Goal: Task Accomplishment & Management: Use online tool/utility

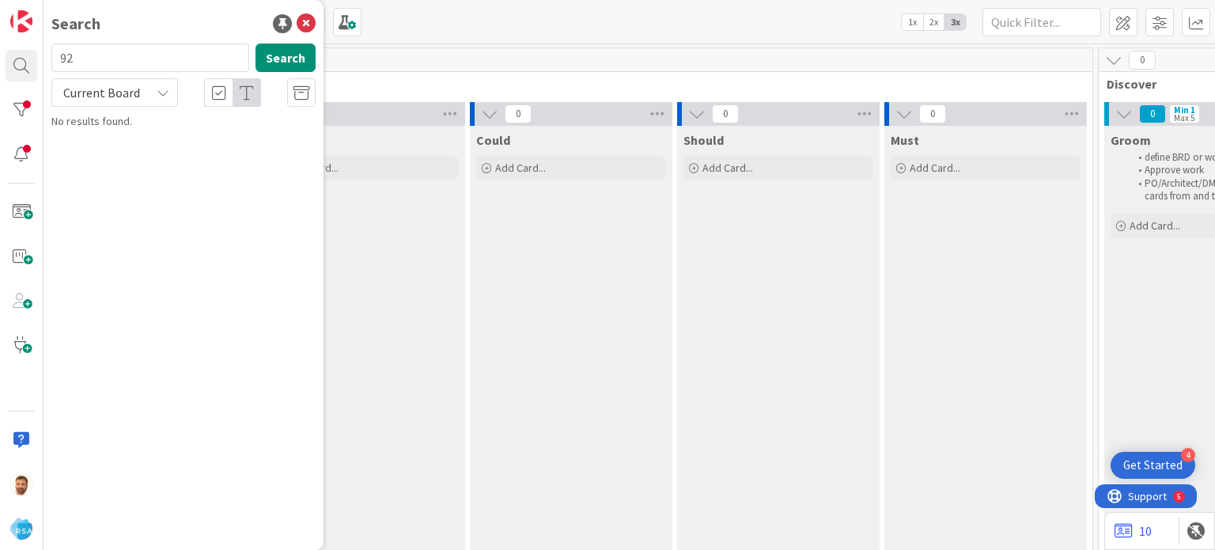
scroll to position [0, 1400]
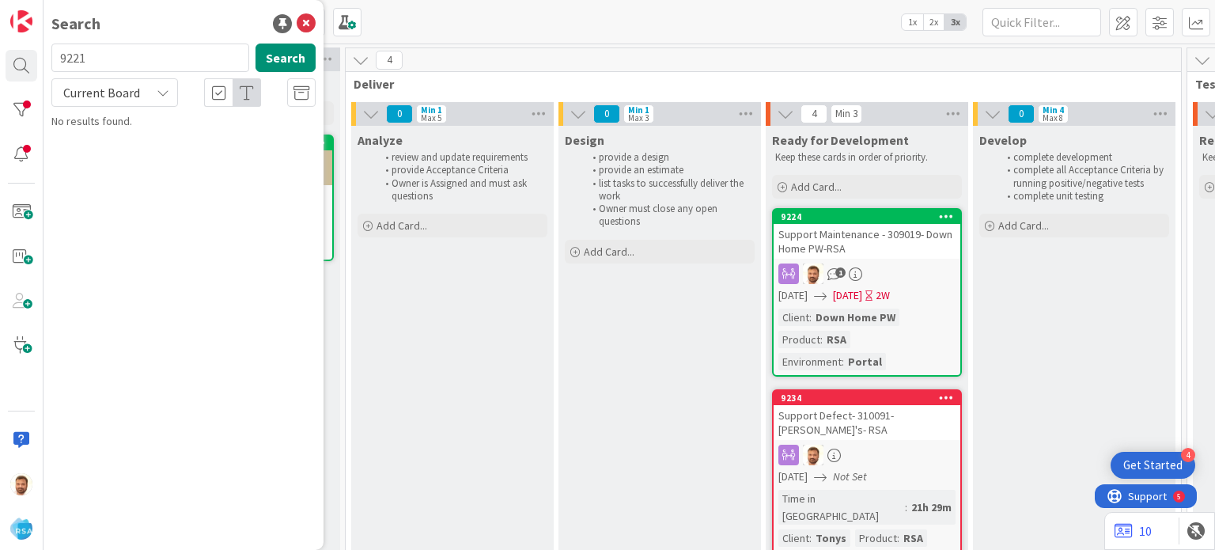
type input "9221"
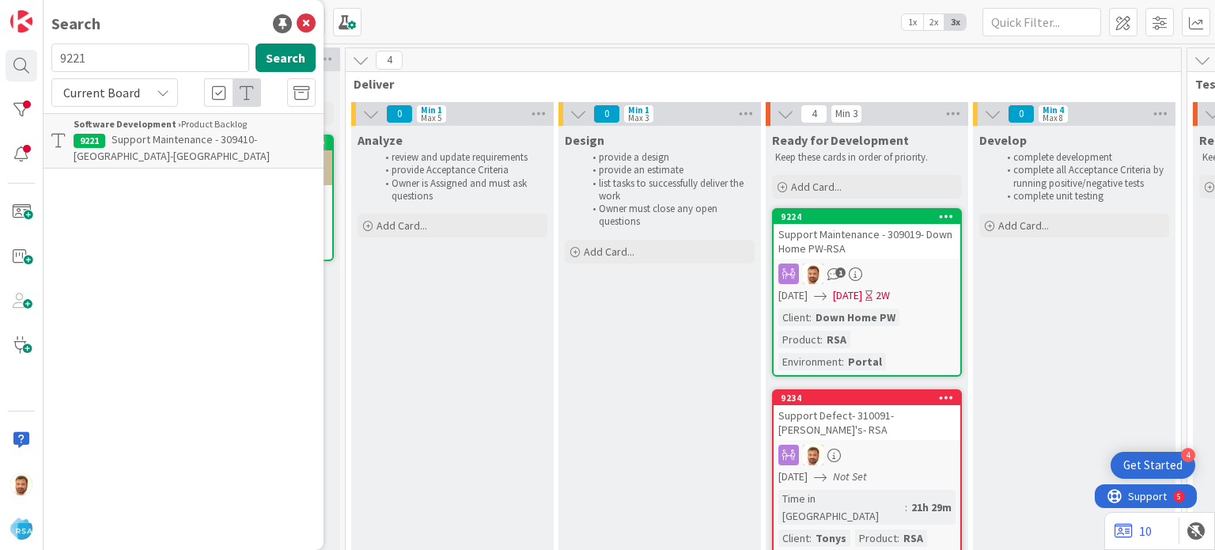
click at [148, 127] on b "Software Development ›" at bounding box center [128, 124] width 108 height 12
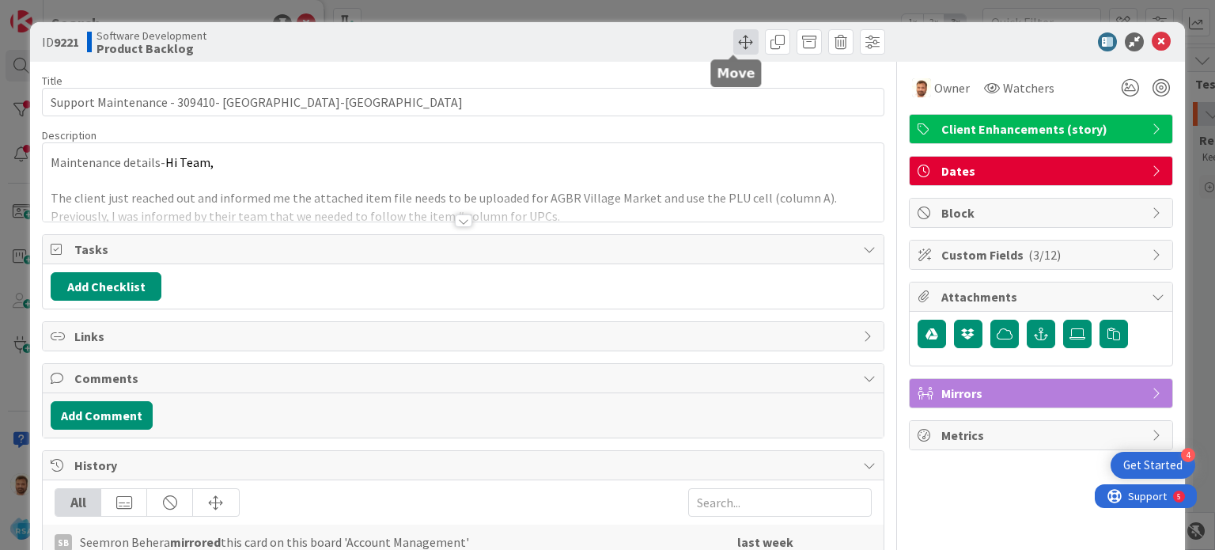
click at [733, 45] on span at bounding box center [745, 41] width 25 height 25
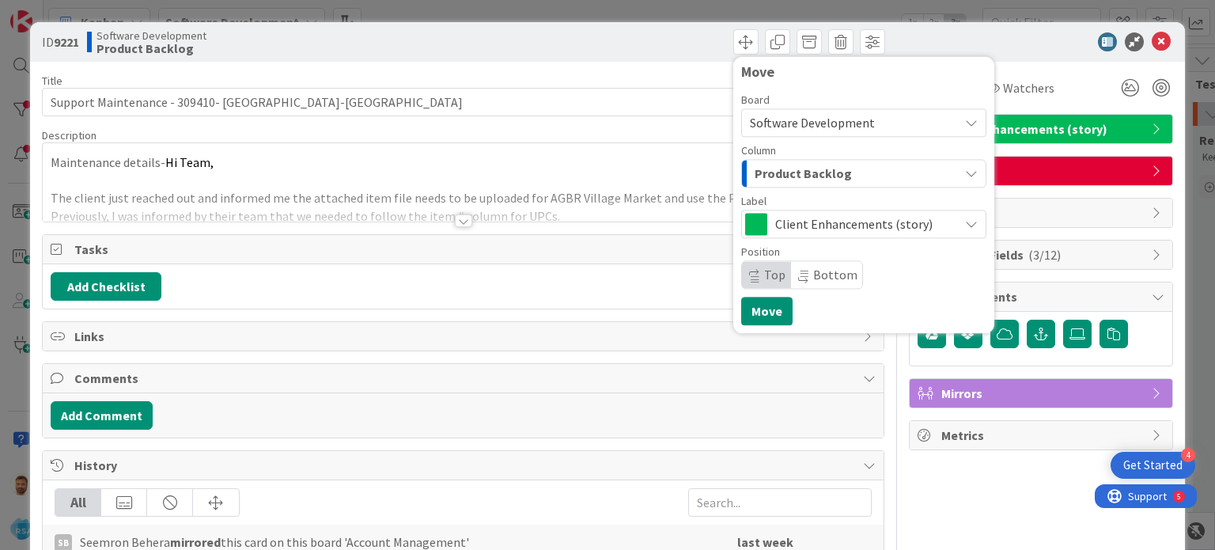
click at [757, 172] on span "Product Backlog" at bounding box center [802, 173] width 97 height 21
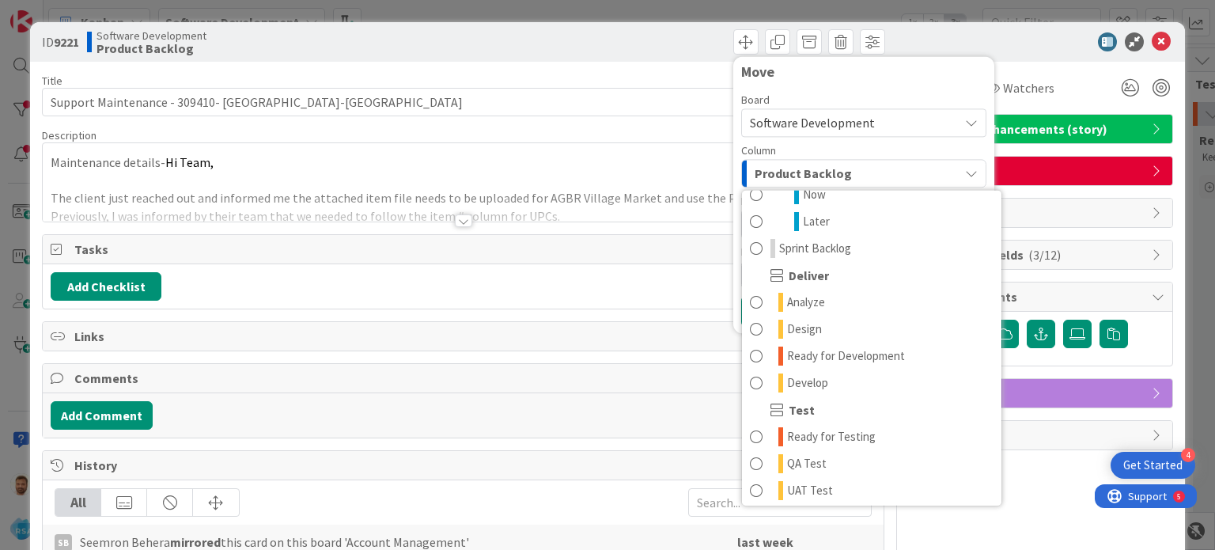
scroll to position [259, 0]
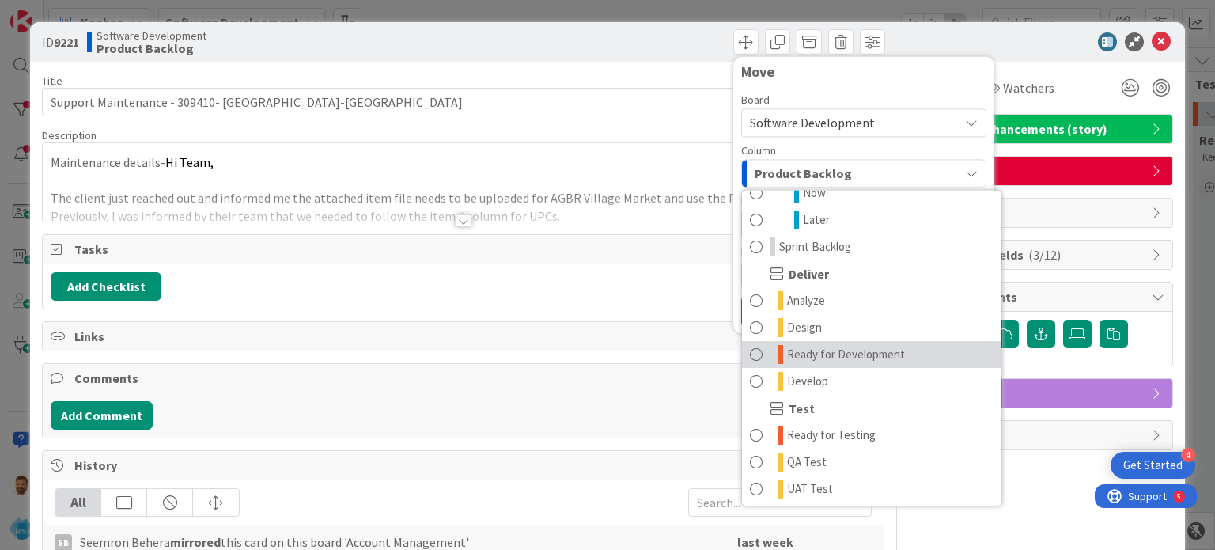
click at [831, 353] on span "Ready for Development" at bounding box center [846, 354] width 118 height 19
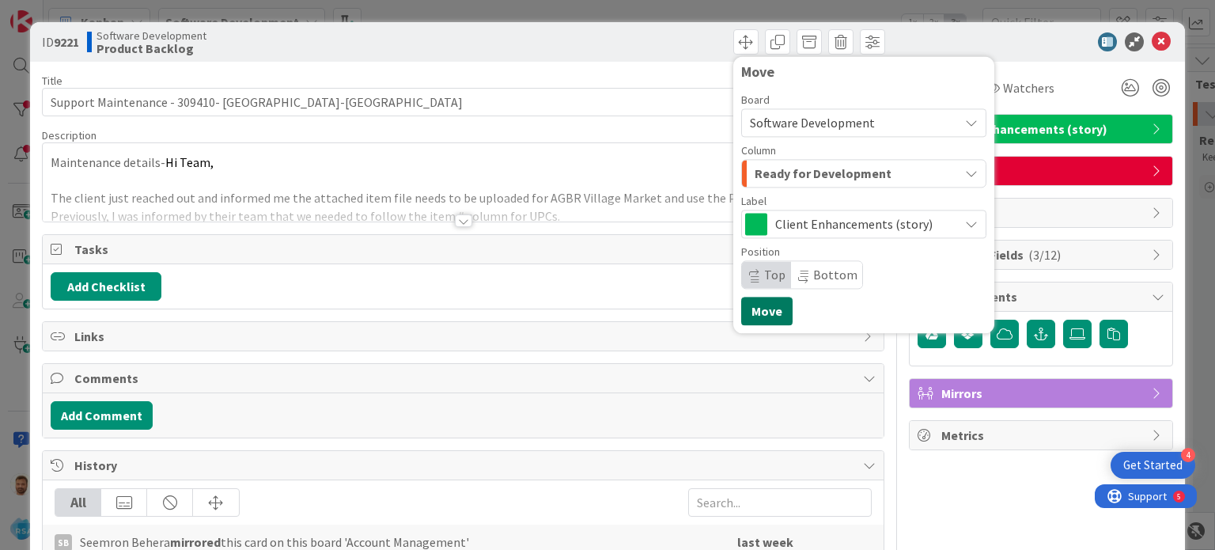
click at [769, 311] on button "Move" at bounding box center [766, 311] width 51 height 28
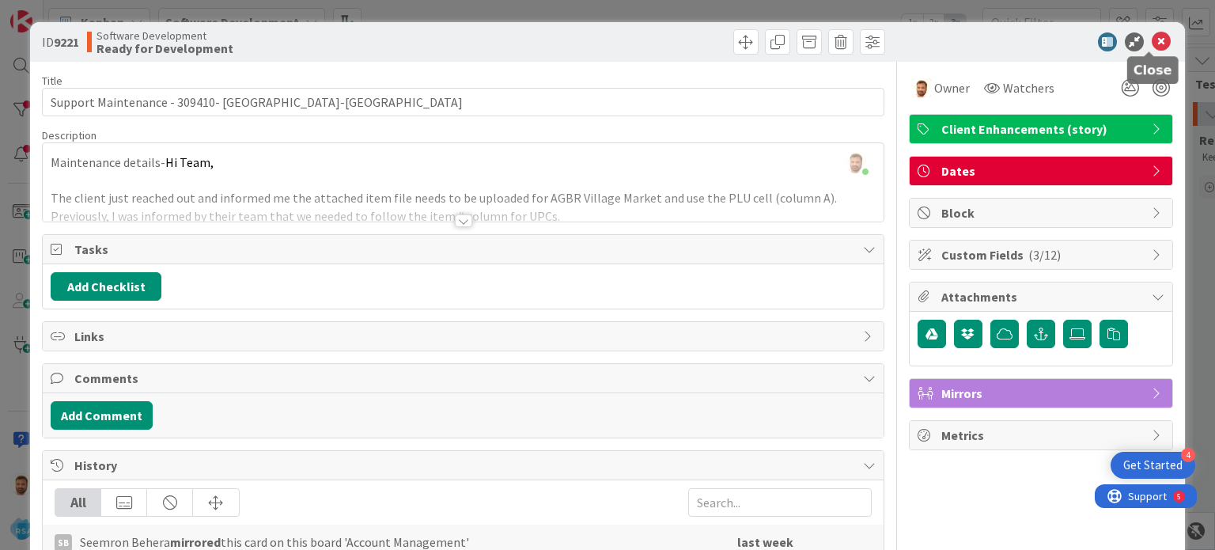
click at [1151, 40] on icon at bounding box center [1160, 41] width 19 height 19
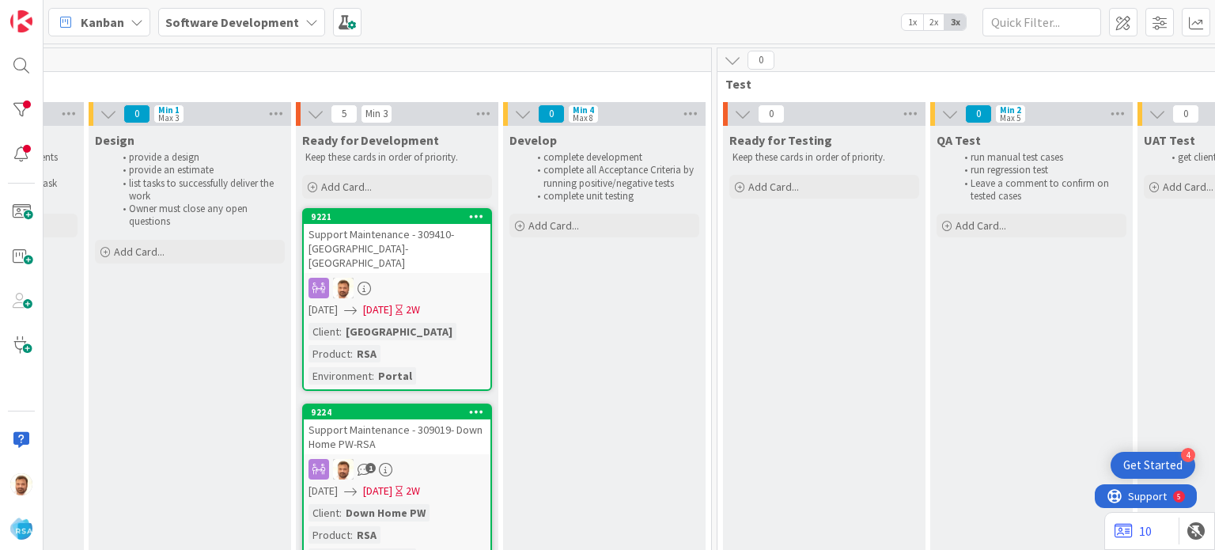
click at [402, 238] on div "Support Maintenance - 309410- [GEOGRAPHIC_DATA]-[GEOGRAPHIC_DATA]" at bounding box center [397, 248] width 187 height 49
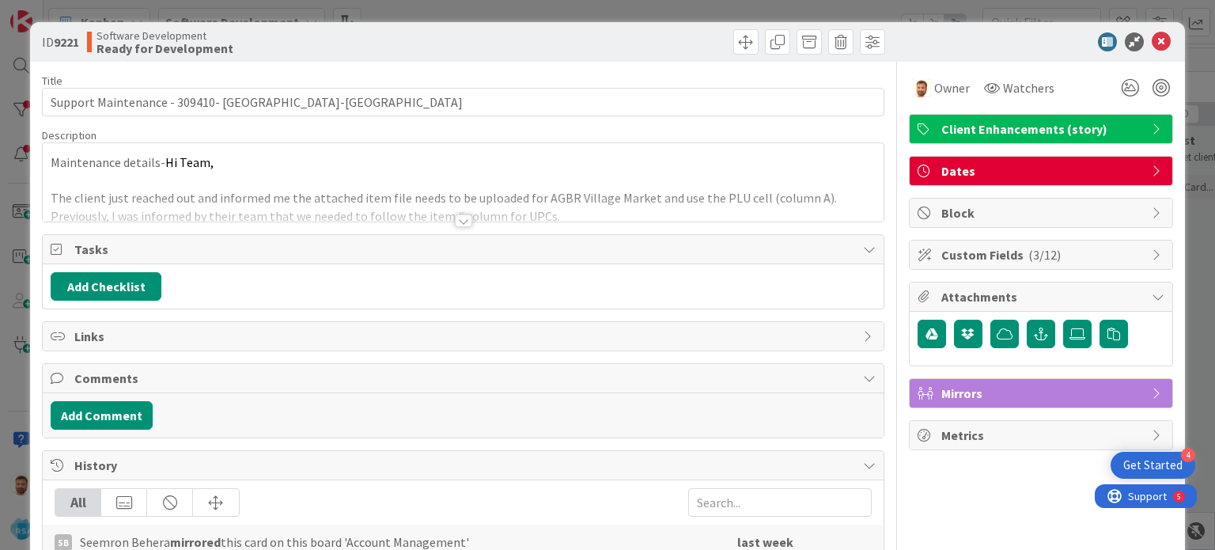
click at [116, 472] on div "History" at bounding box center [463, 465] width 840 height 29
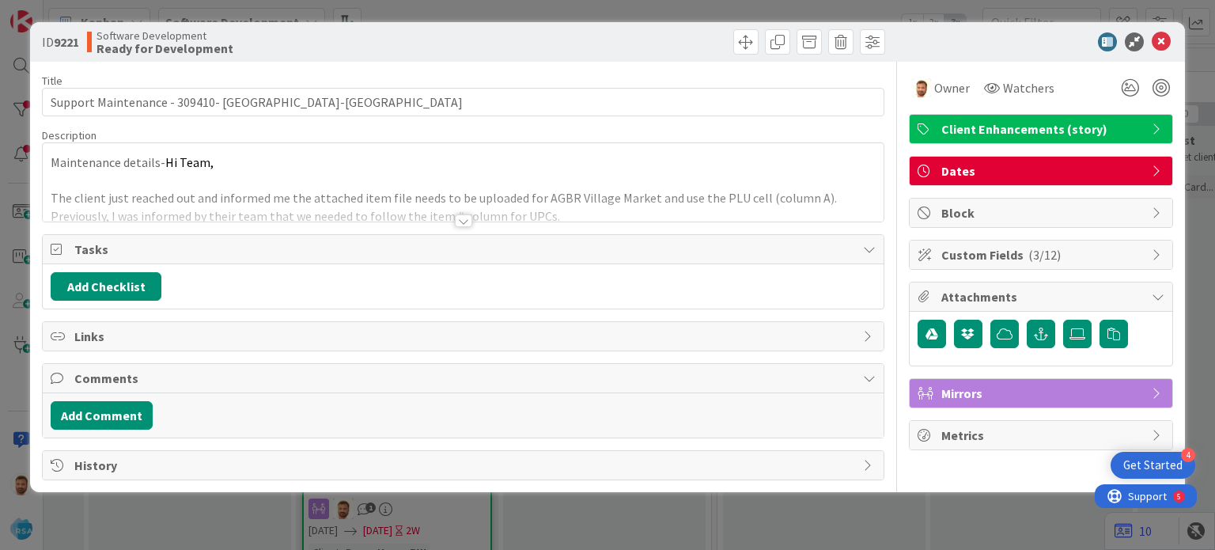
click at [118, 434] on div "Add Comment" at bounding box center [463, 415] width 840 height 44
click at [123, 420] on button "Add Comment" at bounding box center [102, 415] width 102 height 28
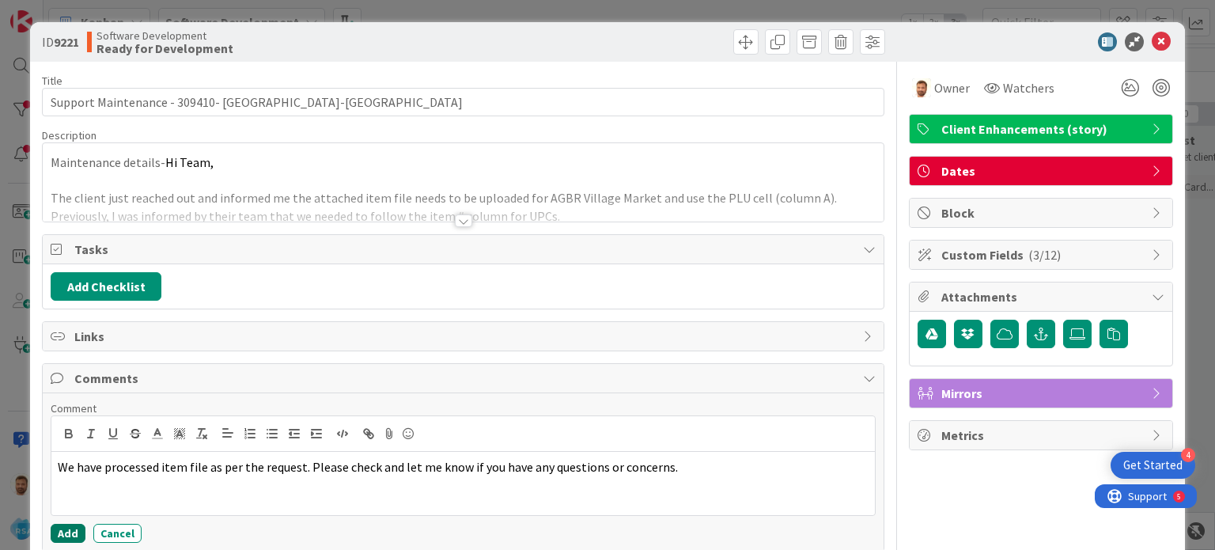
click at [67, 528] on button "Add" at bounding box center [68, 533] width 35 height 19
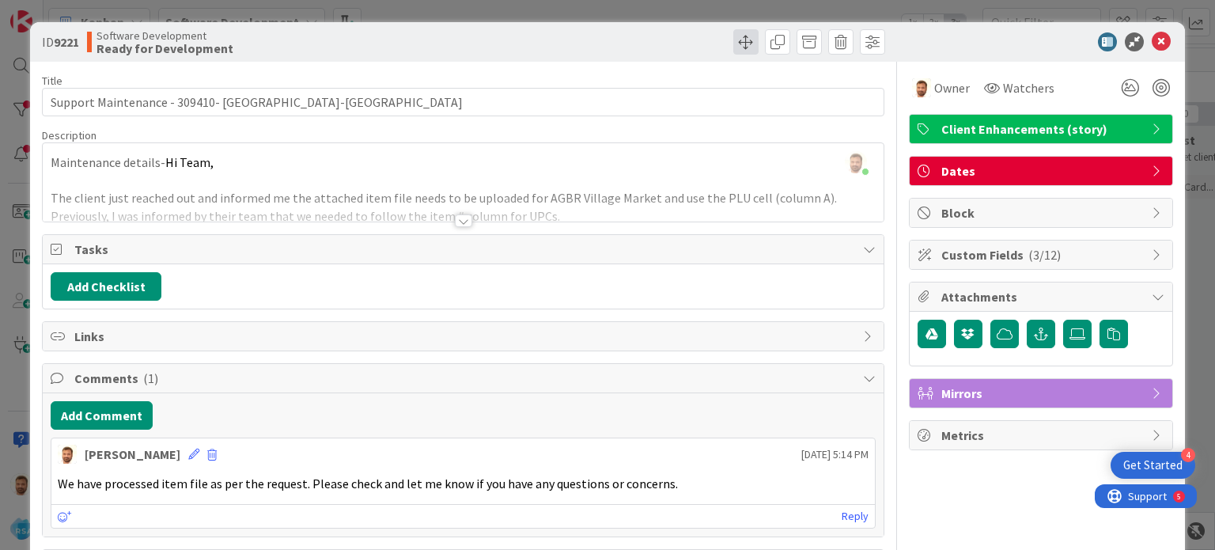
click at [747, 43] on div at bounding box center [676, 41] width 418 height 25
click at [733, 53] on span at bounding box center [745, 41] width 25 height 25
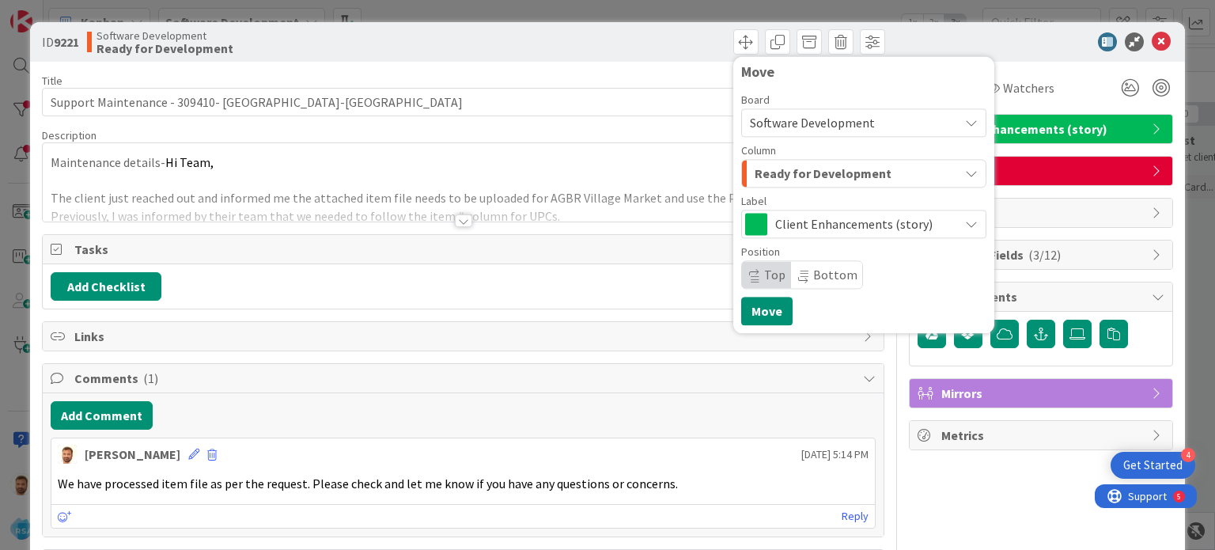
click at [768, 164] on span "Ready for Development" at bounding box center [822, 173] width 137 height 21
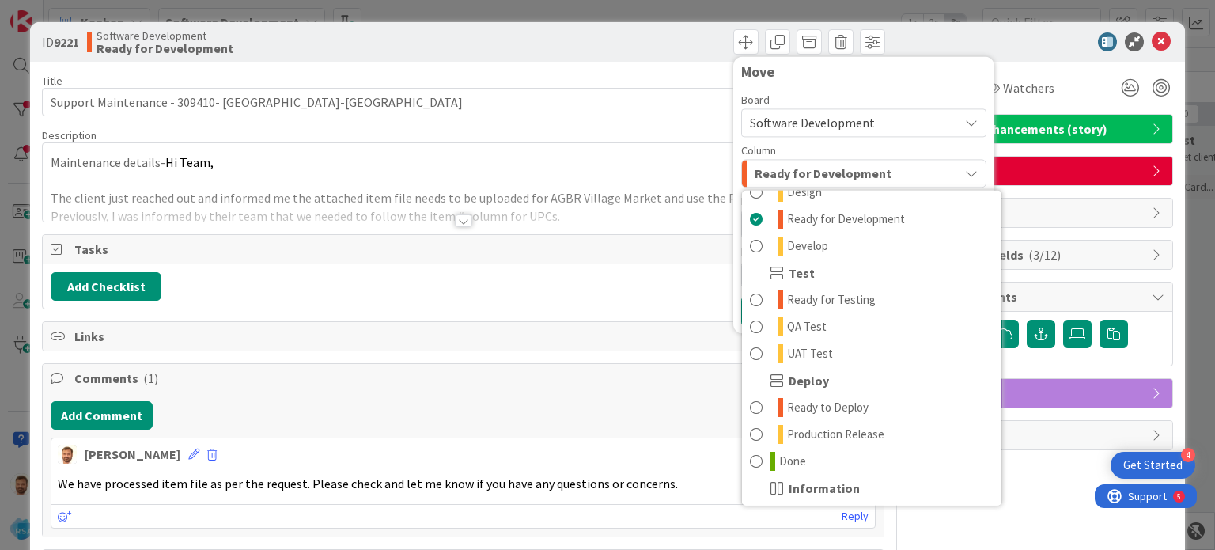
scroll to position [441, 0]
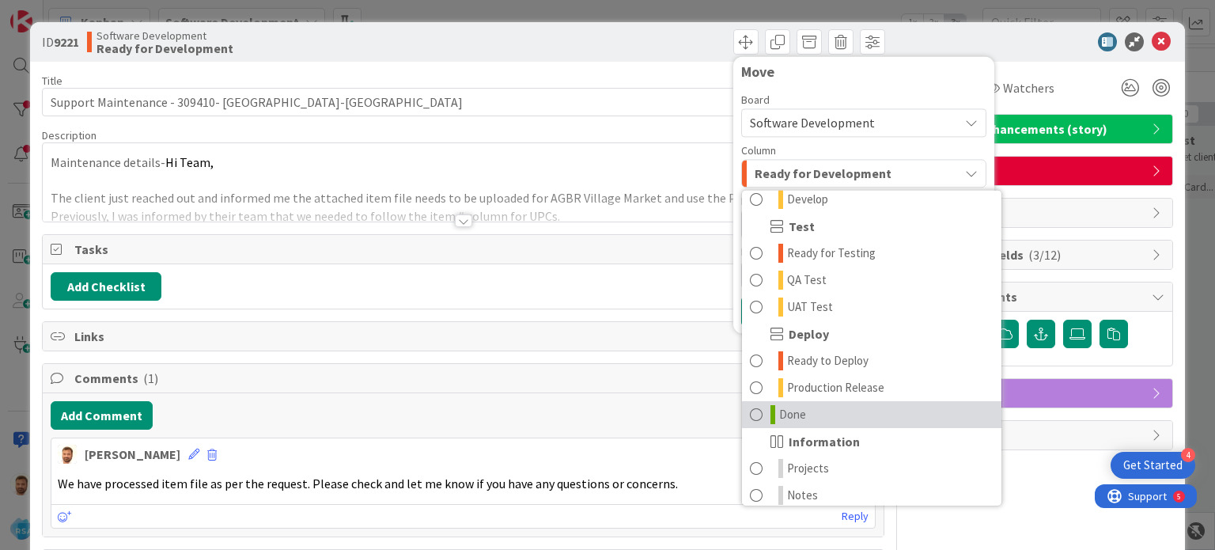
click at [780, 407] on span "Done" at bounding box center [792, 414] width 27 height 19
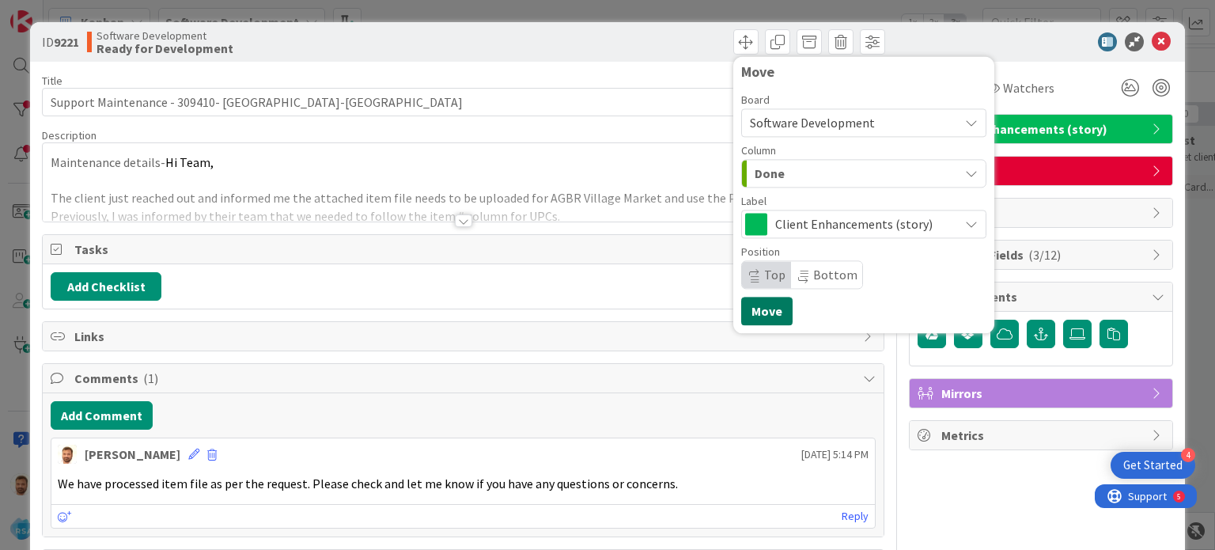
click at [768, 312] on button "Move" at bounding box center [766, 311] width 51 height 28
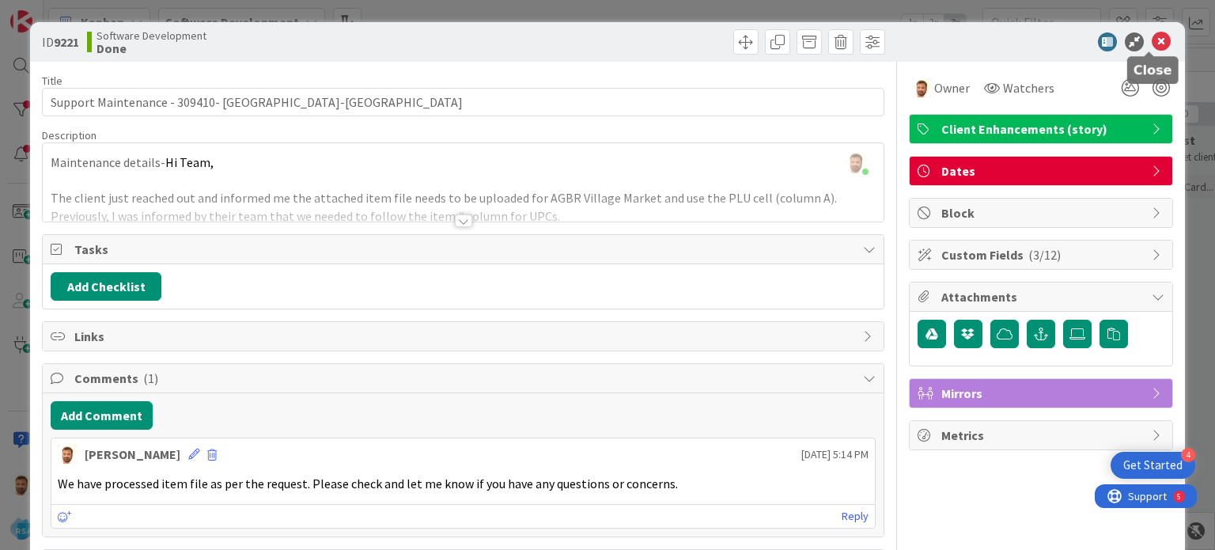
click at [1158, 36] on icon at bounding box center [1160, 41] width 19 height 19
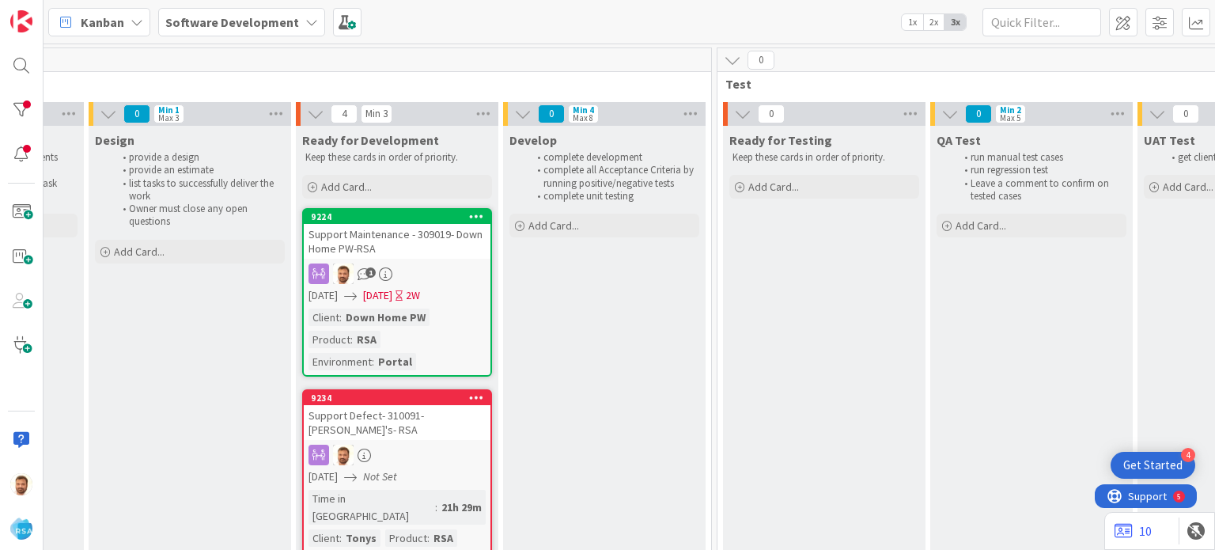
click at [414, 249] on div "Support Maintenance - 309019- Down Home PW-RSA" at bounding box center [397, 241] width 187 height 35
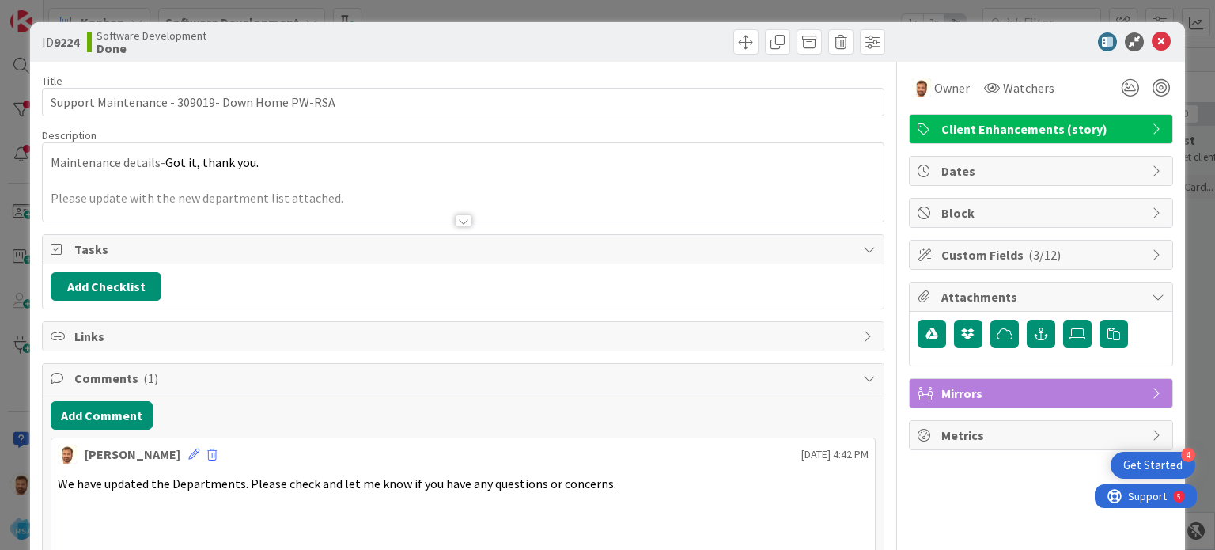
click at [740, 55] on div "ID 9224 Software Development Done" at bounding box center [607, 42] width 1154 height 40
click at [733, 47] on span at bounding box center [745, 41] width 25 height 25
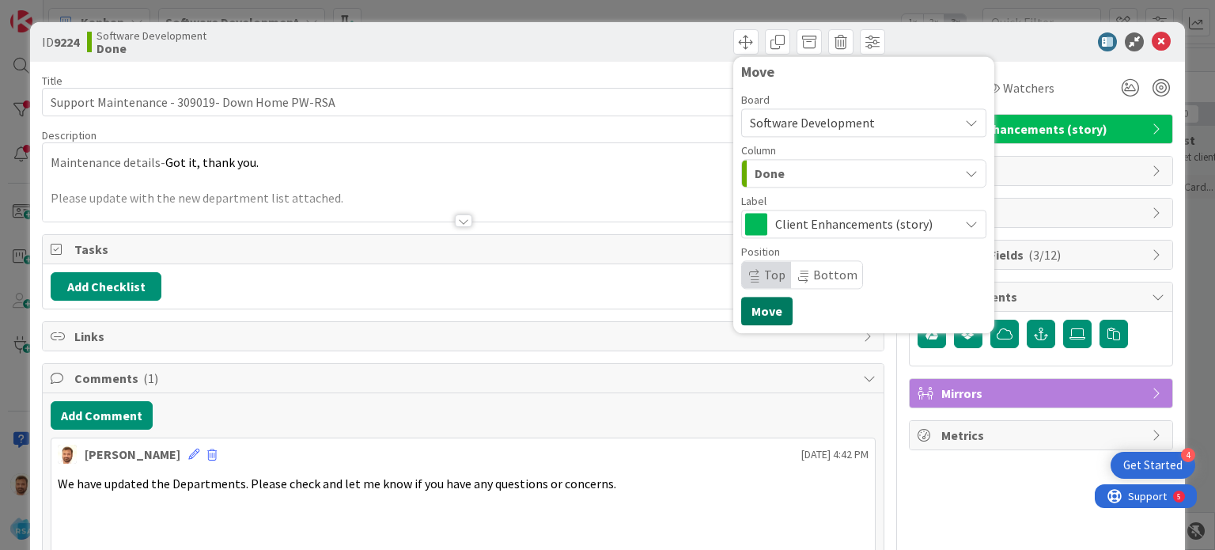
click at [753, 309] on button "Move" at bounding box center [766, 311] width 51 height 28
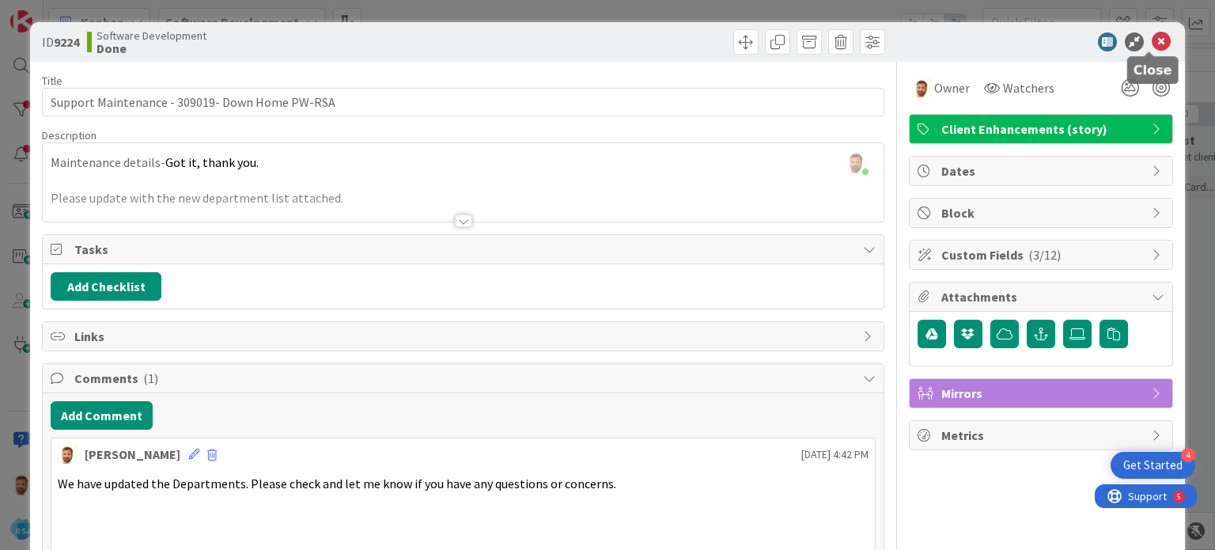
click at [1154, 45] on icon at bounding box center [1160, 41] width 19 height 19
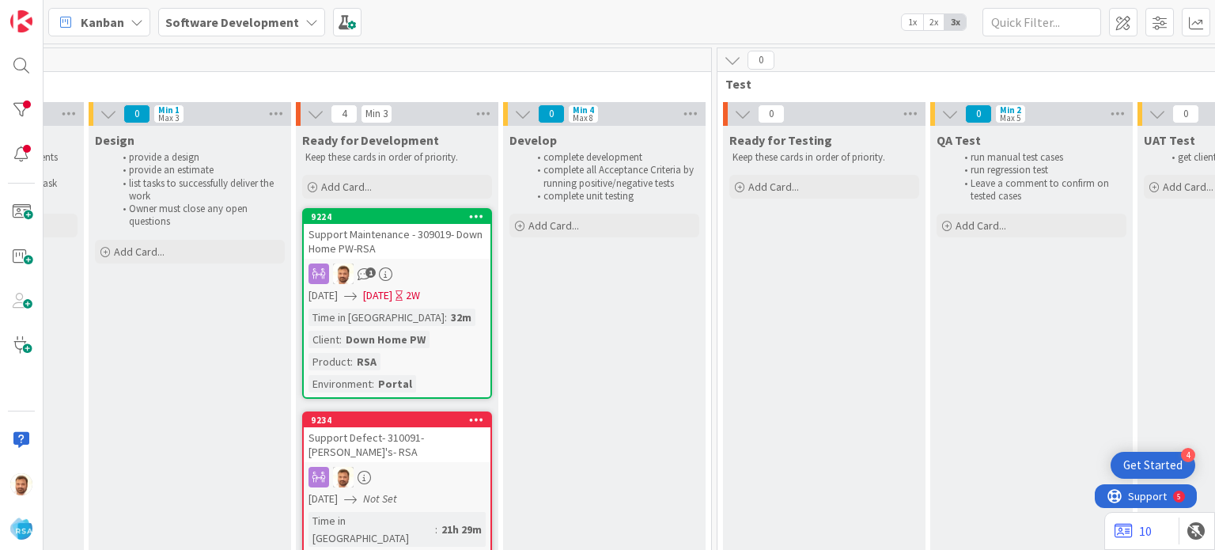
click at [375, 231] on div "Support Maintenance - 309019- Down Home PW-RSA" at bounding box center [397, 241] width 187 height 35
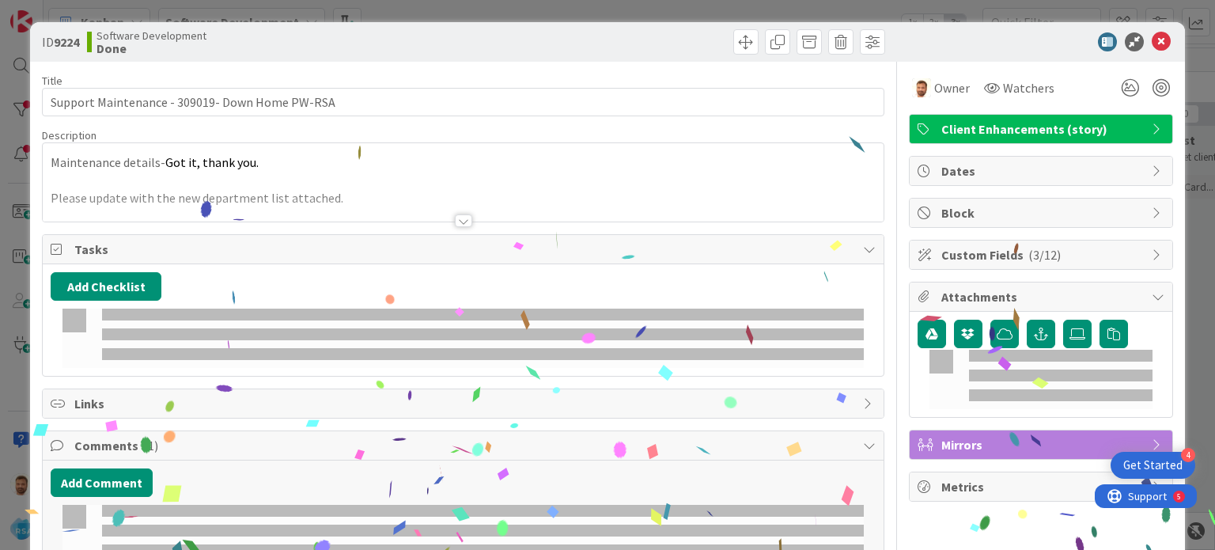
click at [357, 230] on div "Title 46 / 128 Support Maintenance - 309019- Down Home PW-RSA Description Maint…" at bounding box center [462, 338] width 841 height 553
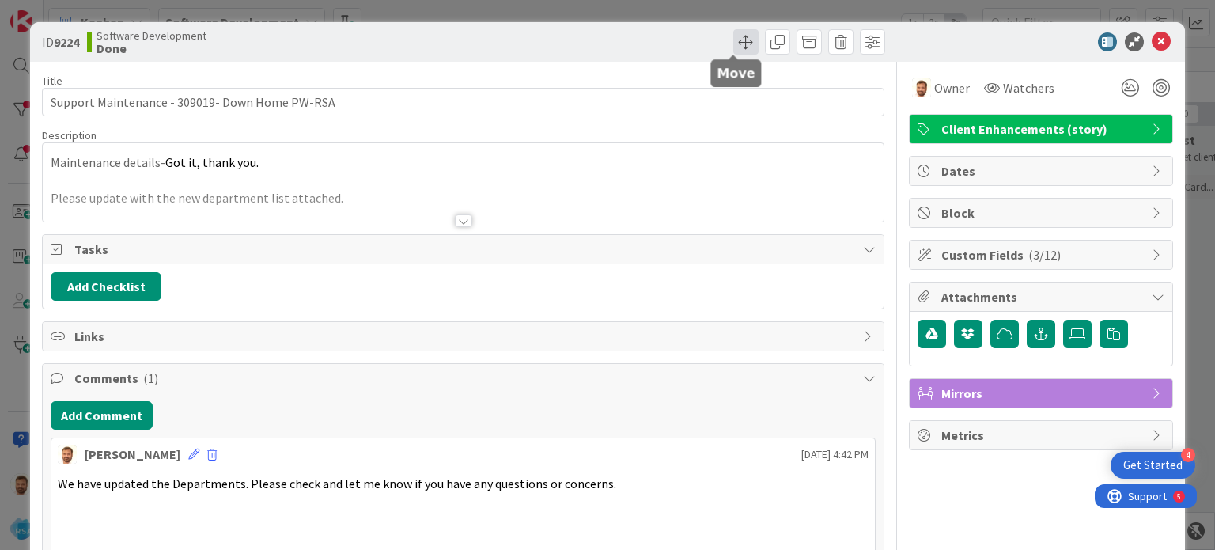
click at [736, 37] on span at bounding box center [745, 41] width 25 height 25
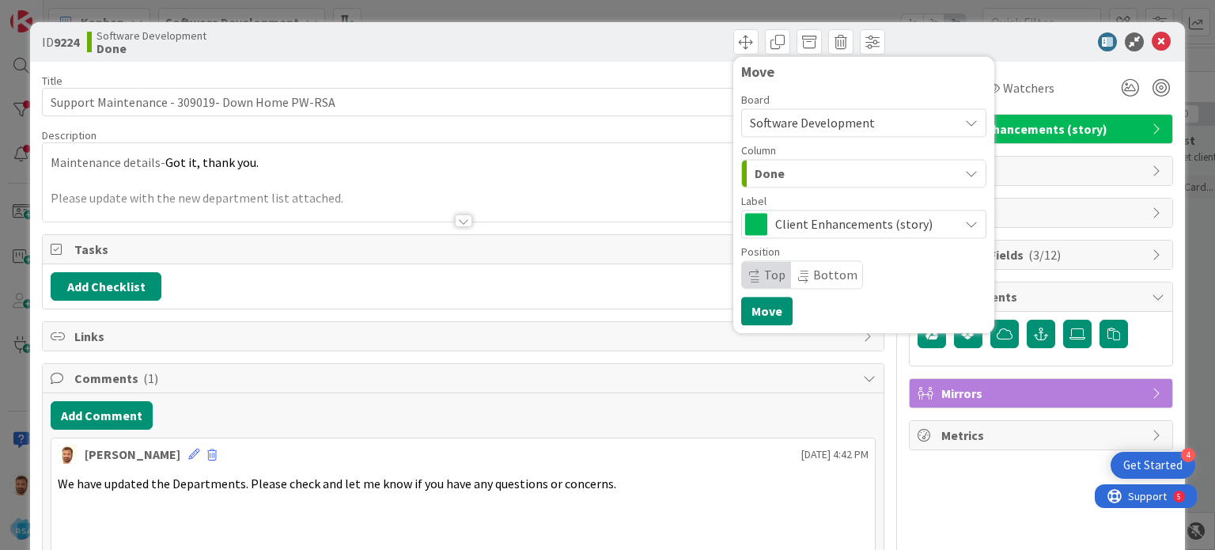
click at [834, 180] on div "Done" at bounding box center [854, 173] width 208 height 25
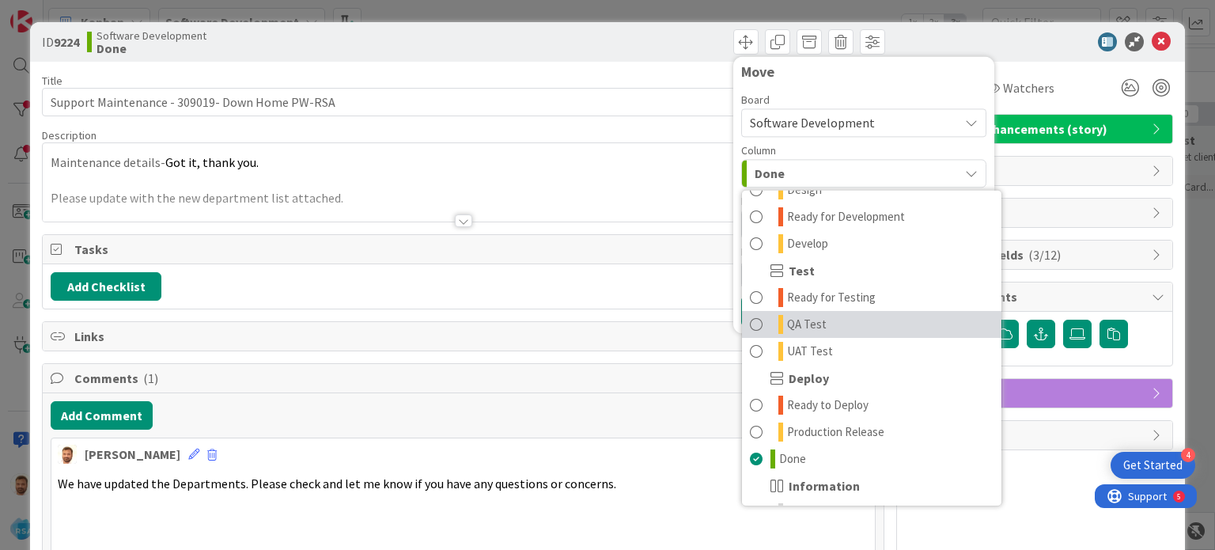
scroll to position [408, 0]
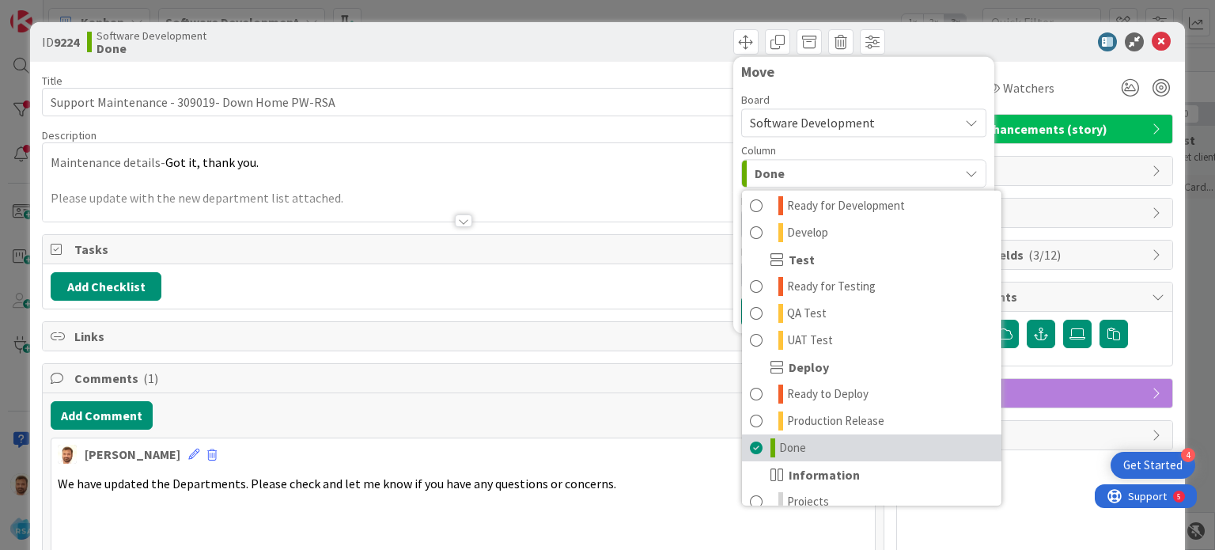
click at [779, 448] on span "Done" at bounding box center [792, 447] width 27 height 19
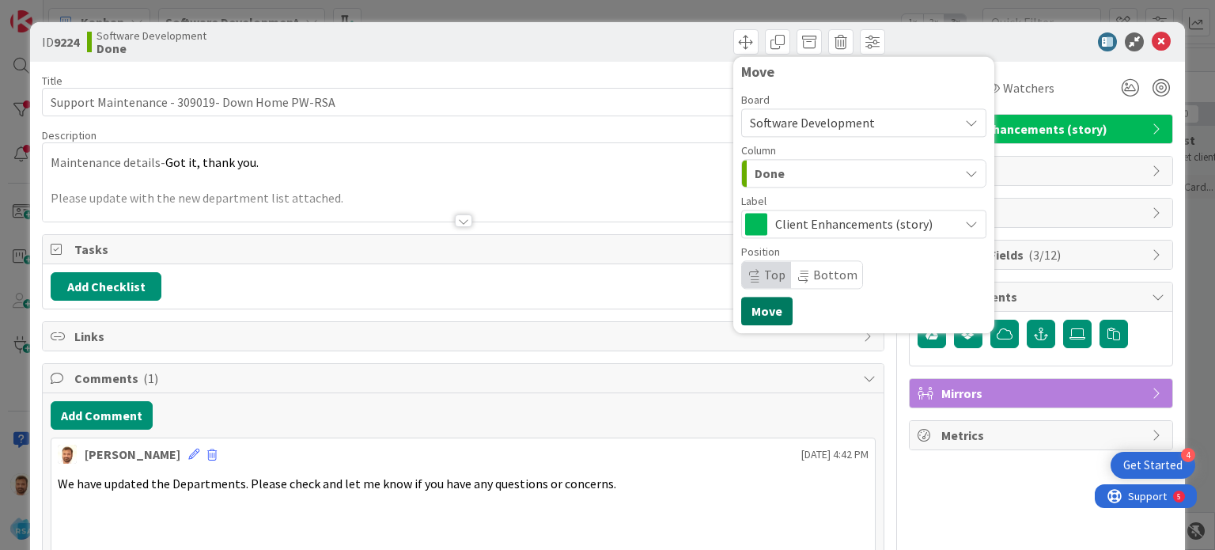
click at [763, 322] on button "Move" at bounding box center [766, 311] width 51 height 28
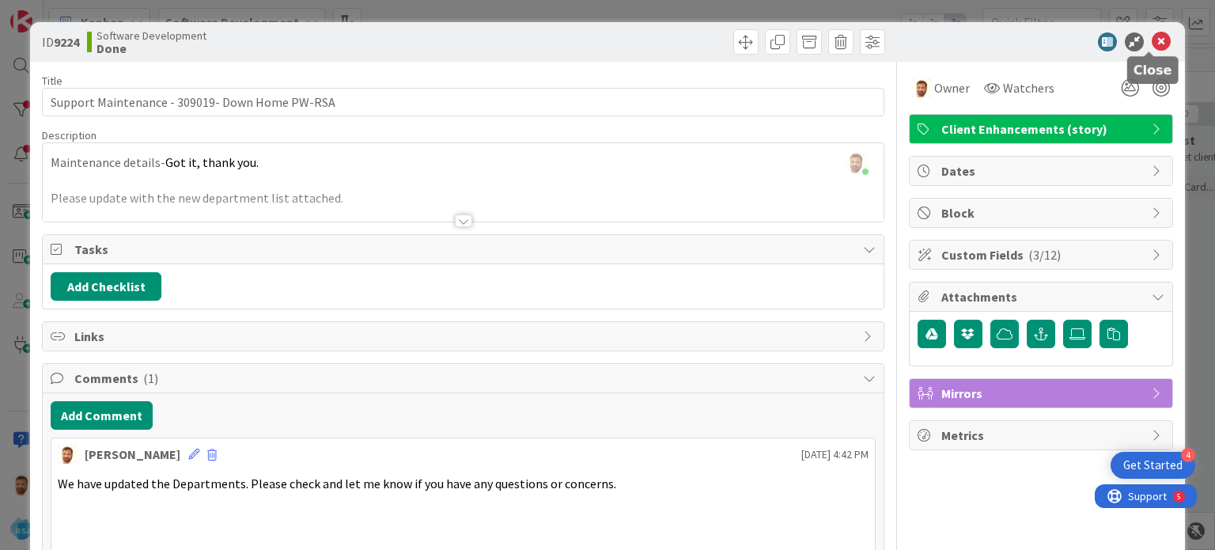
click at [1151, 34] on icon at bounding box center [1160, 41] width 19 height 19
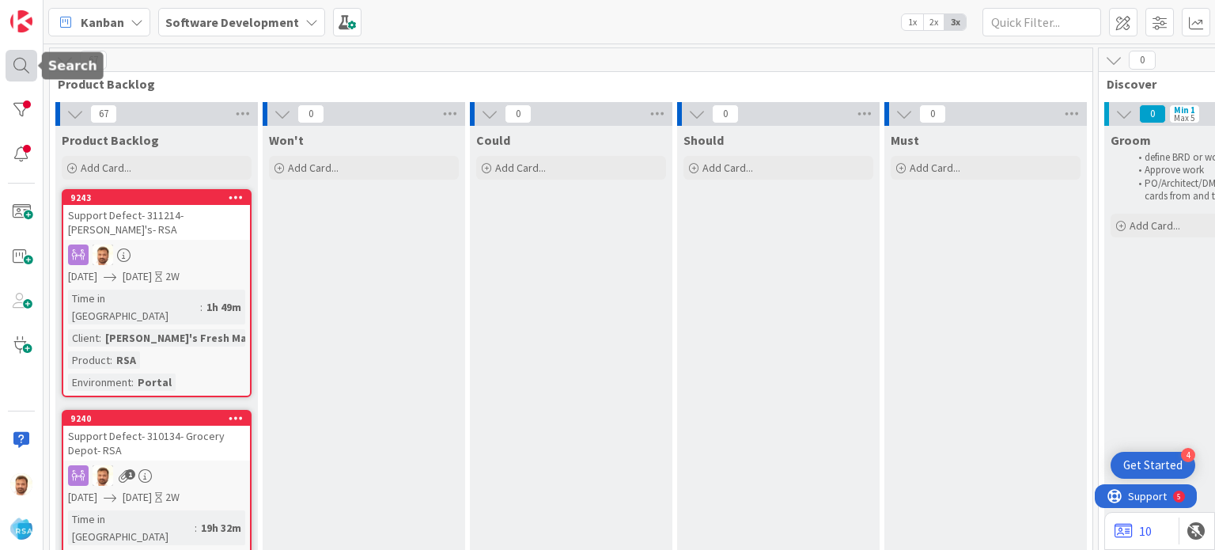
click at [22, 61] on div at bounding box center [22, 66] width 32 height 32
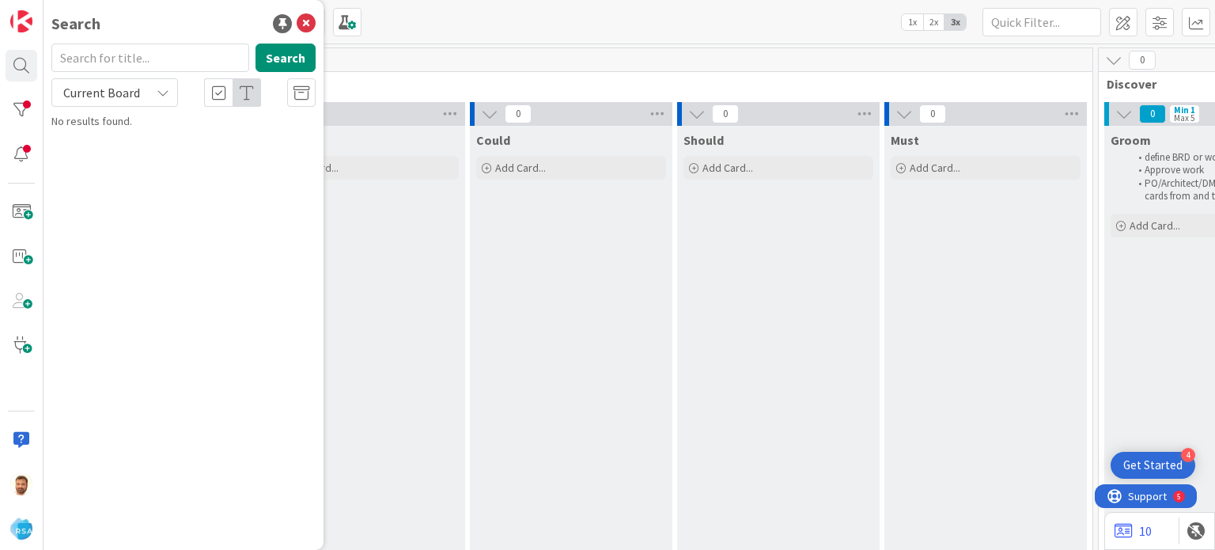
click at [114, 70] on input "text" at bounding box center [150, 57] width 198 height 28
type input "8"
click at [114, 70] on input "text" at bounding box center [150, 57] width 198 height 28
type input "9240"
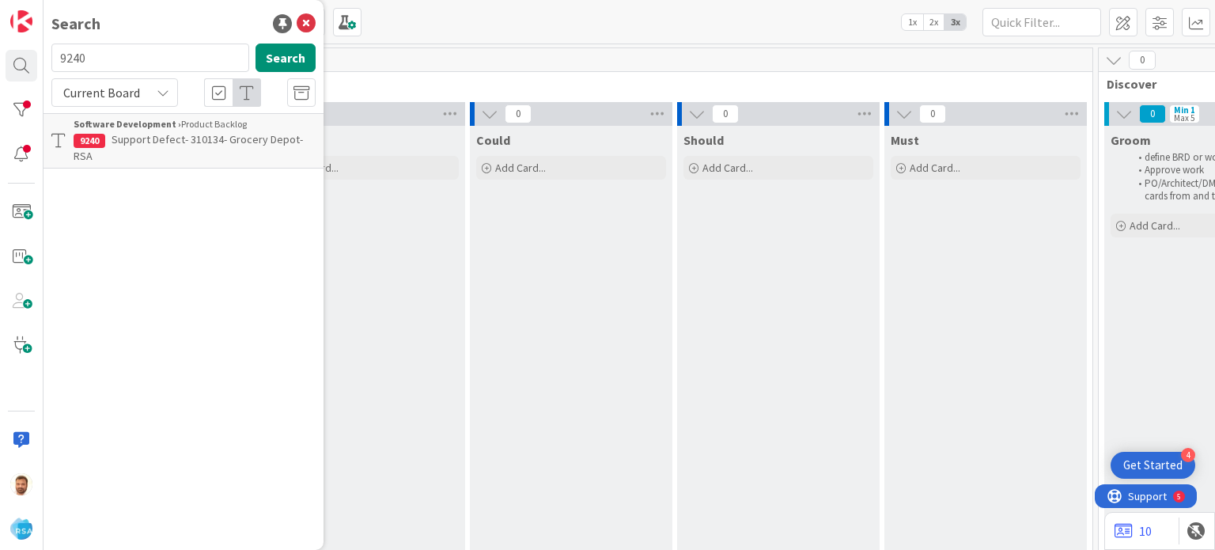
click at [143, 137] on span "Support Defect- 310134- Grocery Depot- RSA" at bounding box center [188, 147] width 229 height 31
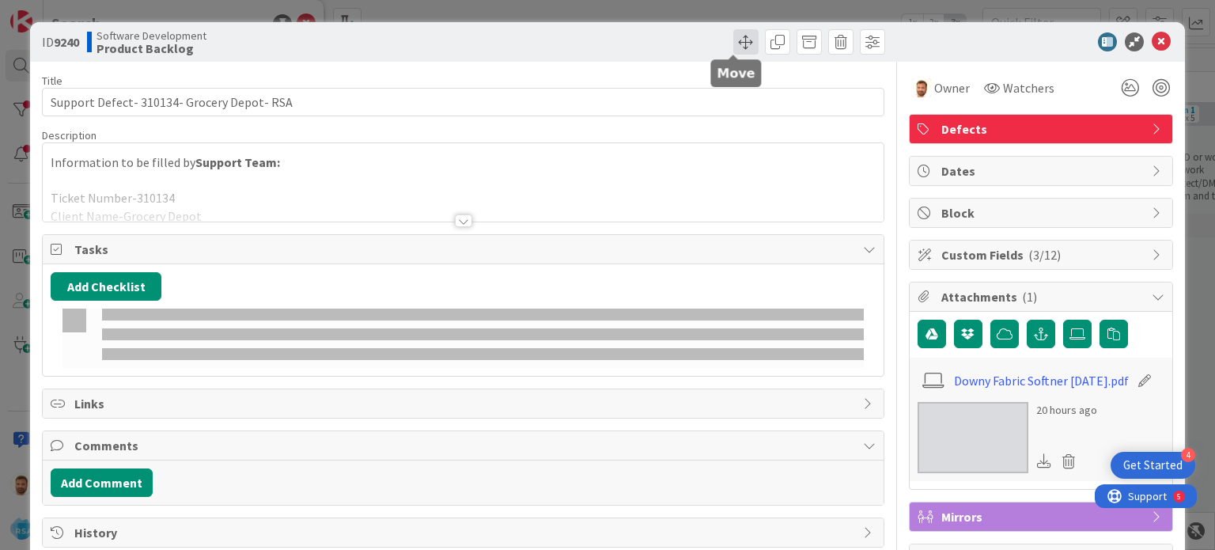
click at [734, 36] on span at bounding box center [745, 41] width 25 height 25
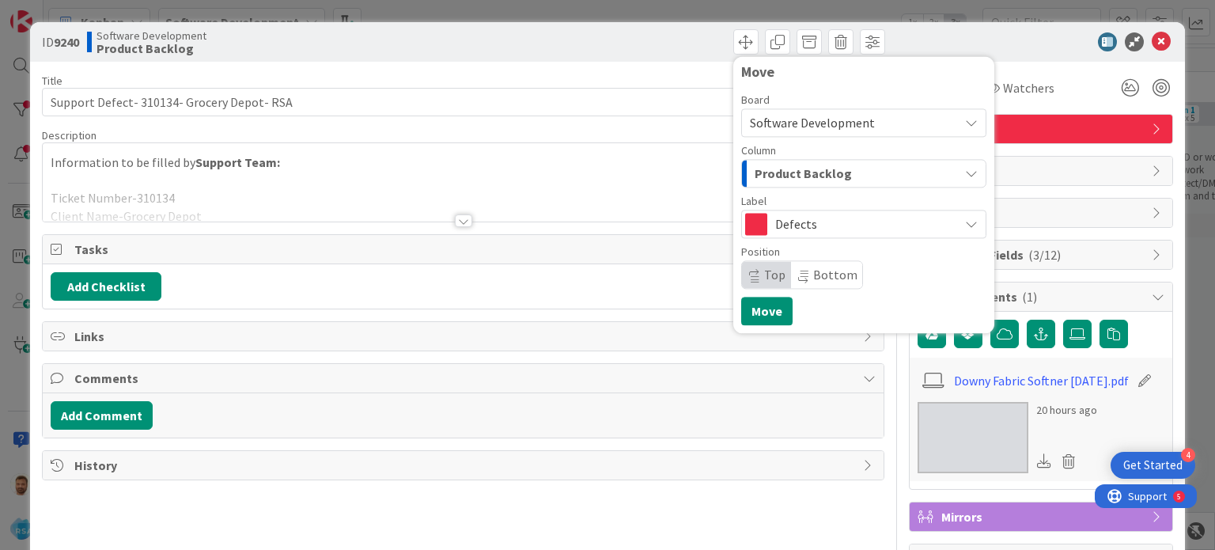
click at [761, 172] on span "Product Backlog" at bounding box center [802, 173] width 97 height 21
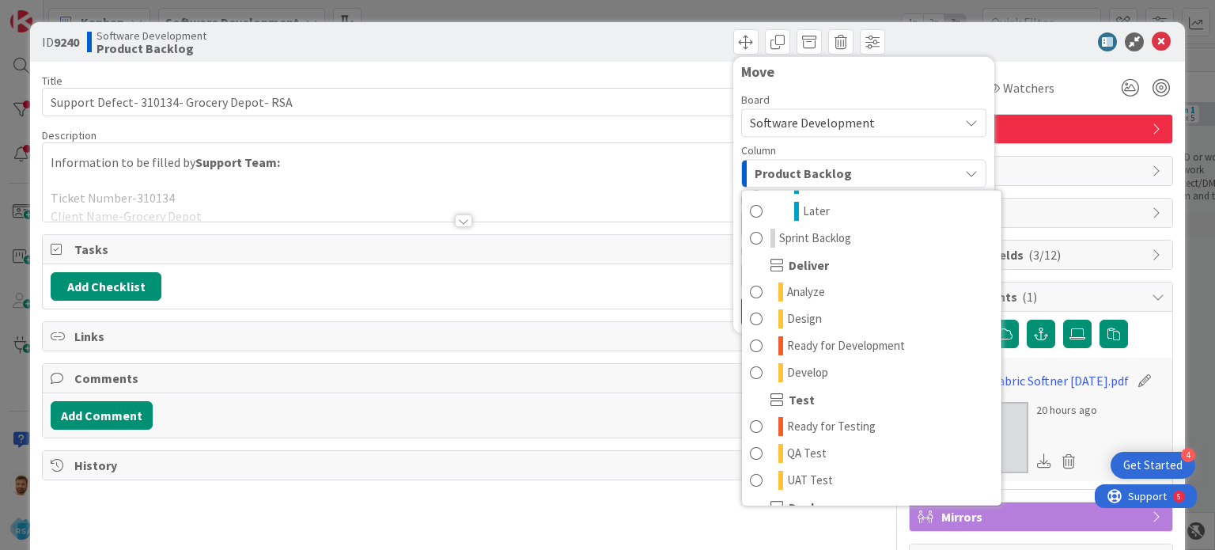
scroll to position [269, 0]
click at [756, 347] on link "Ready for Development" at bounding box center [871, 344] width 259 height 27
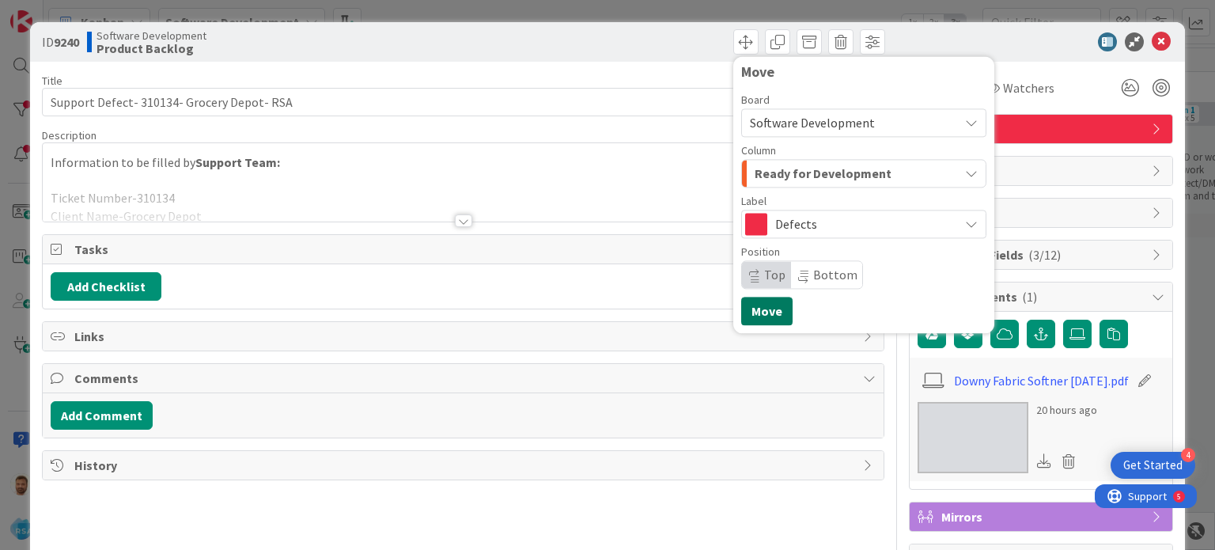
click at [754, 305] on button "Move" at bounding box center [766, 311] width 51 height 28
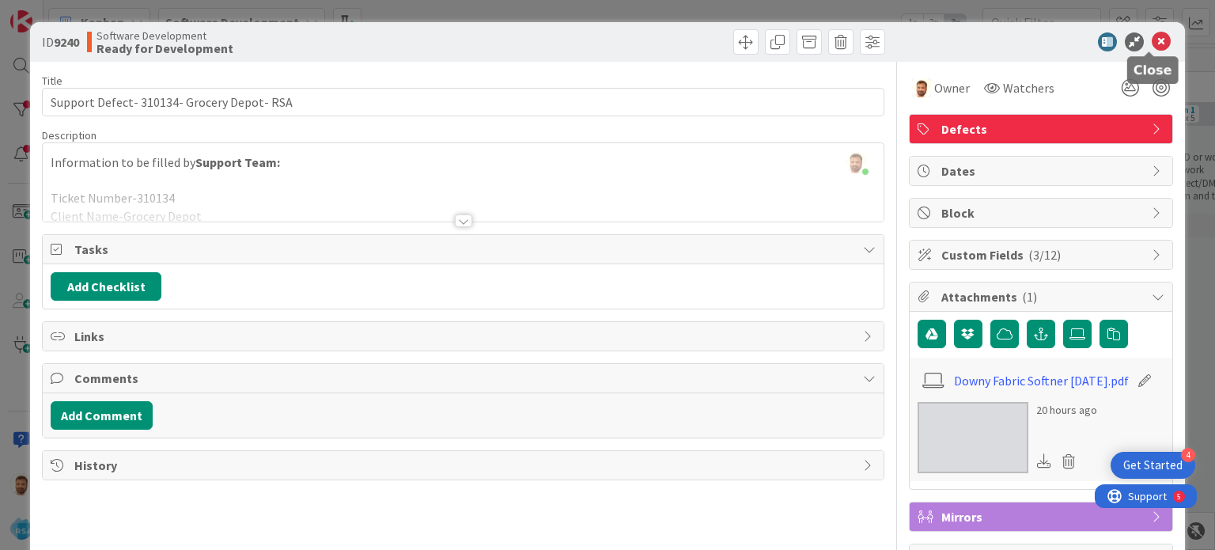
click at [1151, 40] on icon at bounding box center [1160, 41] width 19 height 19
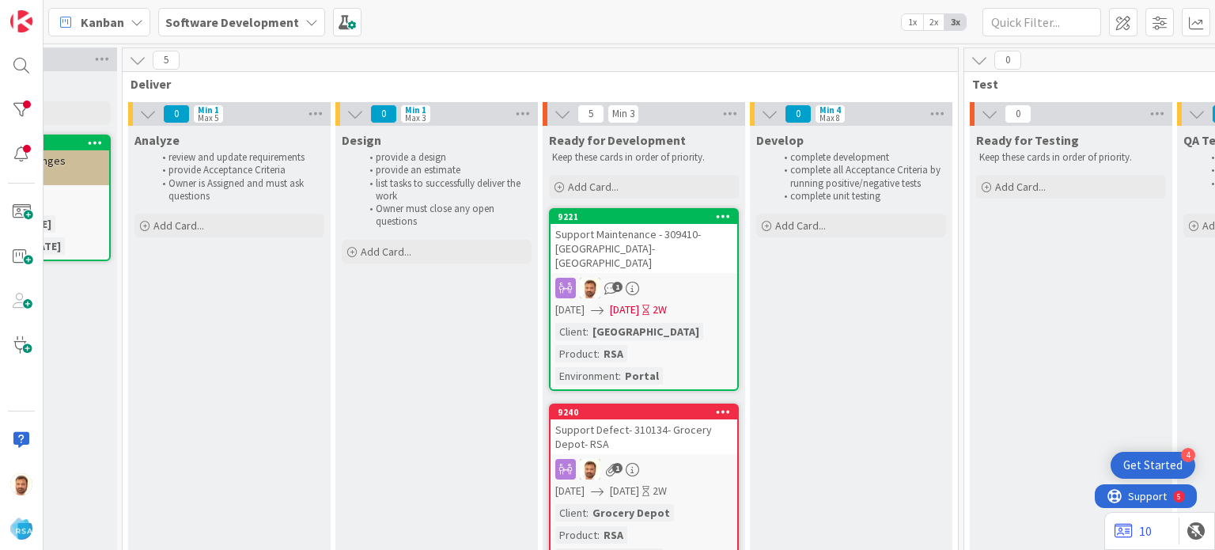
scroll to position [0, 1647]
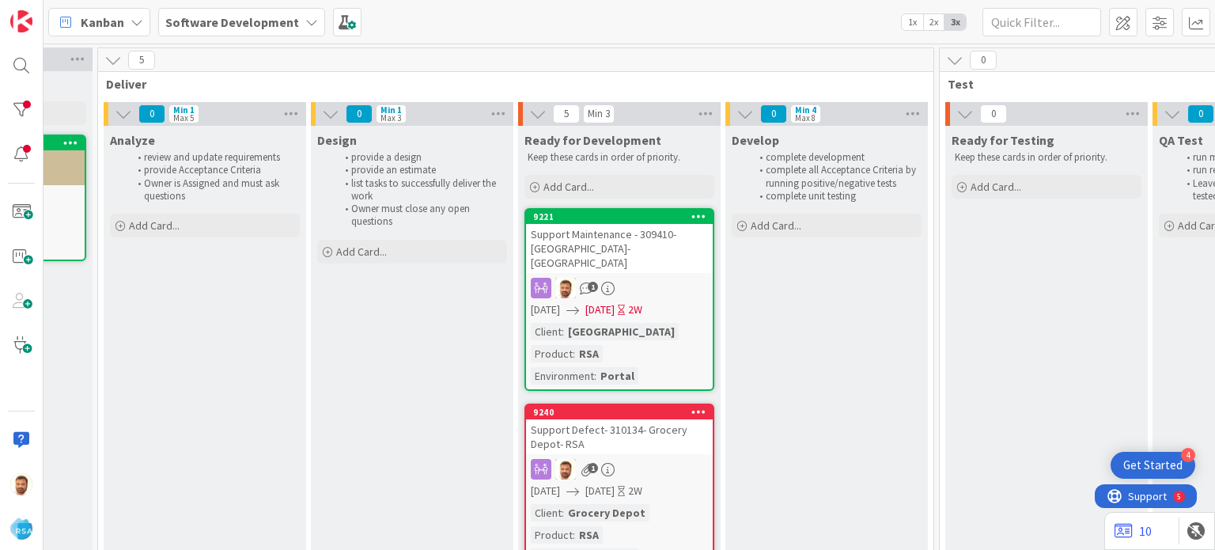
click at [603, 235] on div "Support Maintenance - 309410- [GEOGRAPHIC_DATA]-[GEOGRAPHIC_DATA]" at bounding box center [619, 248] width 187 height 49
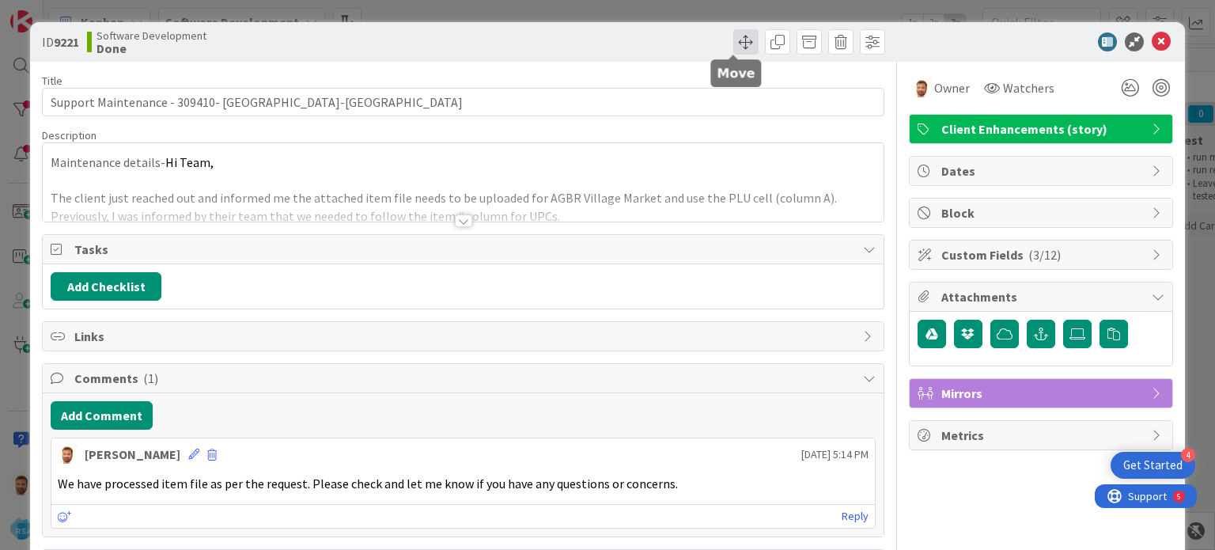
click at [736, 40] on span at bounding box center [745, 41] width 25 height 25
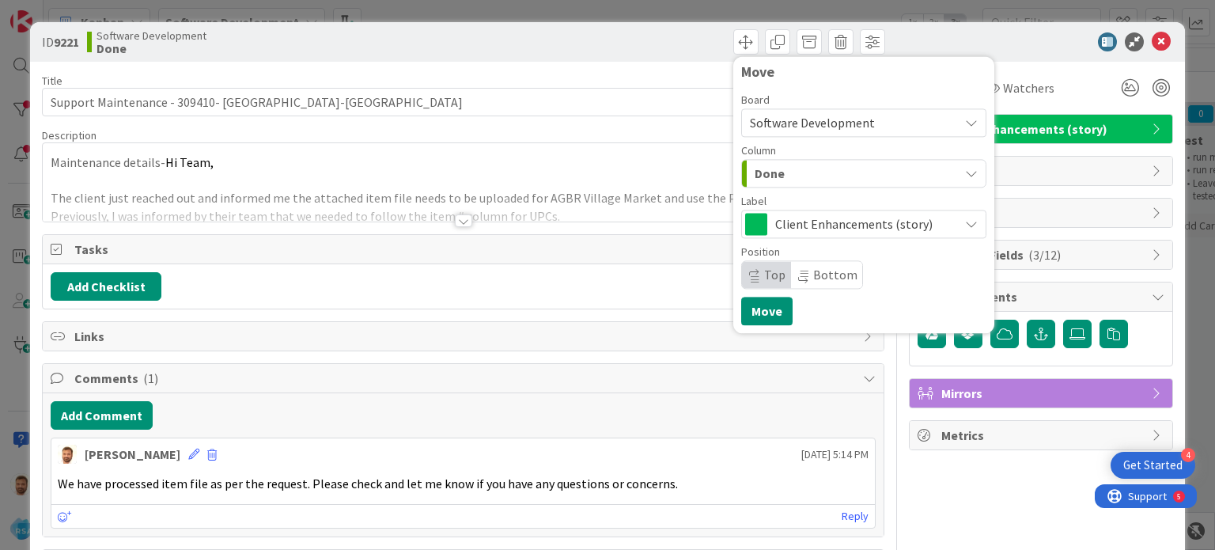
click at [758, 183] on span "Done" at bounding box center [769, 173] width 30 height 21
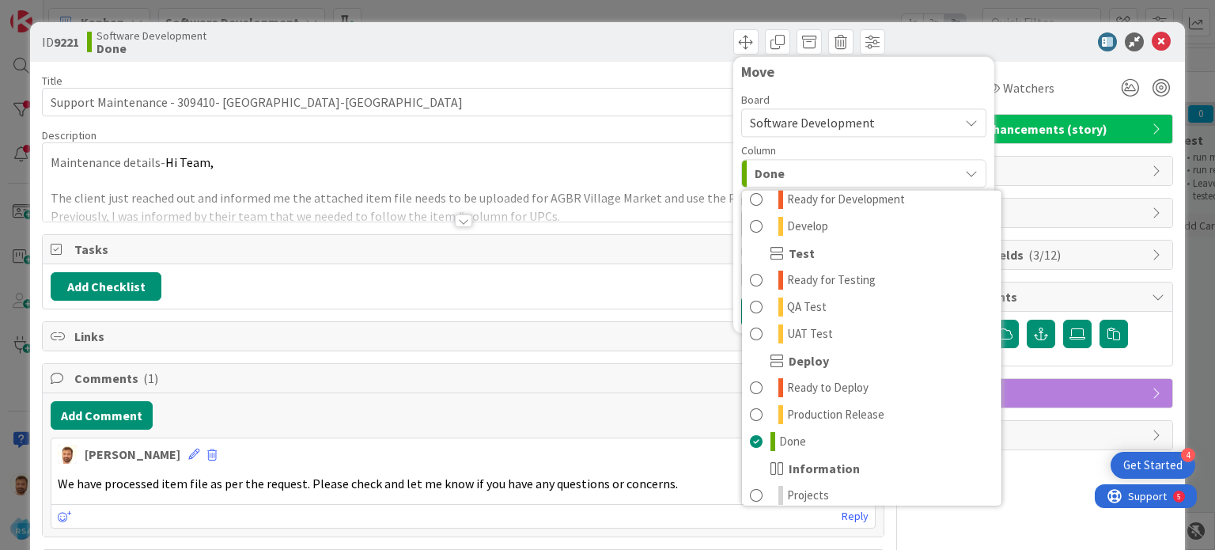
scroll to position [414, 0]
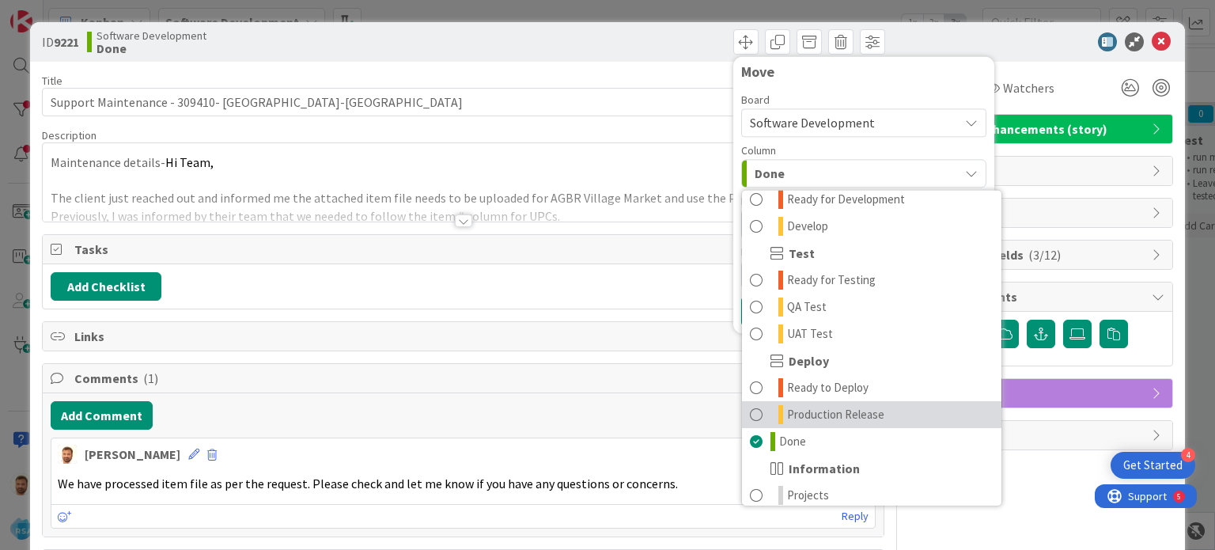
click at [750, 414] on span at bounding box center [756, 414] width 13 height 19
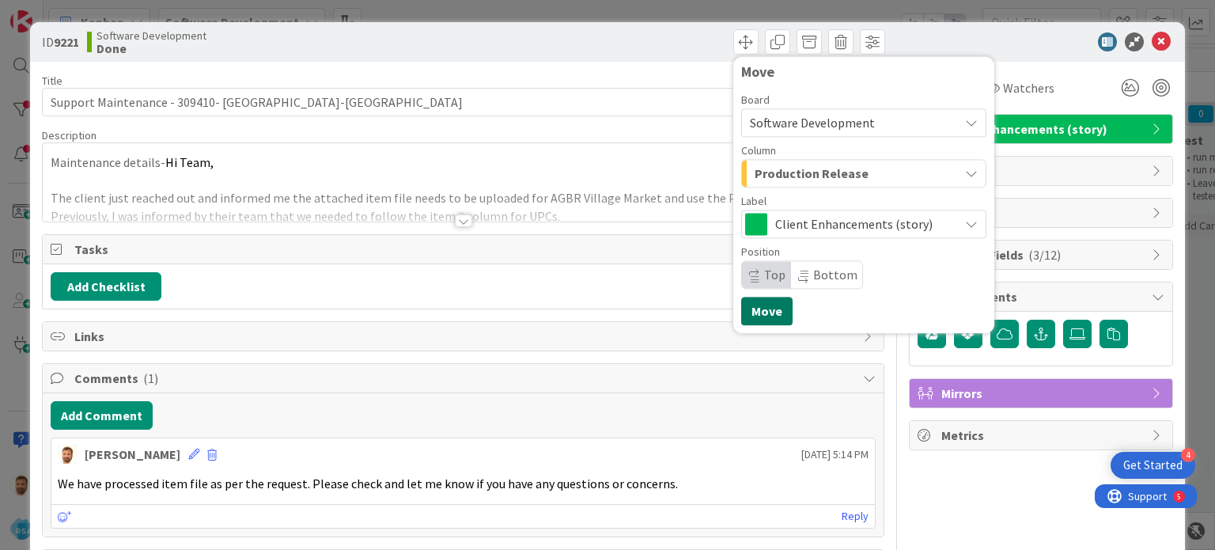
click at [758, 308] on button "Move" at bounding box center [766, 311] width 51 height 28
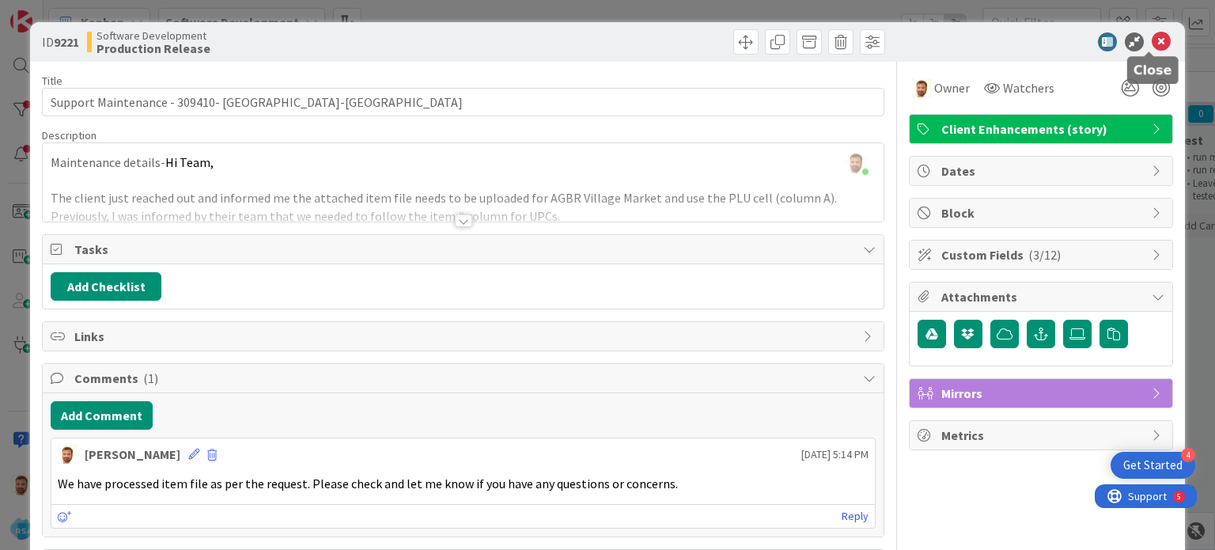
click at [1151, 40] on icon at bounding box center [1160, 41] width 19 height 19
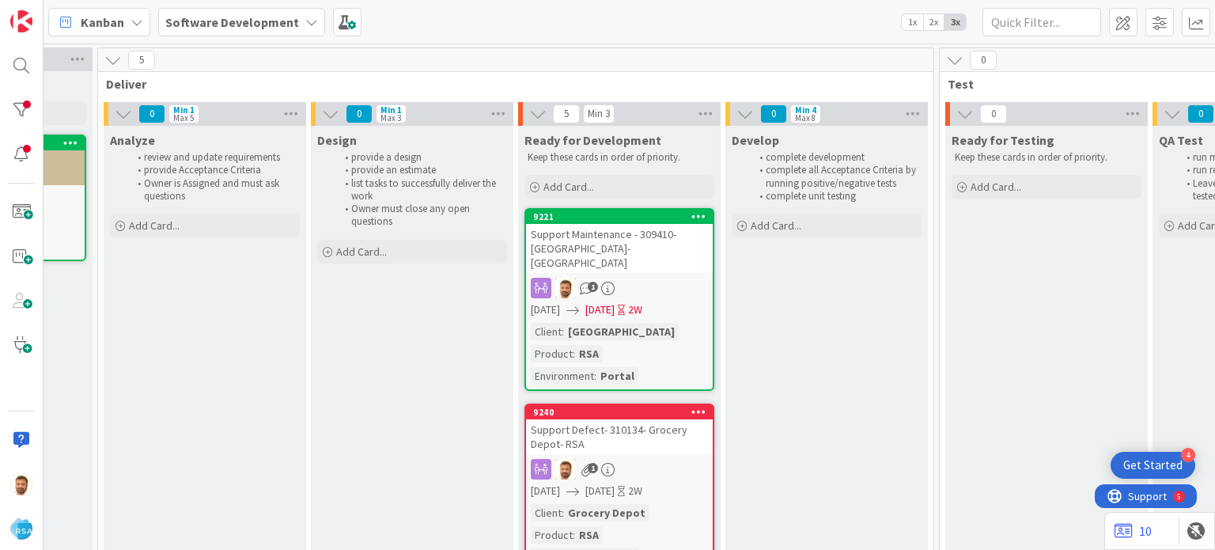
click at [614, 240] on div "Support Maintenance - 309410- [GEOGRAPHIC_DATA]-[GEOGRAPHIC_DATA]" at bounding box center [619, 248] width 187 height 49
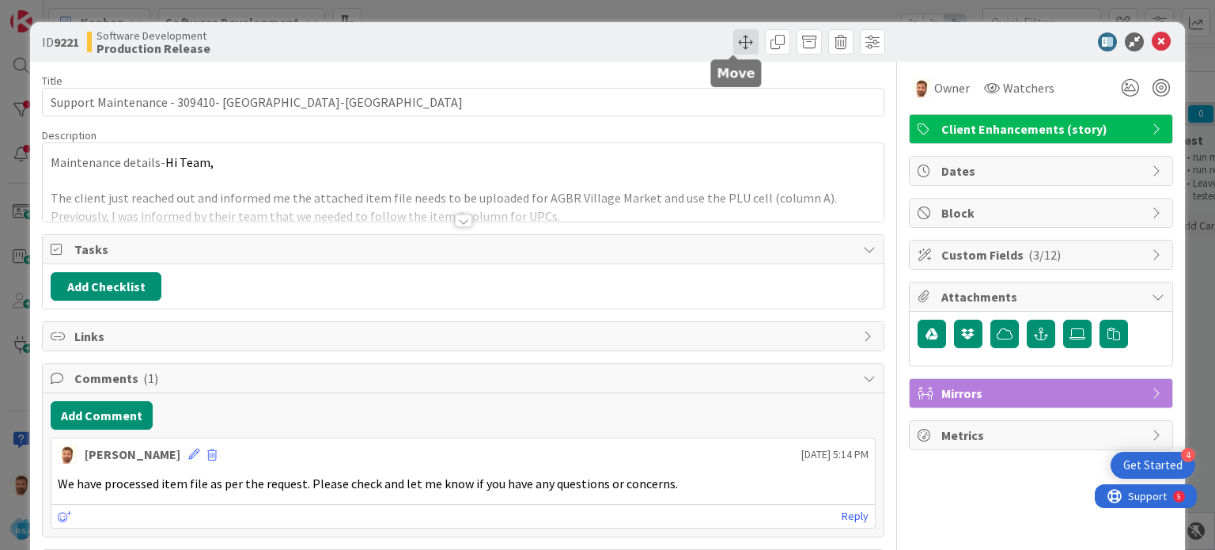
click at [739, 45] on span at bounding box center [745, 41] width 25 height 25
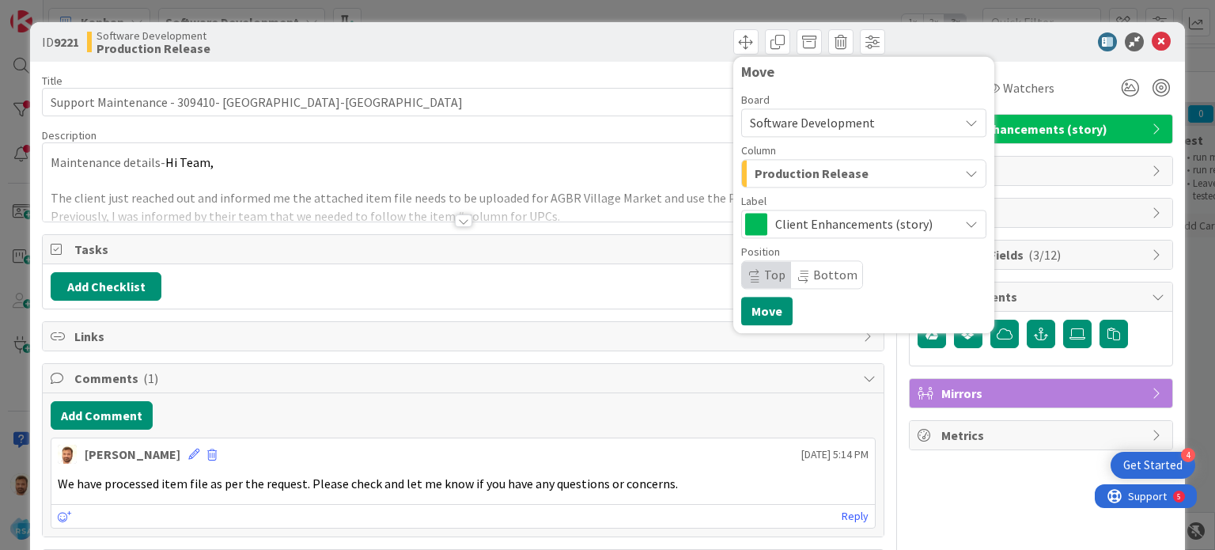
click at [788, 194] on div "Board Software Development Column Production Release Label Client Enhancements …" at bounding box center [863, 191] width 245 height 195
click at [787, 183] on span "Production Release" at bounding box center [811, 173] width 114 height 21
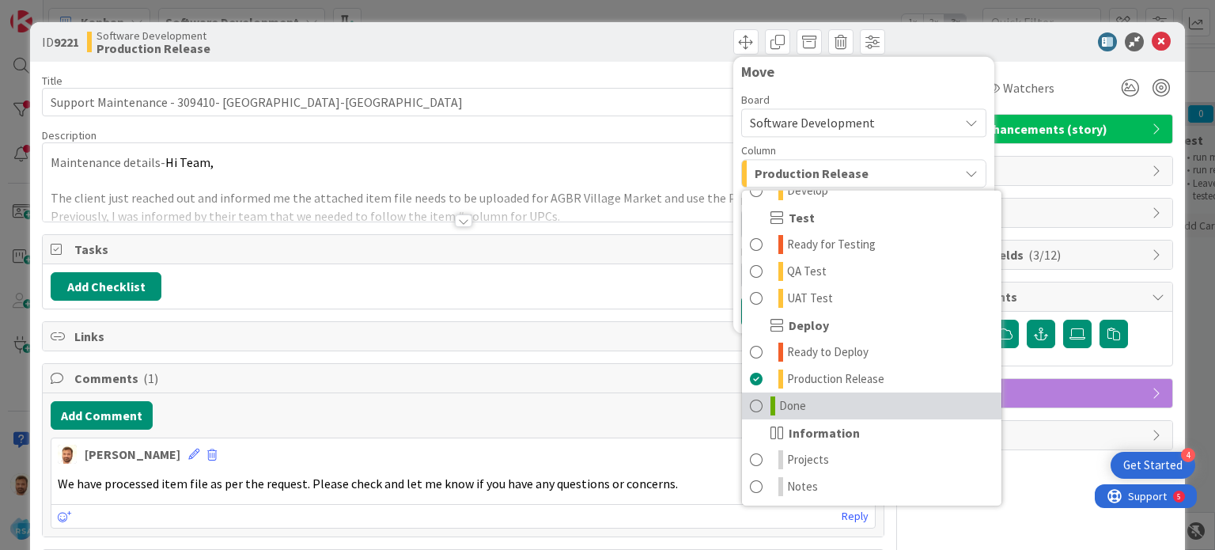
scroll to position [433, 0]
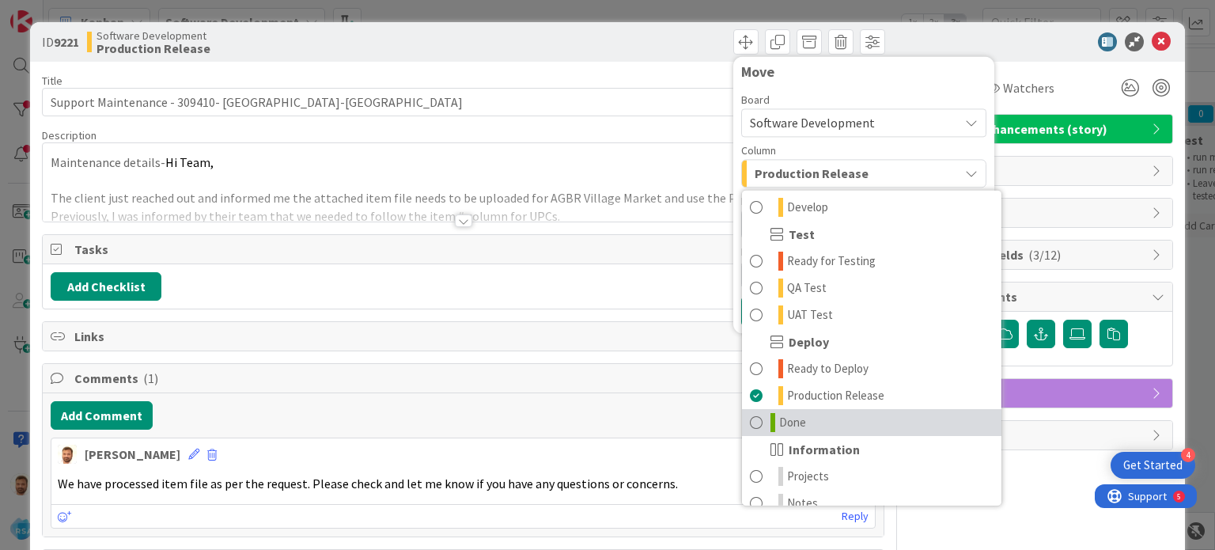
click at [750, 417] on span at bounding box center [756, 422] width 13 height 19
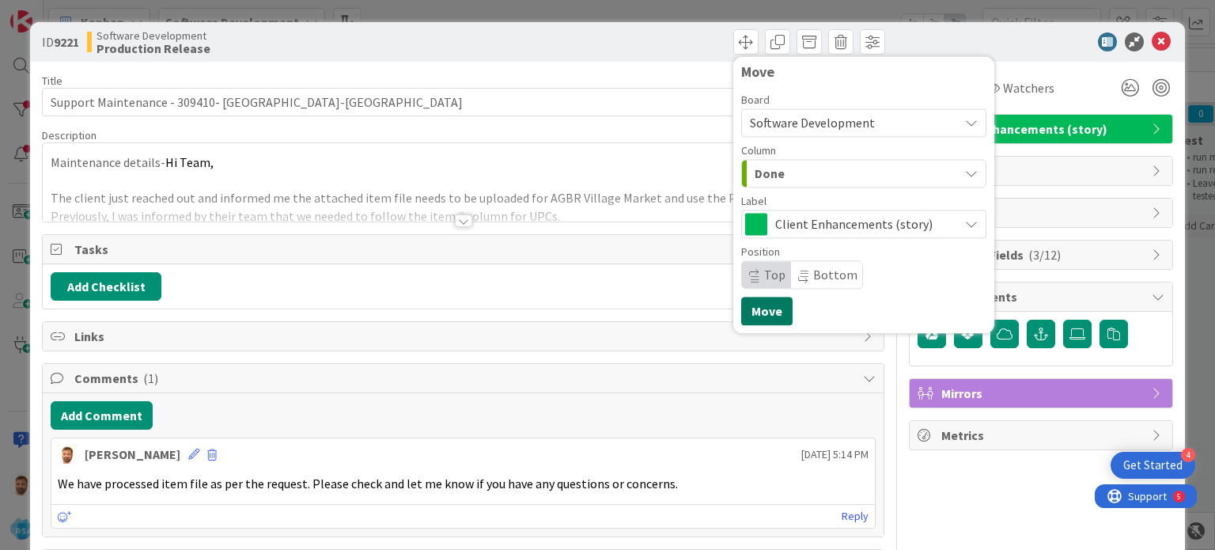
click at [753, 297] on button "Move" at bounding box center [766, 311] width 51 height 28
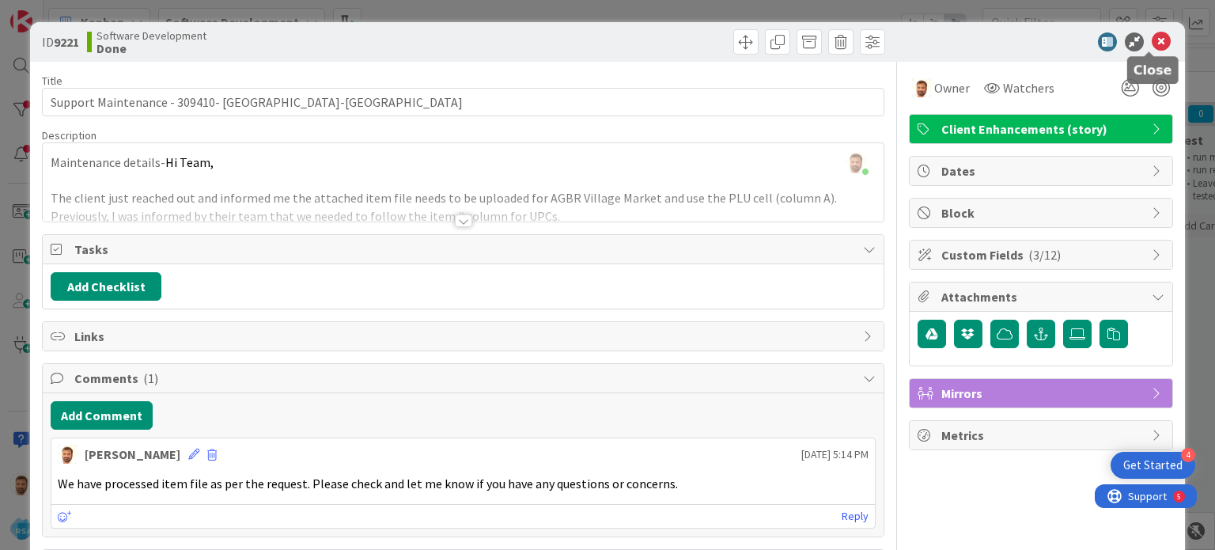
click at [1151, 37] on icon at bounding box center [1160, 41] width 19 height 19
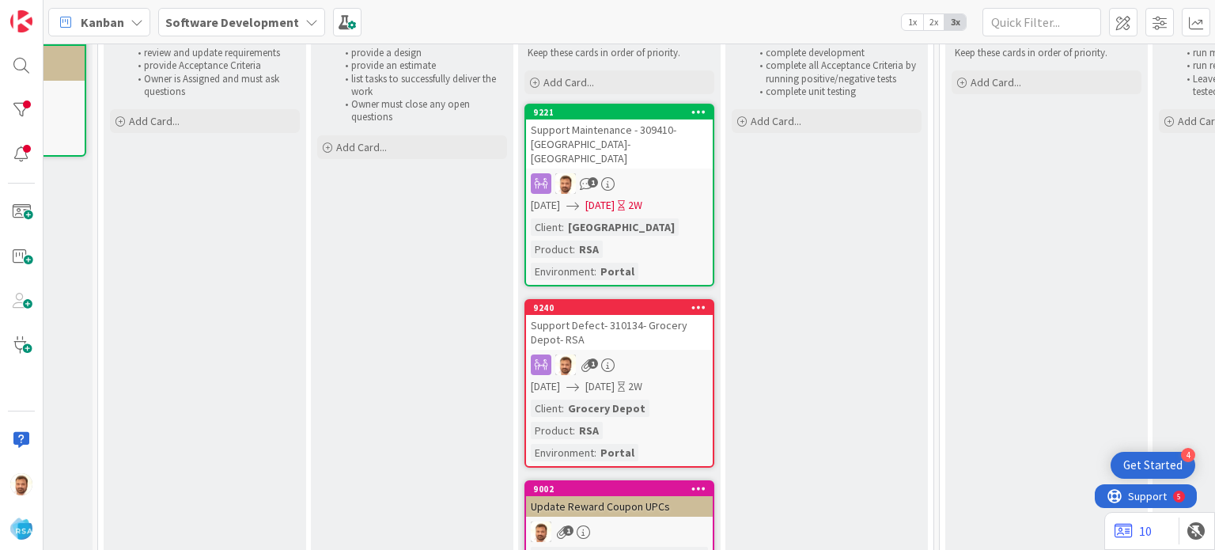
click at [598, 315] on div "Support Defect- 310134- Grocery Depot- RSA" at bounding box center [619, 332] width 187 height 35
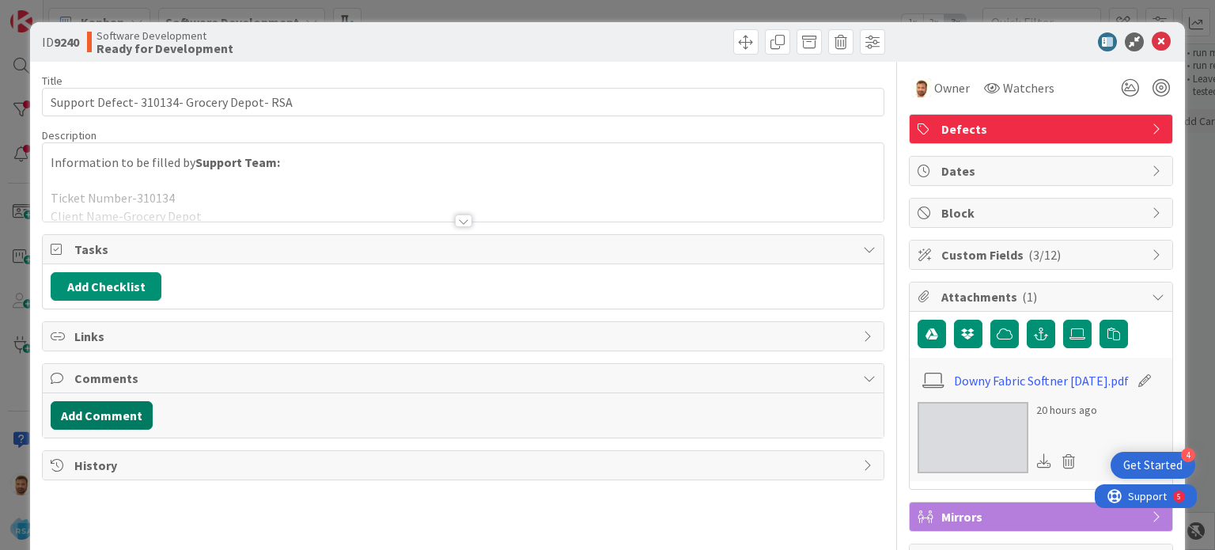
click at [138, 408] on button "Add Comment" at bounding box center [102, 415] width 102 height 28
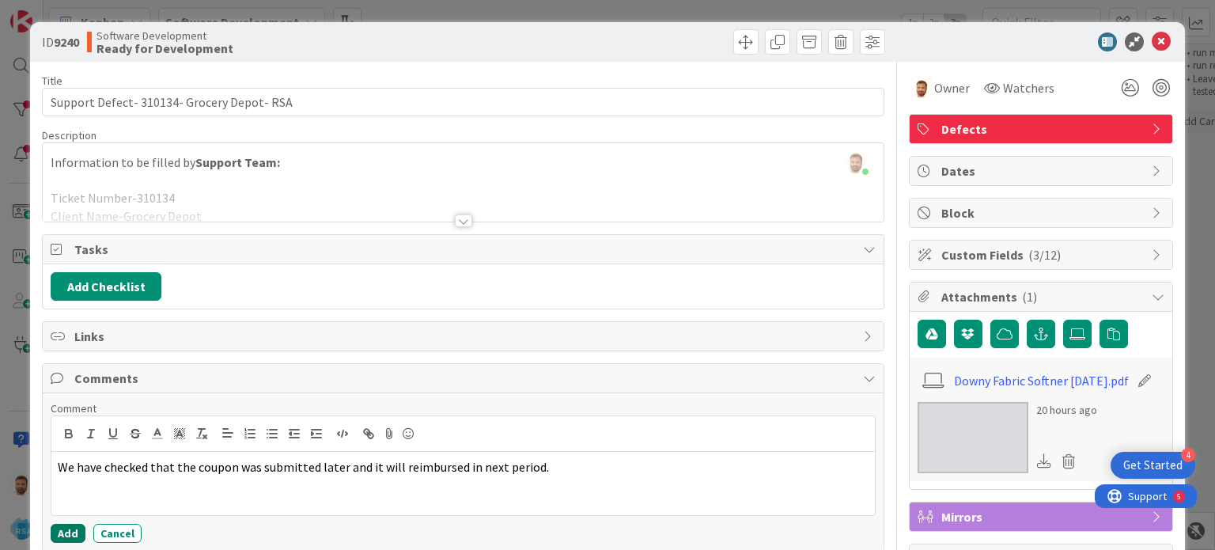
click at [69, 524] on button "Add" at bounding box center [68, 533] width 35 height 19
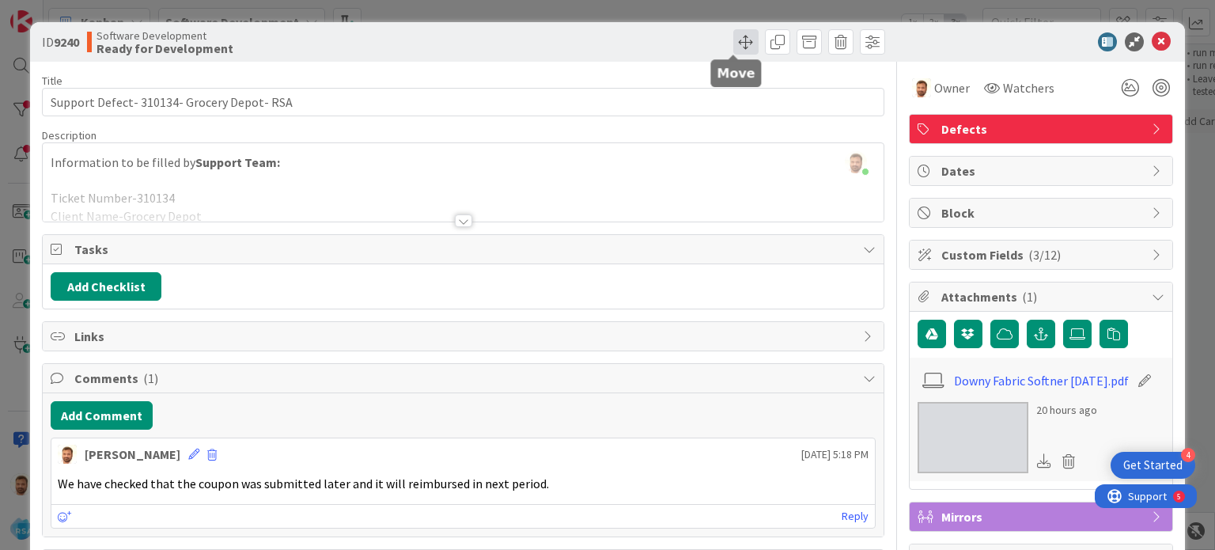
click at [740, 47] on span at bounding box center [745, 41] width 25 height 25
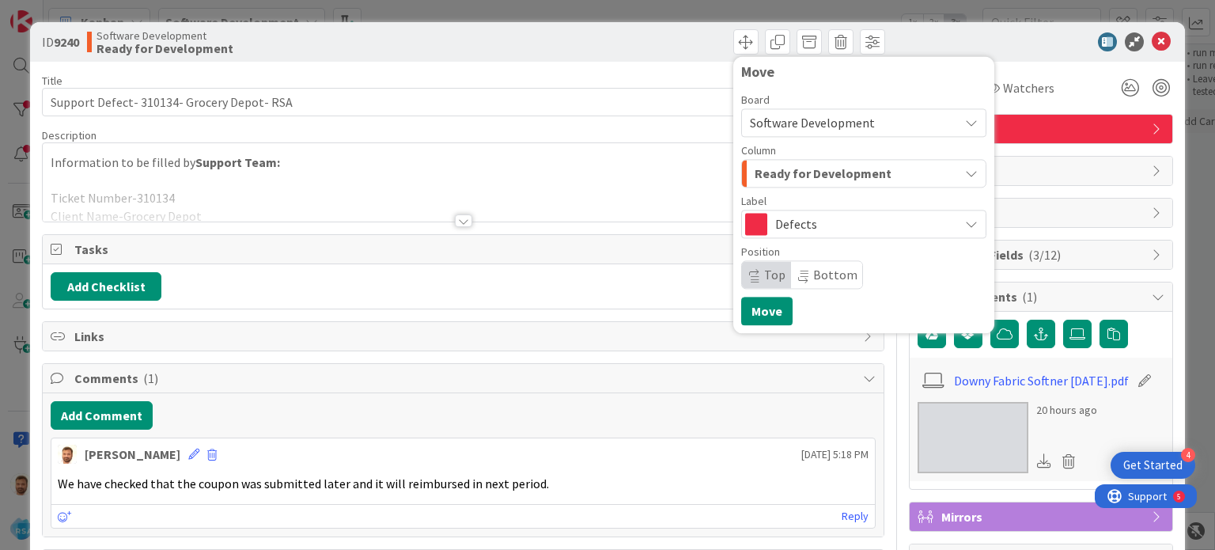
click at [772, 166] on span "Ready for Development" at bounding box center [822, 173] width 137 height 21
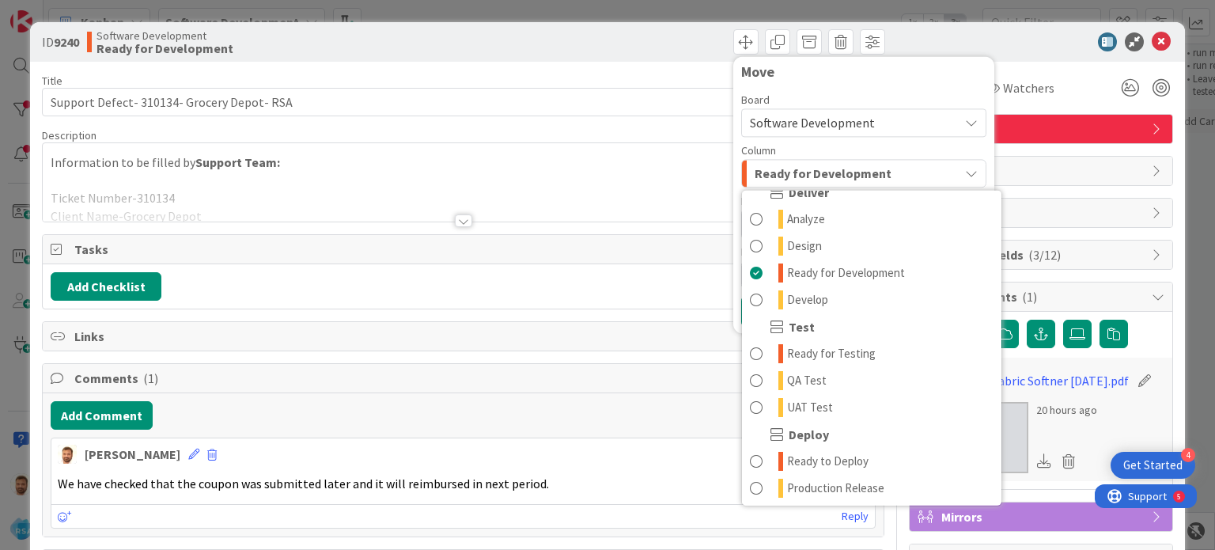
scroll to position [450, 0]
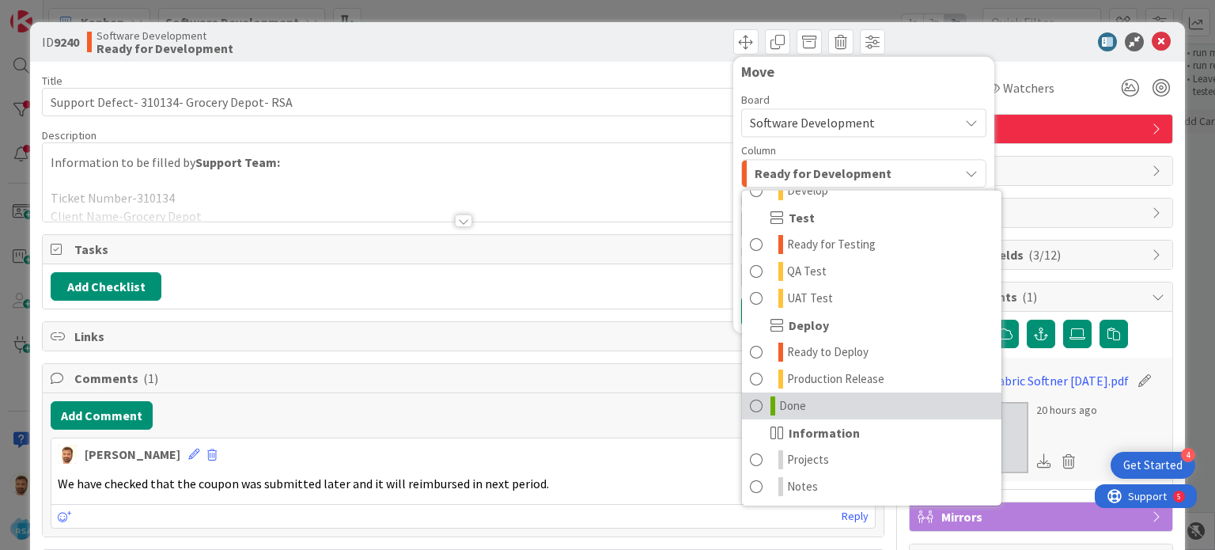
click at [742, 410] on link "Done" at bounding box center [871, 405] width 259 height 27
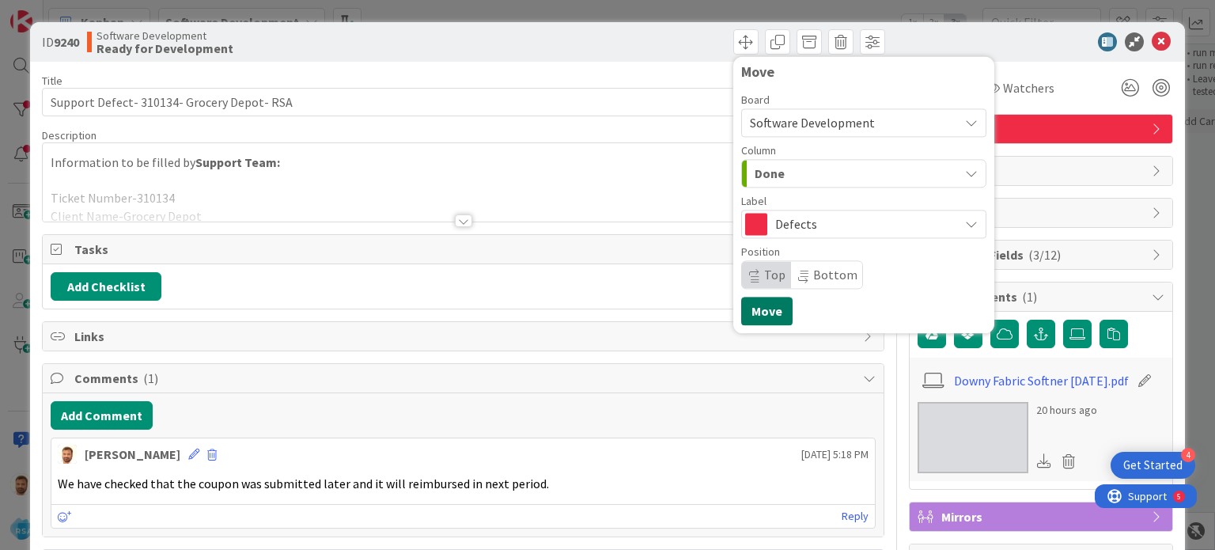
click at [756, 315] on button "Move" at bounding box center [766, 311] width 51 height 28
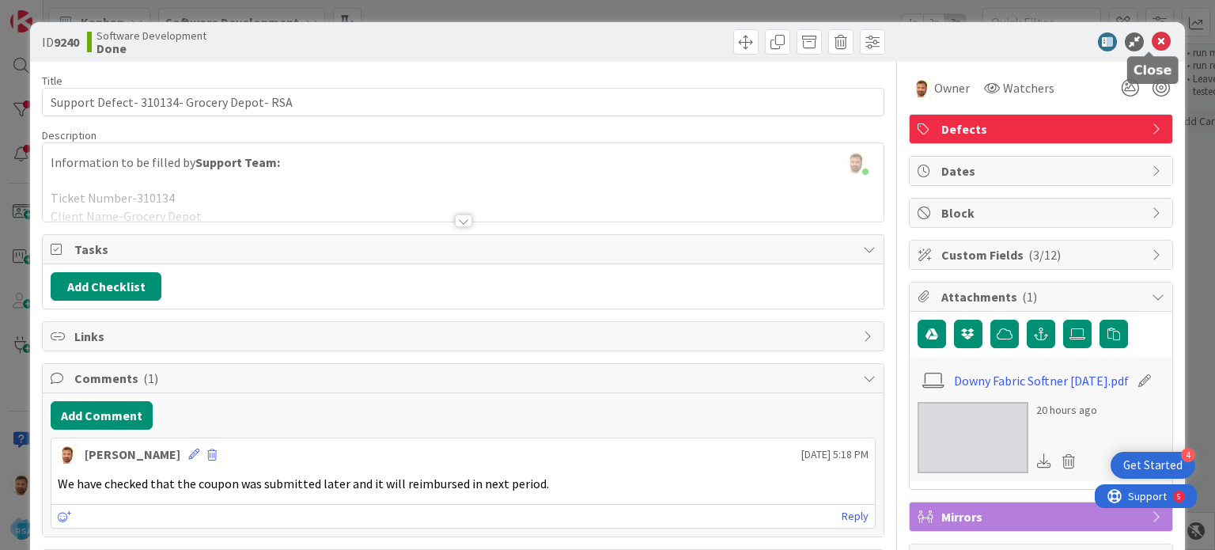
click at [1151, 43] on icon at bounding box center [1160, 41] width 19 height 19
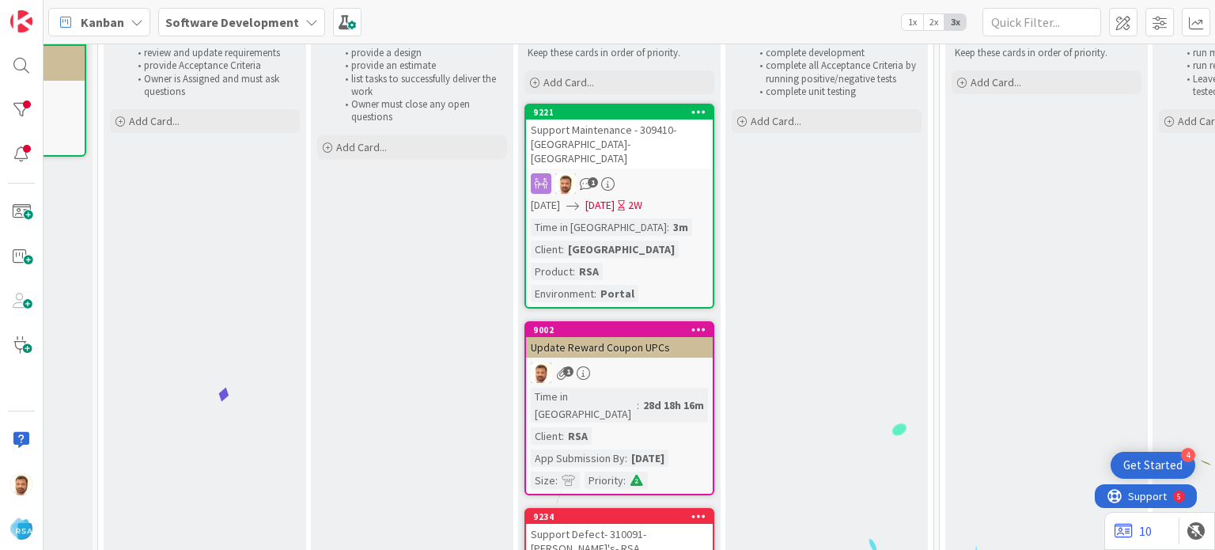
click at [630, 130] on div "Support Maintenance - 309410- [GEOGRAPHIC_DATA]-[GEOGRAPHIC_DATA]" at bounding box center [619, 143] width 187 height 49
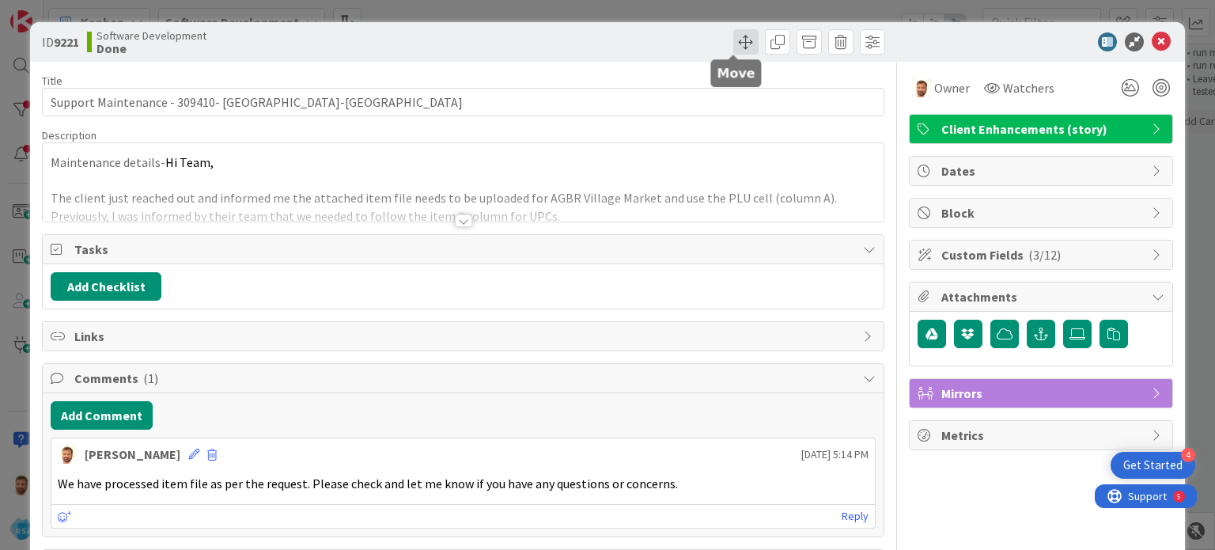
click at [733, 48] on span at bounding box center [745, 41] width 25 height 25
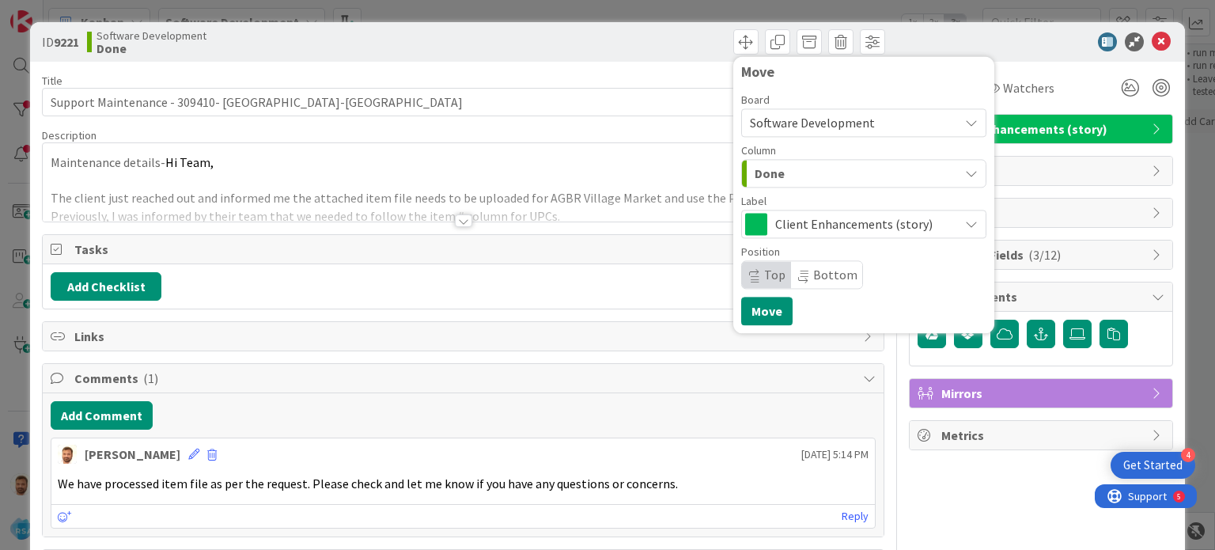
click at [769, 170] on span "Done" at bounding box center [769, 173] width 30 height 21
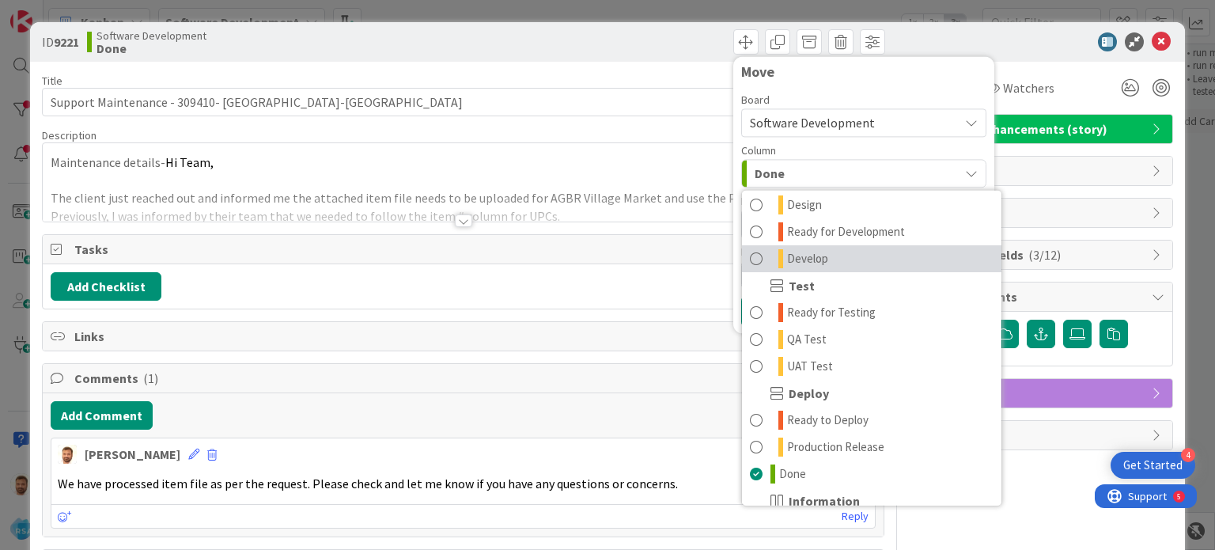
scroll to position [383, 0]
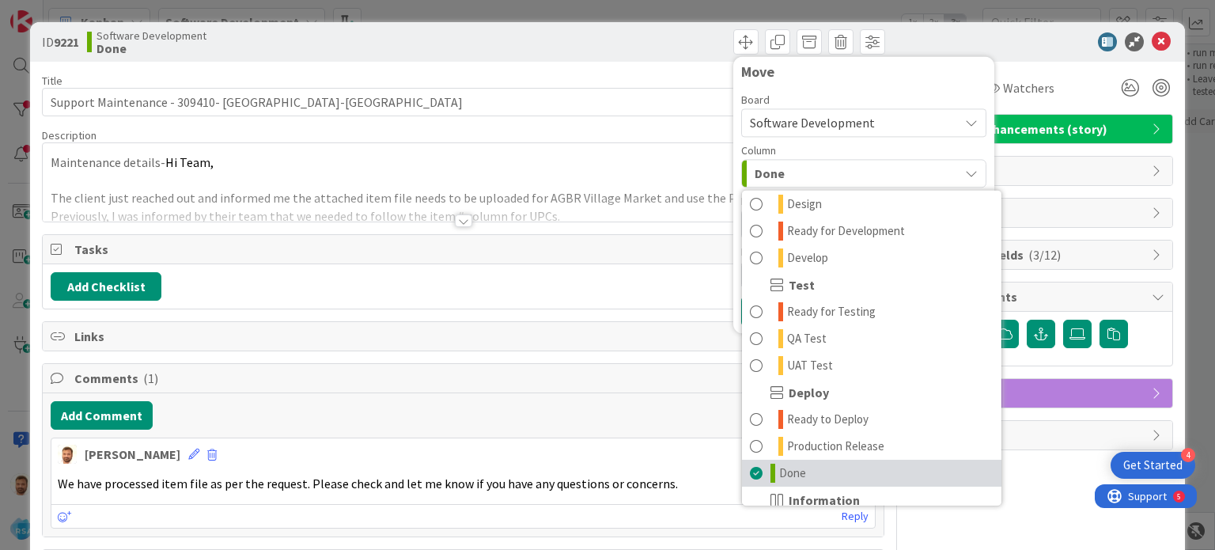
click at [750, 470] on span at bounding box center [756, 472] width 13 height 19
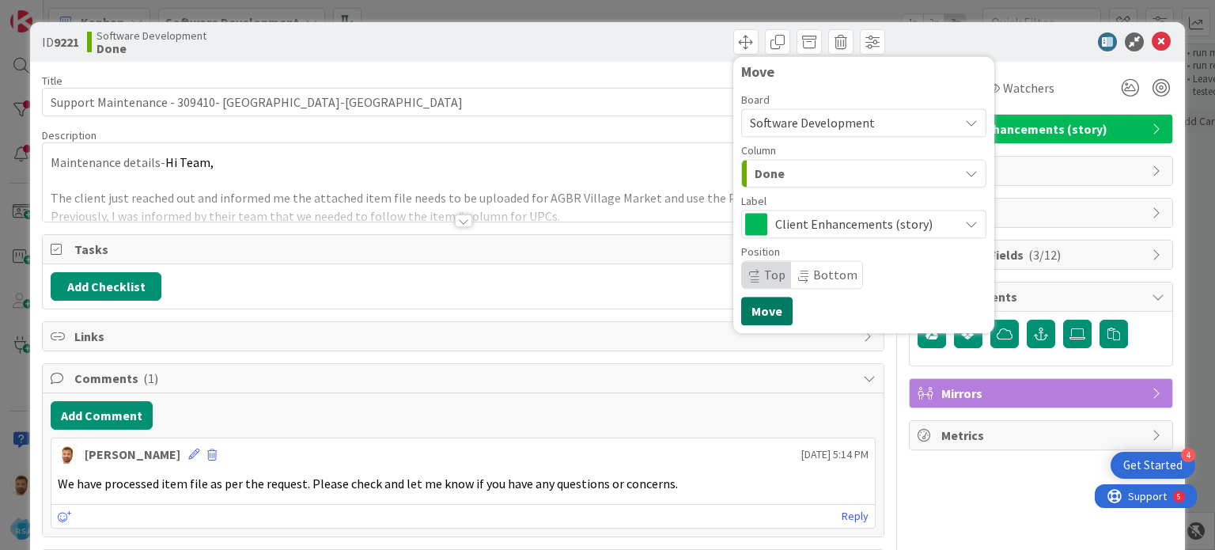
click at [750, 312] on button "Move" at bounding box center [766, 311] width 51 height 28
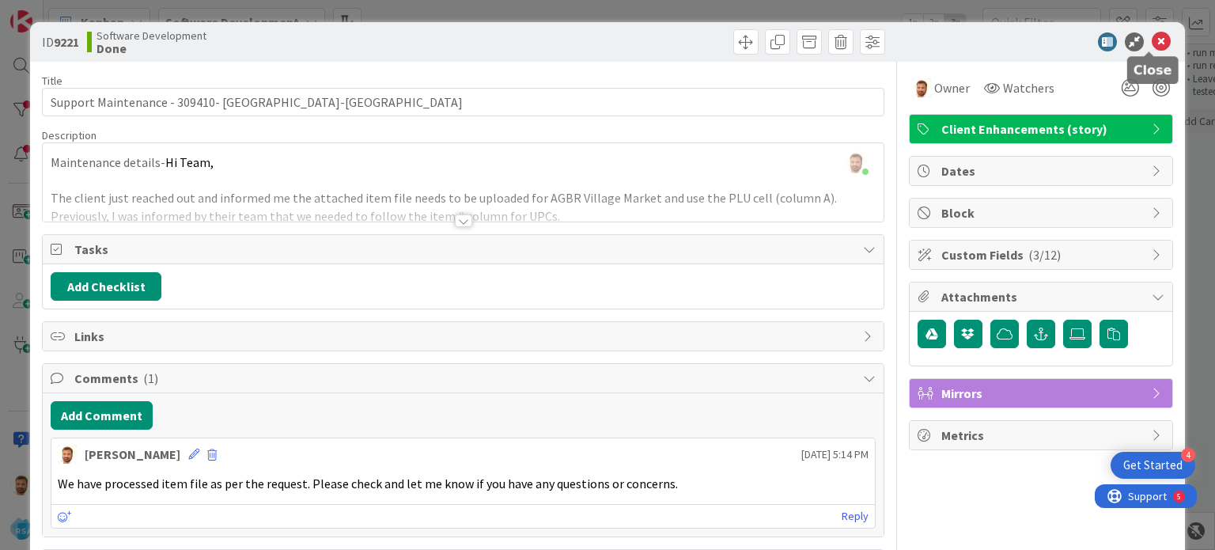
click at [1151, 36] on icon at bounding box center [1160, 41] width 19 height 19
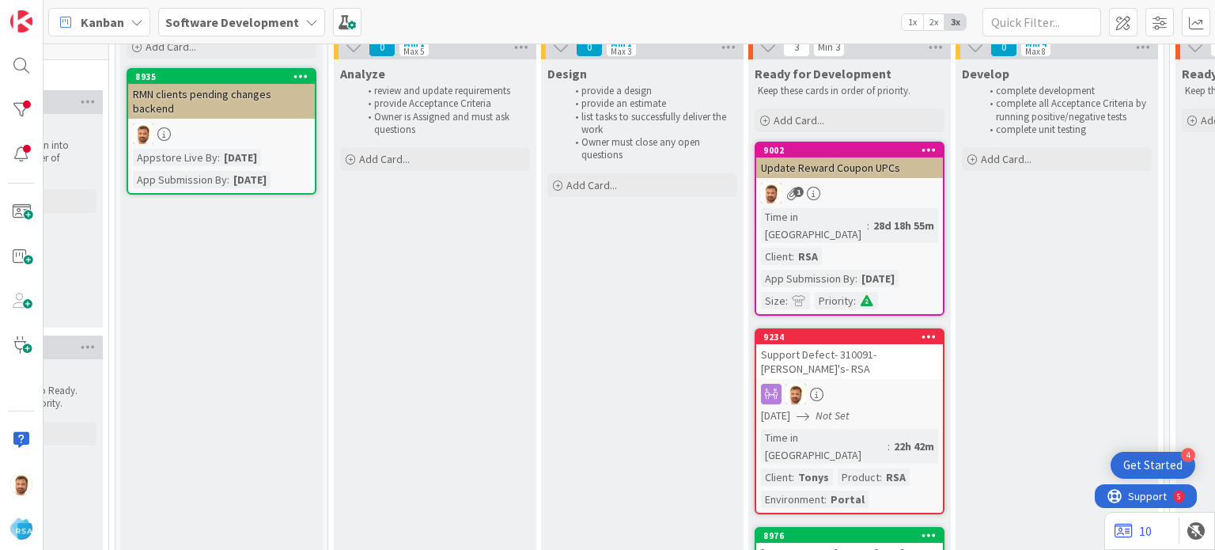
scroll to position [70, 1417]
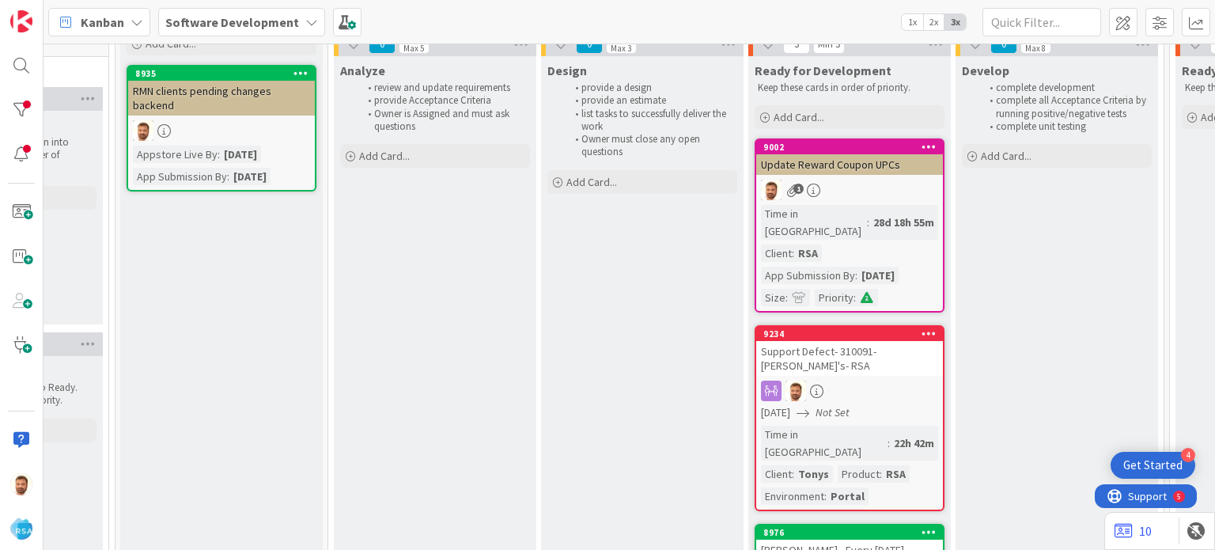
click at [857, 341] on div "Support Defect- 310091- [PERSON_NAME]'s- RSA" at bounding box center [849, 358] width 187 height 35
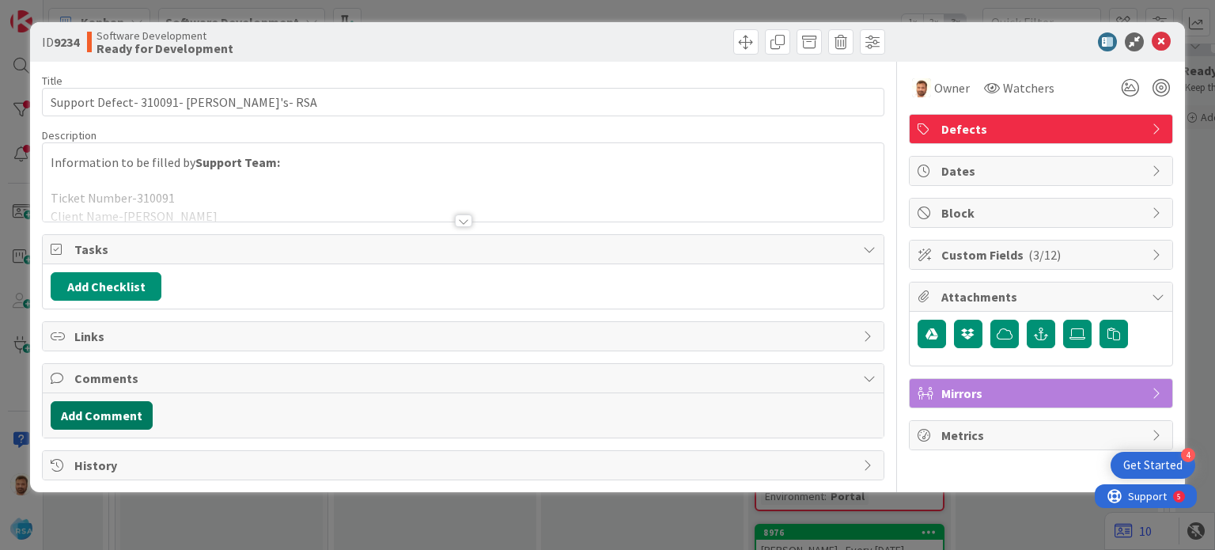
click at [117, 415] on button "Add Comment" at bounding box center [102, 415] width 102 height 28
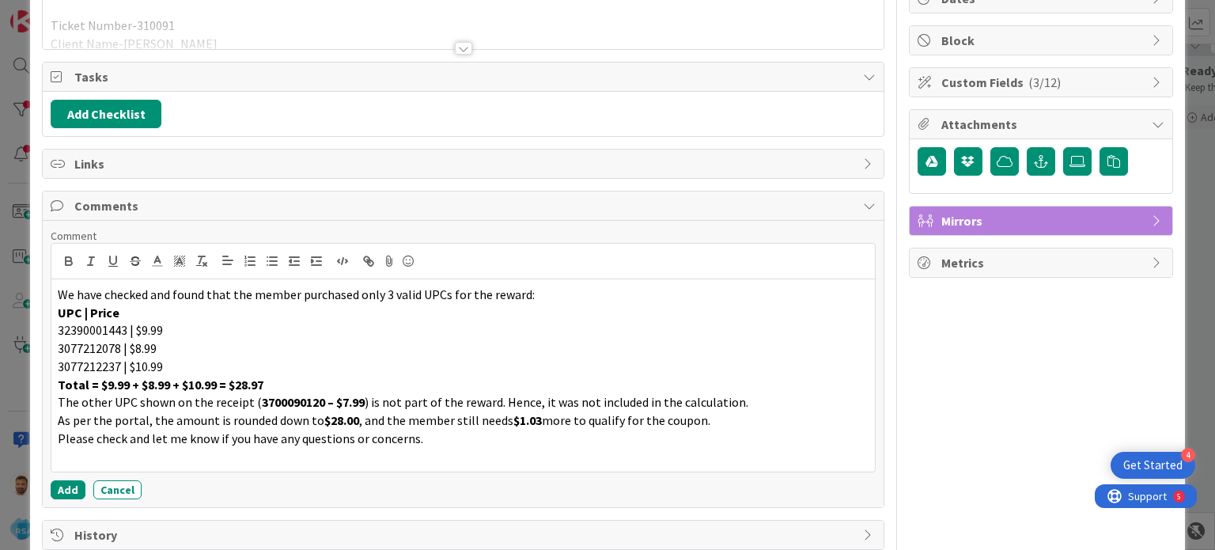
scroll to position [174, 0]
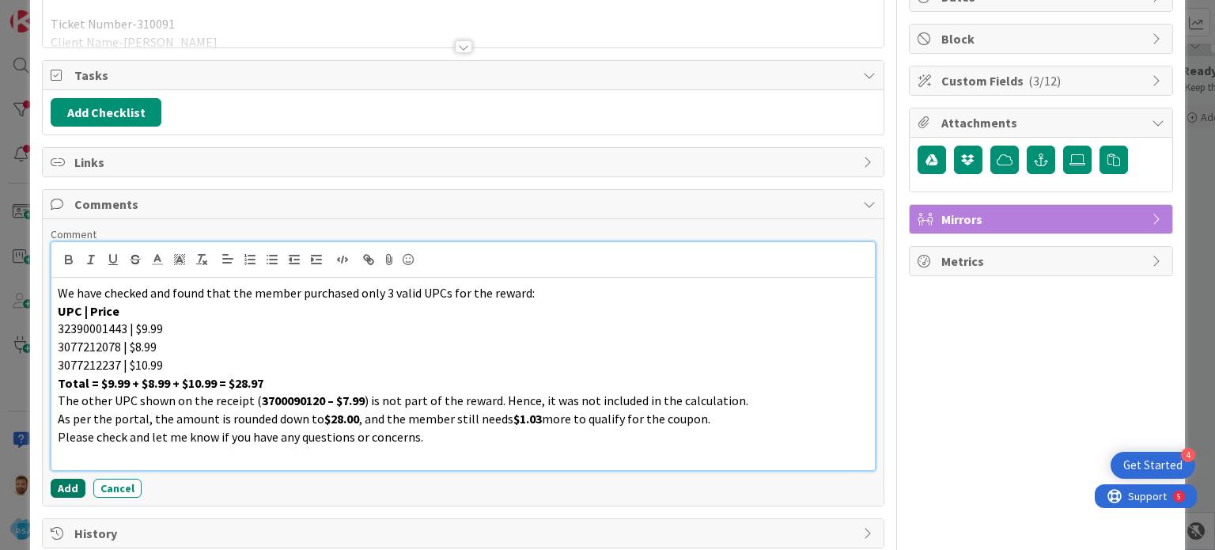
click at [70, 482] on button "Add" at bounding box center [68, 487] width 35 height 19
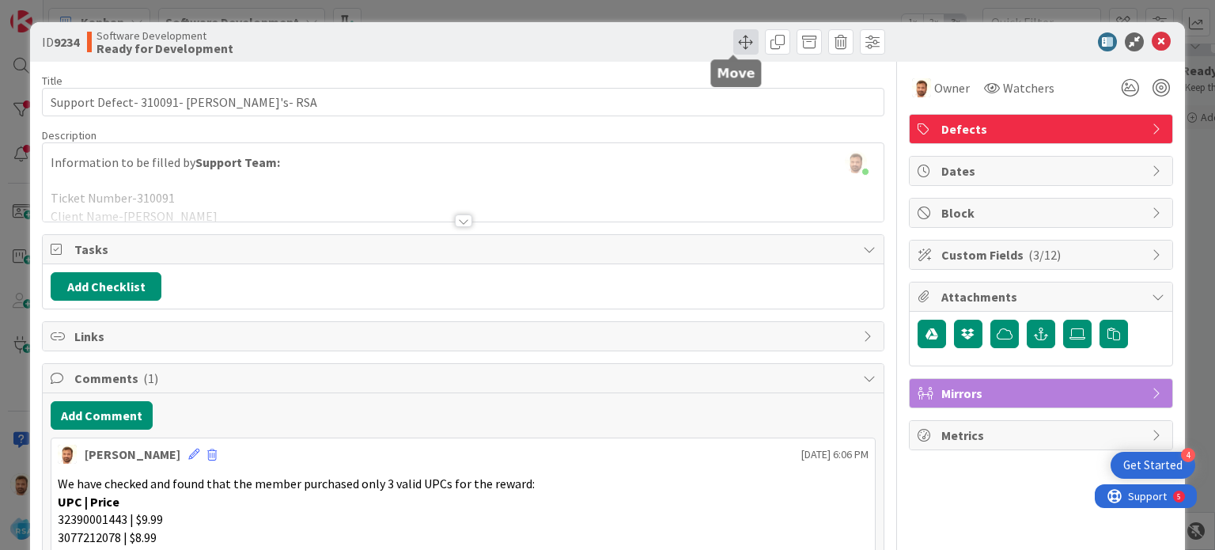
click at [733, 40] on span at bounding box center [745, 41] width 25 height 25
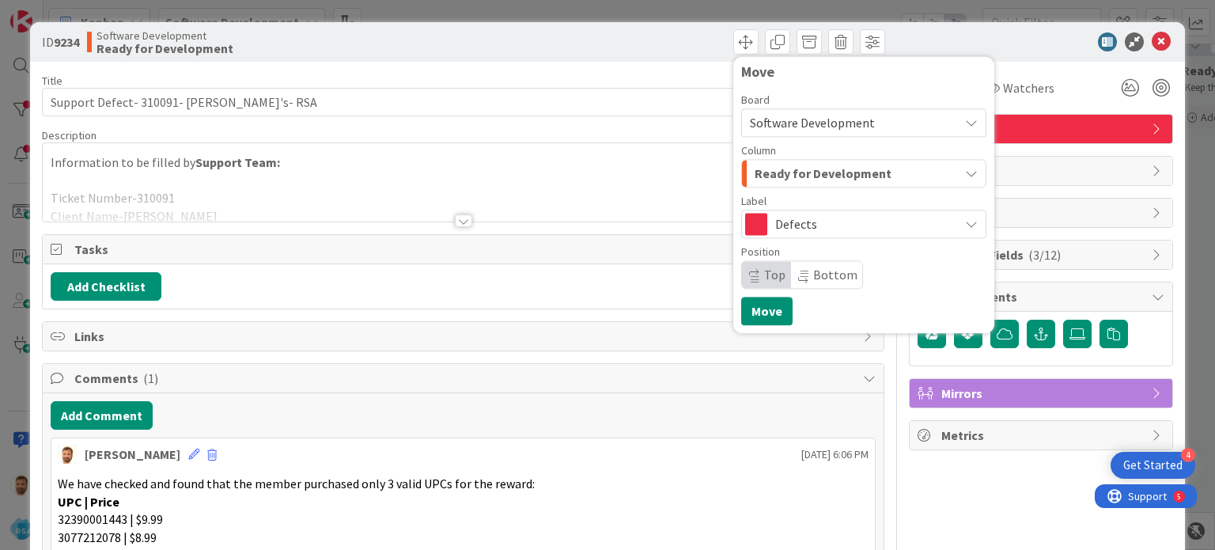
click at [790, 169] on span "Ready for Development" at bounding box center [822, 173] width 137 height 21
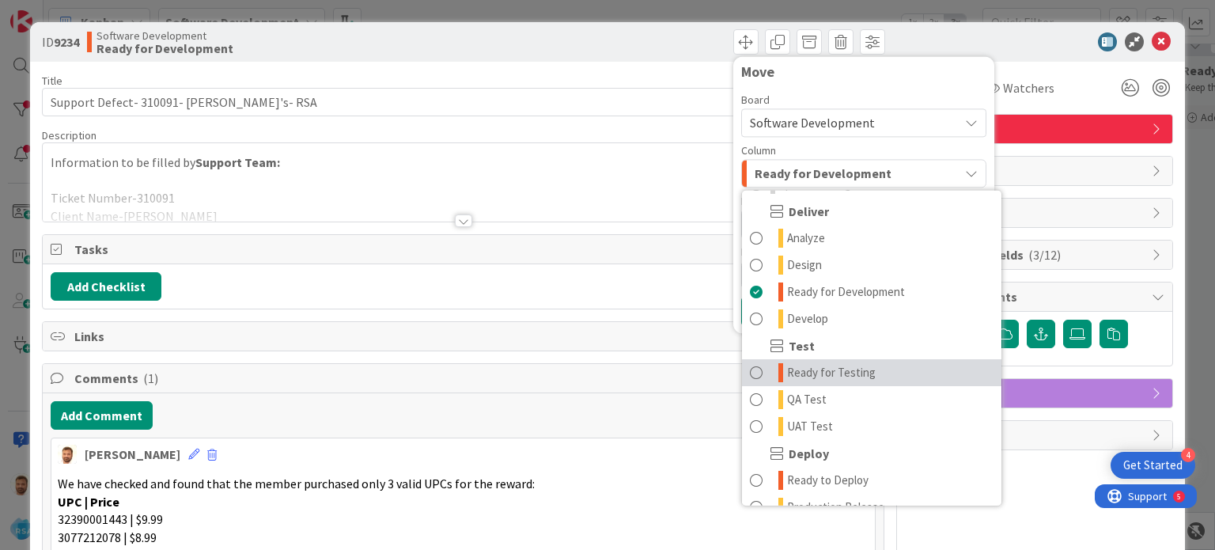
scroll to position [366, 0]
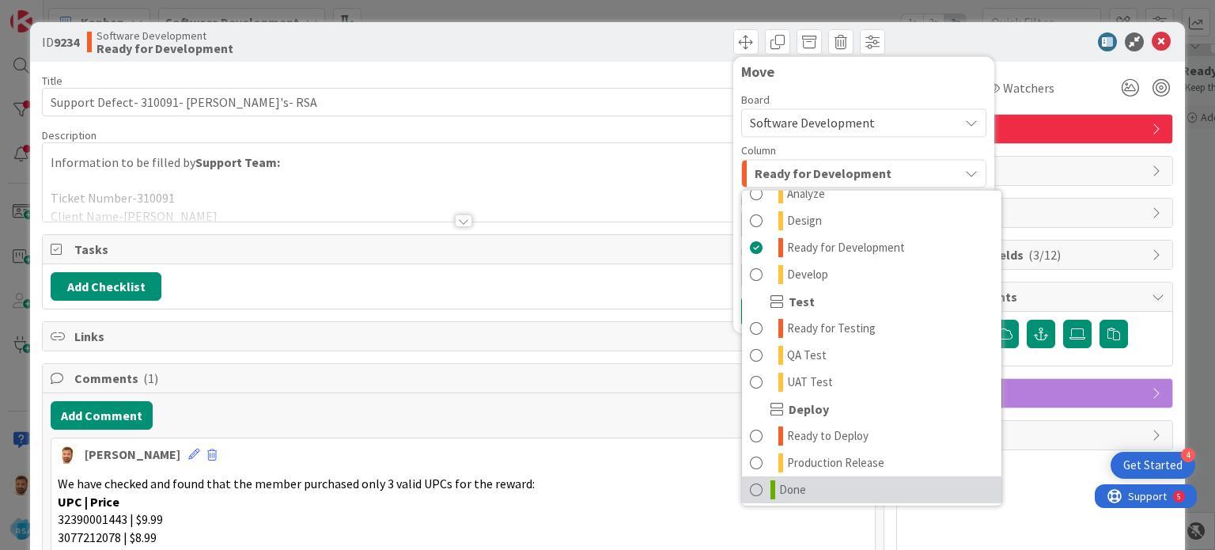
click at [750, 484] on span at bounding box center [756, 489] width 13 height 19
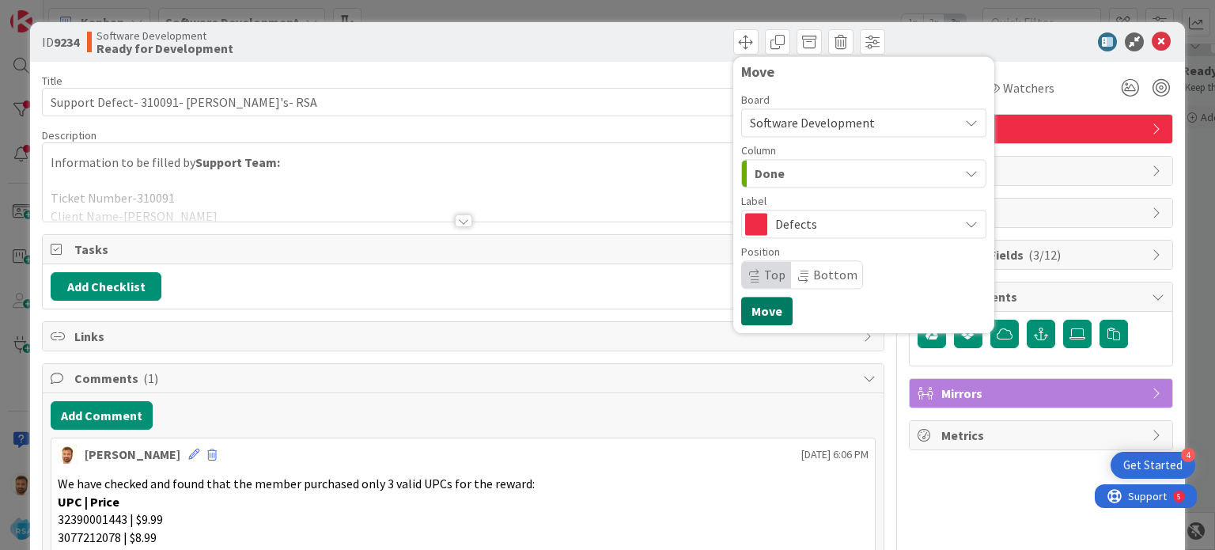
click at [756, 311] on button "Move" at bounding box center [766, 311] width 51 height 28
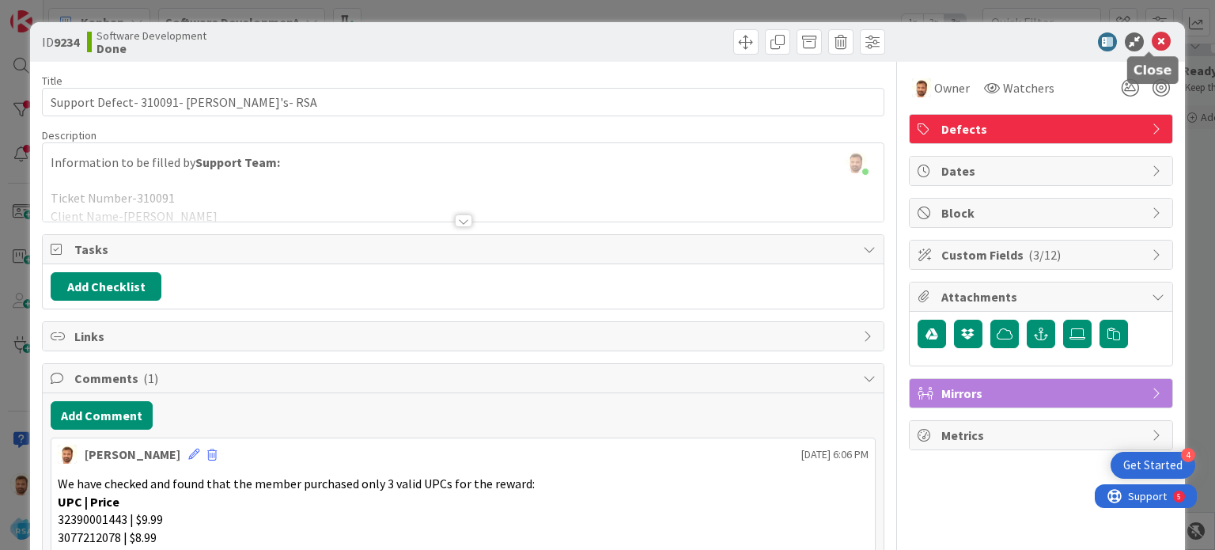
click at [1155, 36] on icon at bounding box center [1160, 41] width 19 height 19
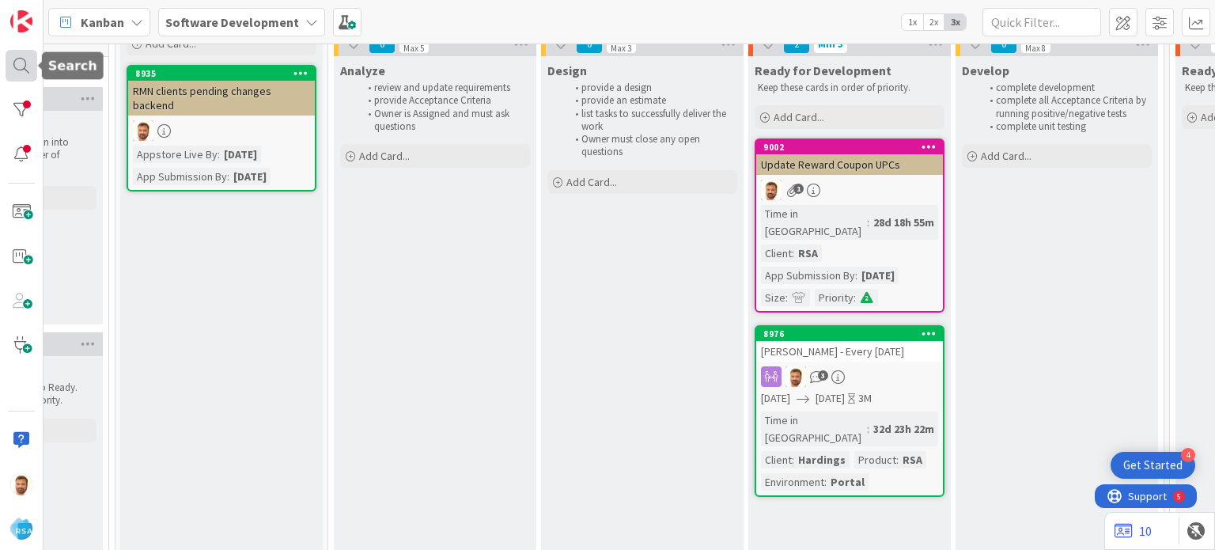
click at [13, 70] on div at bounding box center [22, 66] width 32 height 32
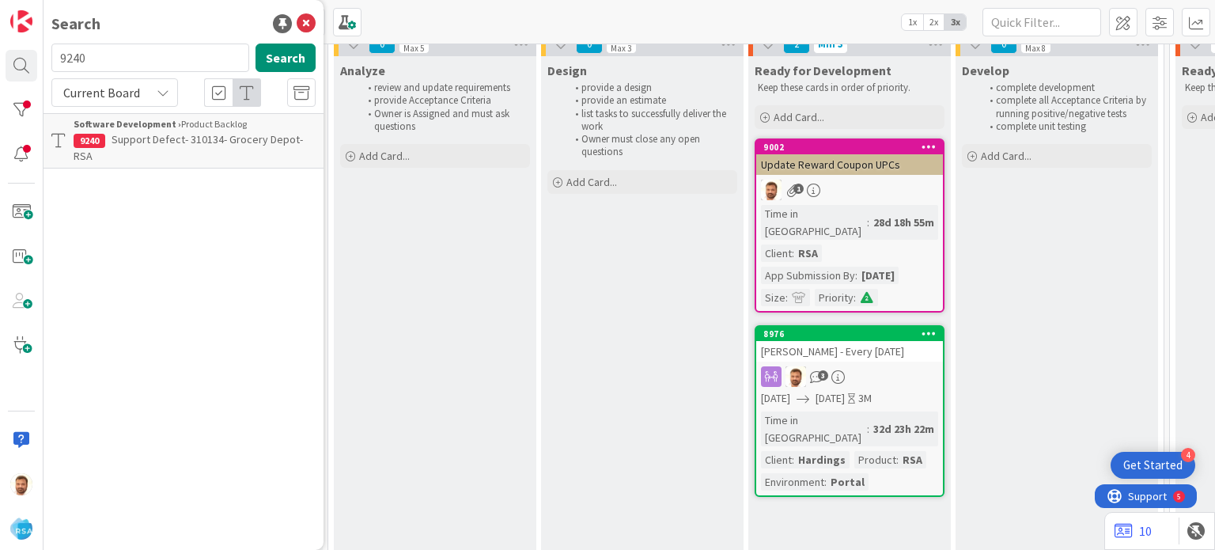
click at [133, 59] on input "9240" at bounding box center [150, 57] width 198 height 28
type input "9228"
click at [164, 131] on p "Support Defect- #310074- Petes Fresh Market- RSA" at bounding box center [195, 147] width 242 height 33
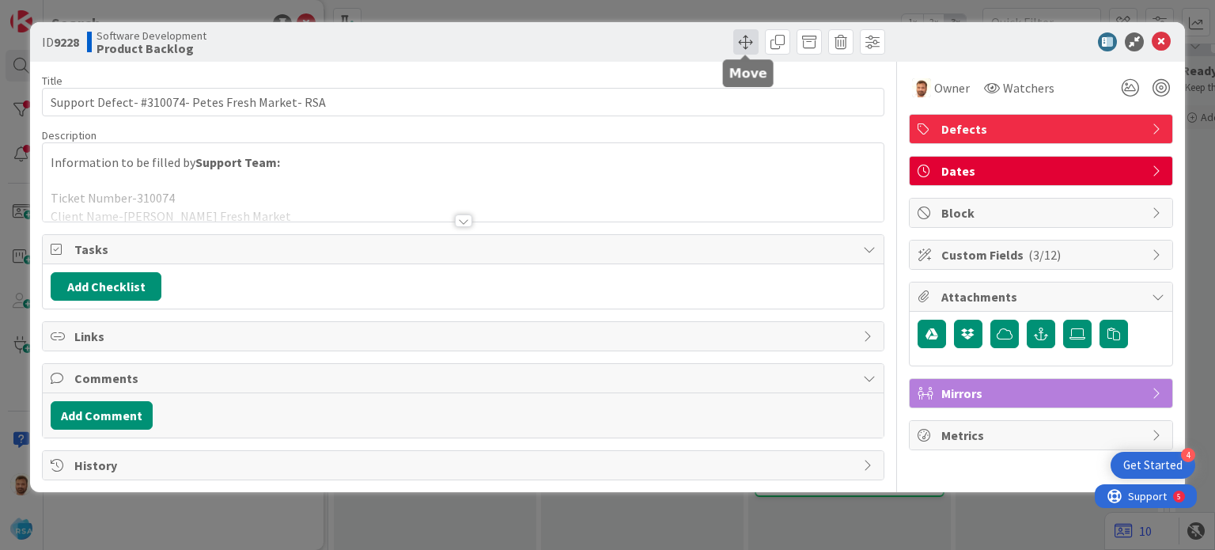
click at [737, 40] on span at bounding box center [745, 41] width 25 height 25
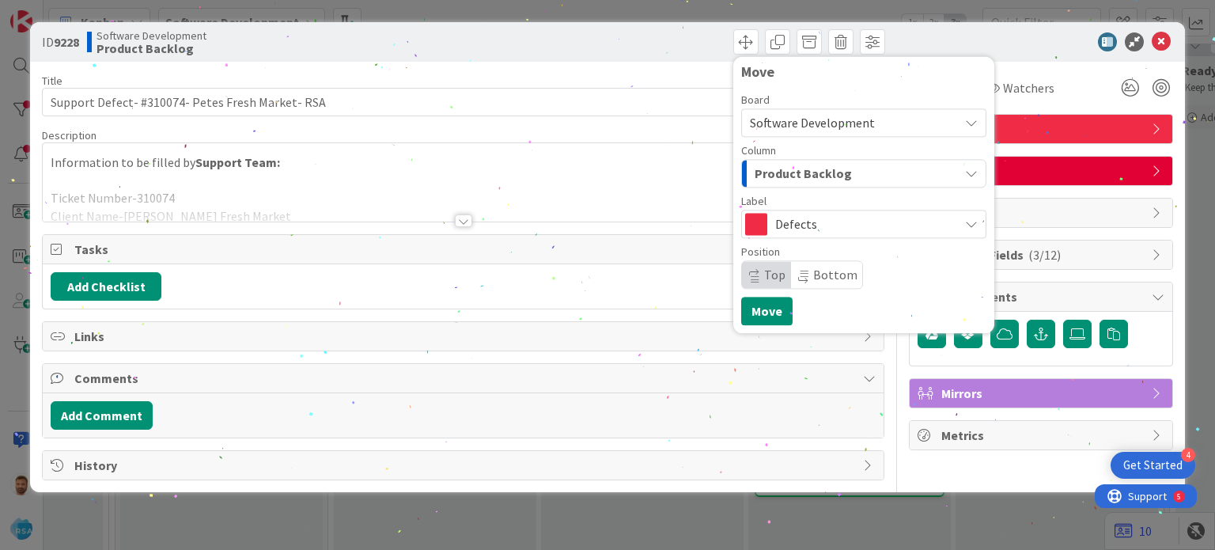
click at [784, 174] on span "Product Backlog" at bounding box center [802, 173] width 97 height 21
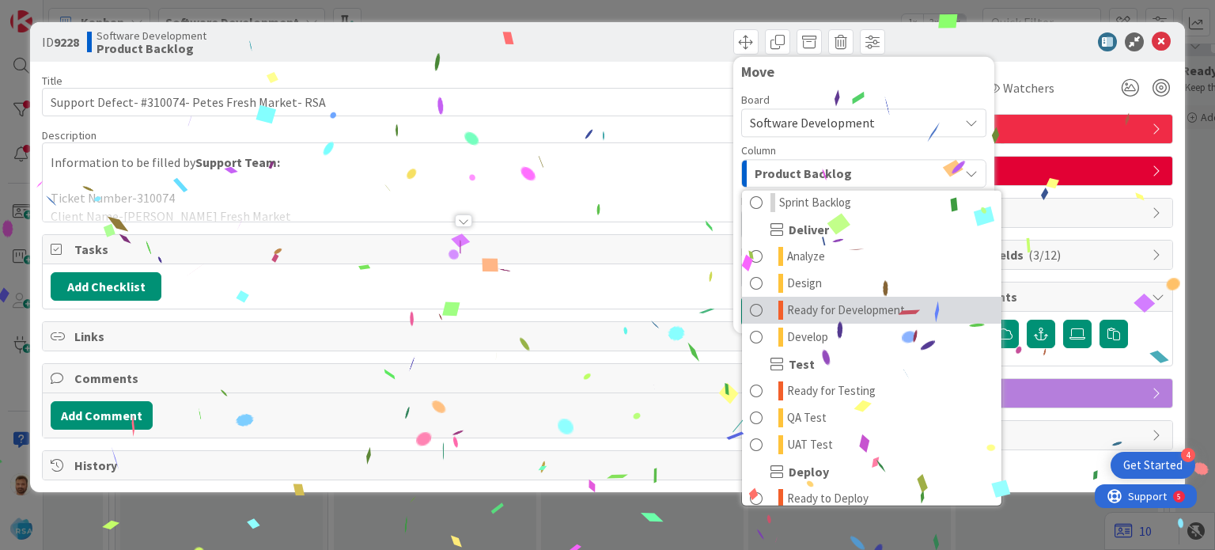
scroll to position [304, 0]
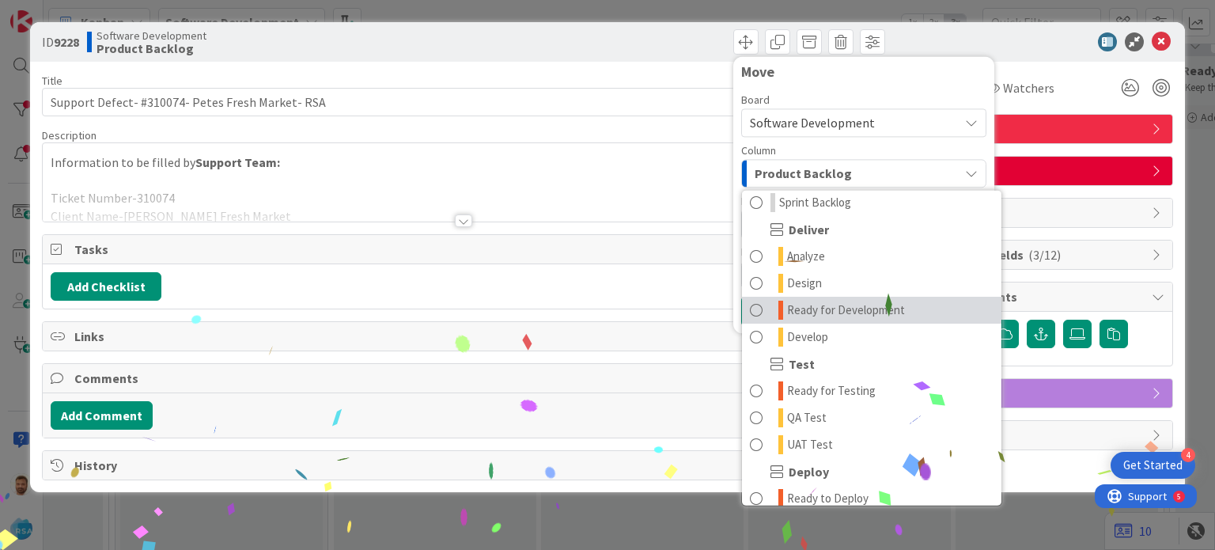
click at [794, 312] on span "Ready for Development" at bounding box center [846, 310] width 118 height 19
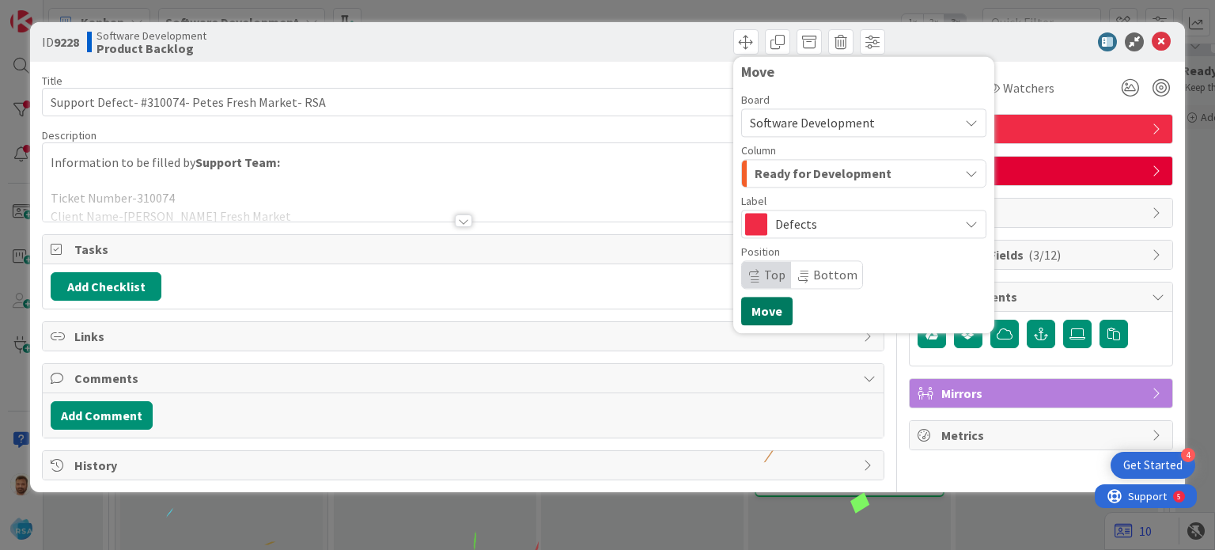
click at [775, 311] on button "Move" at bounding box center [766, 311] width 51 height 28
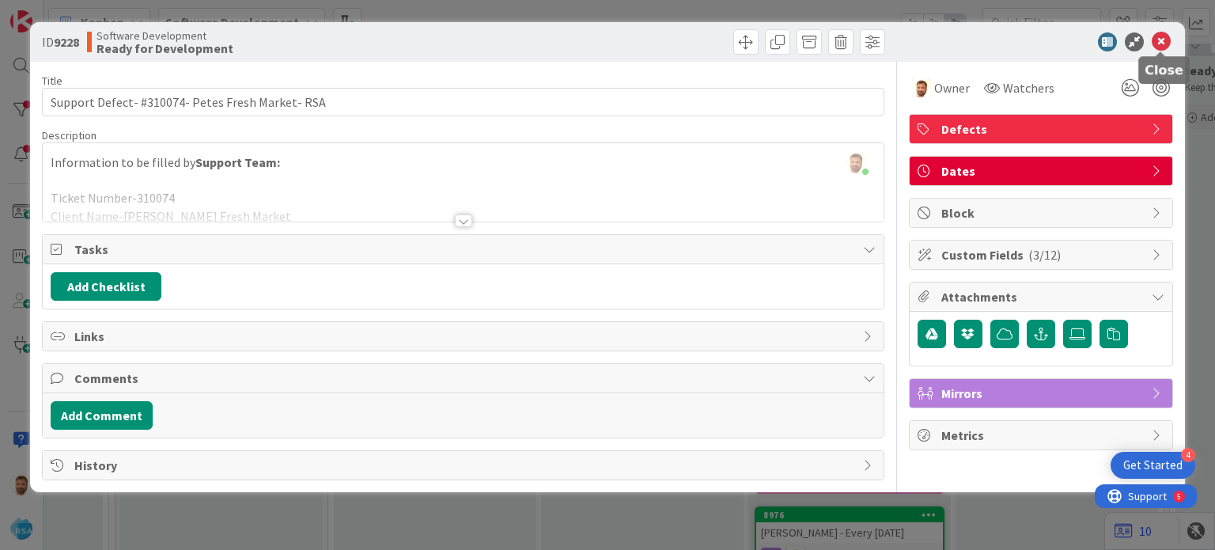
click at [1161, 45] on icon at bounding box center [1160, 41] width 19 height 19
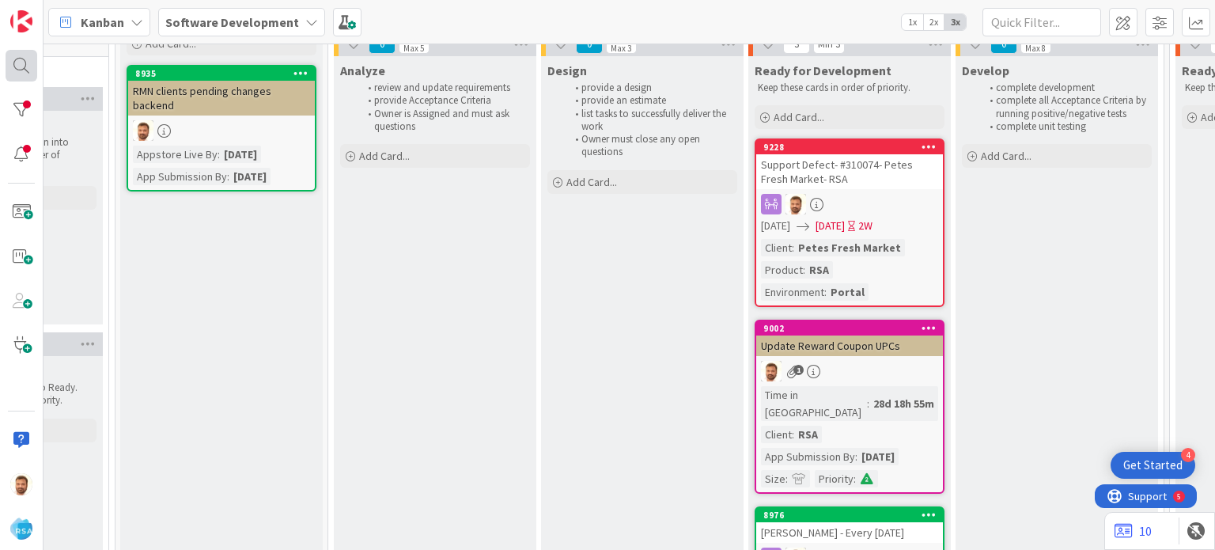
click at [25, 66] on div at bounding box center [22, 66] width 32 height 32
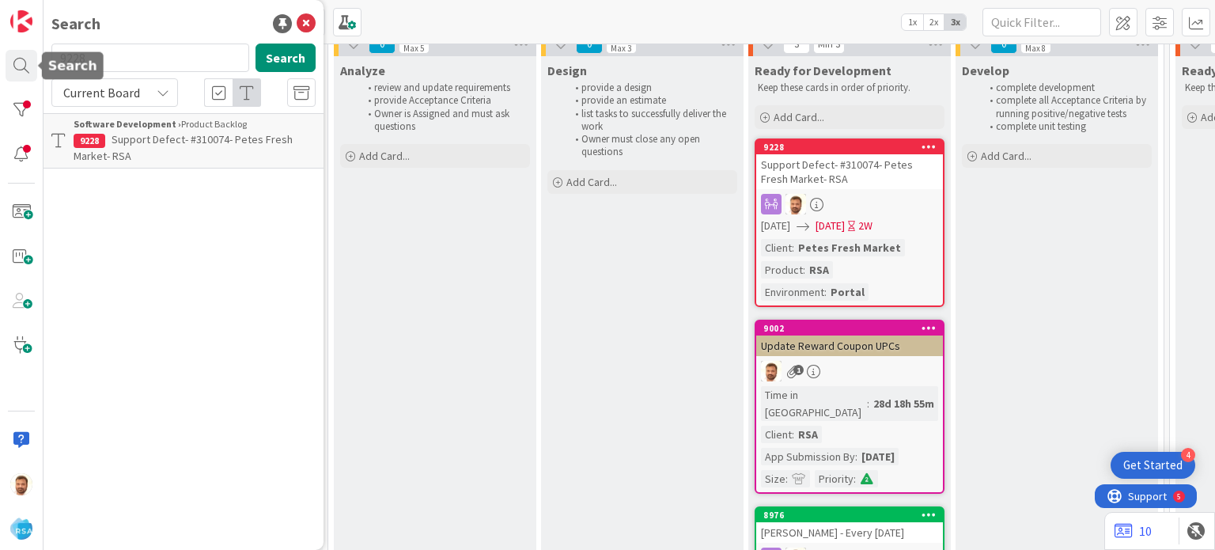
click at [138, 59] on input "9228" at bounding box center [150, 57] width 198 height 28
type input "9244"
click at [134, 138] on span "Support Defect- 311177- County fair Food stores- RSA" at bounding box center [191, 147] width 234 height 31
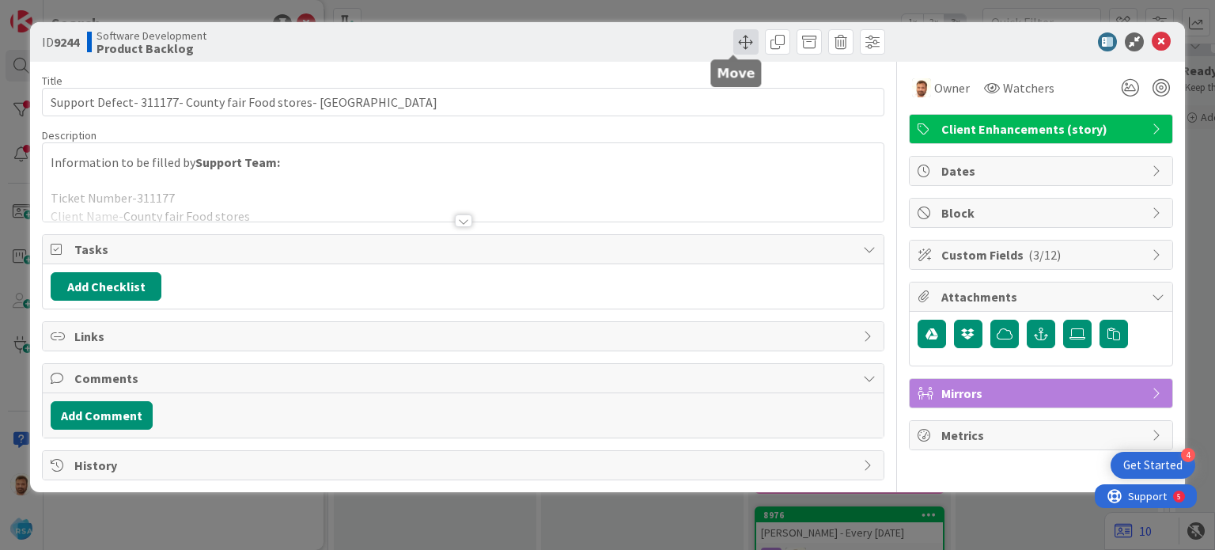
click at [734, 44] on span at bounding box center [745, 41] width 25 height 25
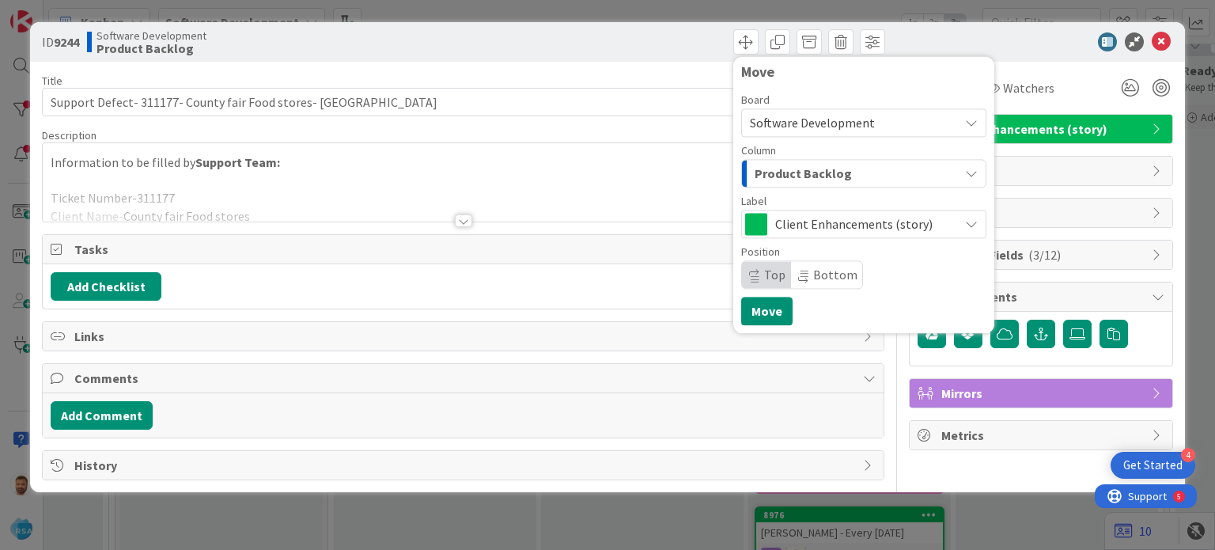
click at [773, 156] on span "Column" at bounding box center [758, 150] width 35 height 11
click at [772, 170] on span "Product Backlog" at bounding box center [802, 173] width 97 height 21
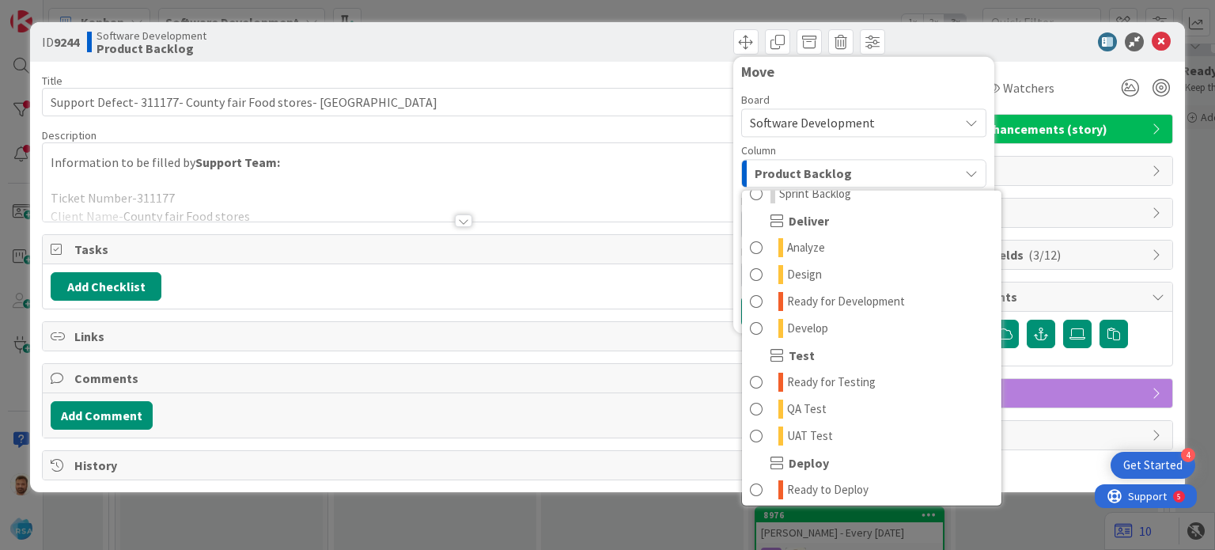
scroll to position [313, 0]
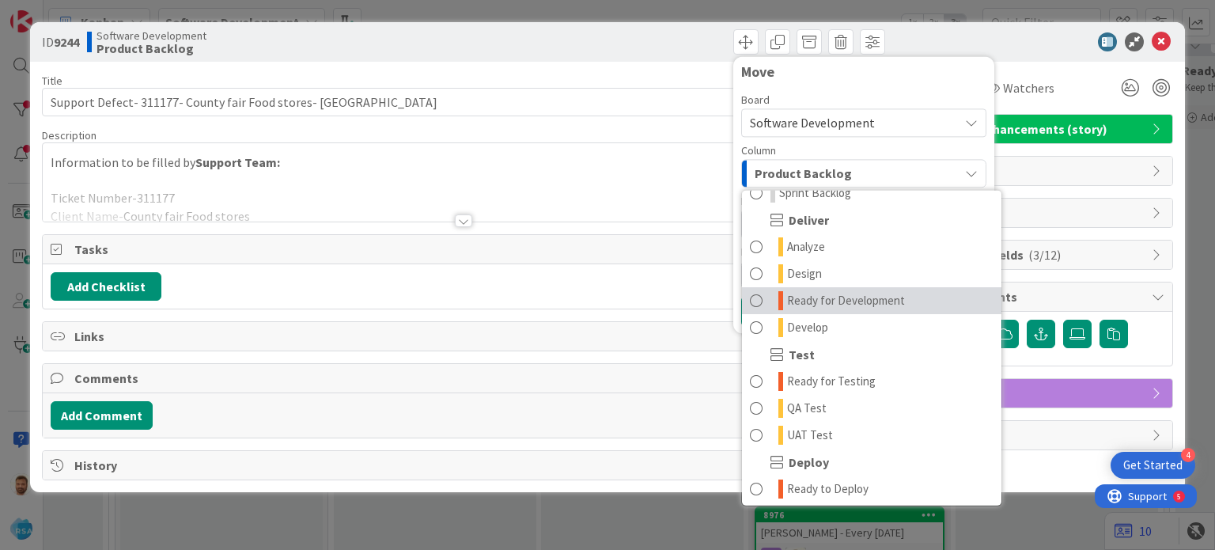
click at [759, 302] on span at bounding box center [756, 300] width 13 height 19
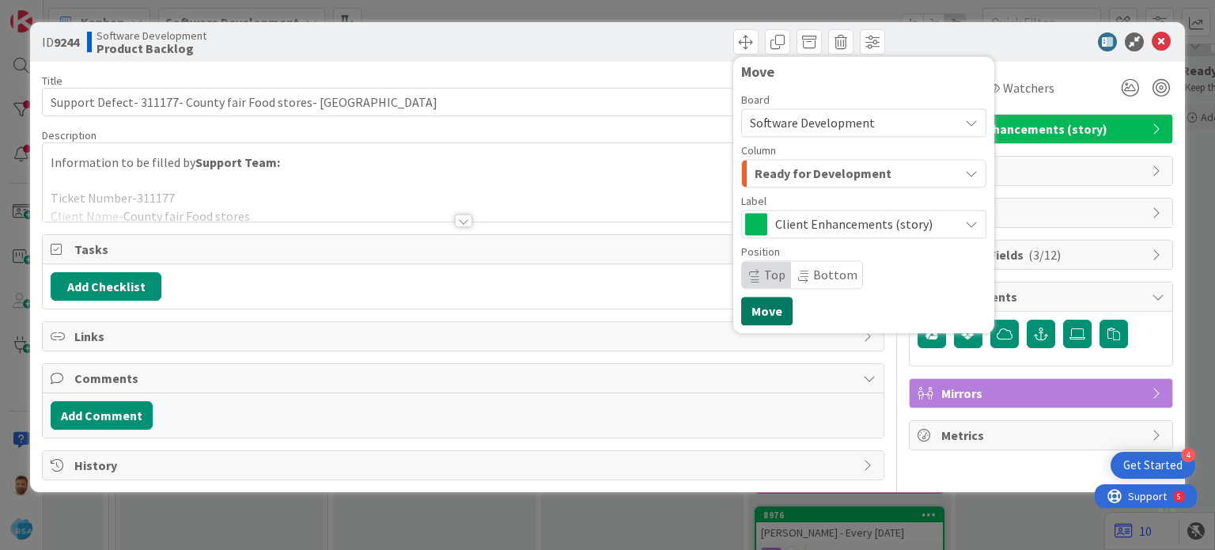
click at [758, 306] on button "Move" at bounding box center [766, 311] width 51 height 28
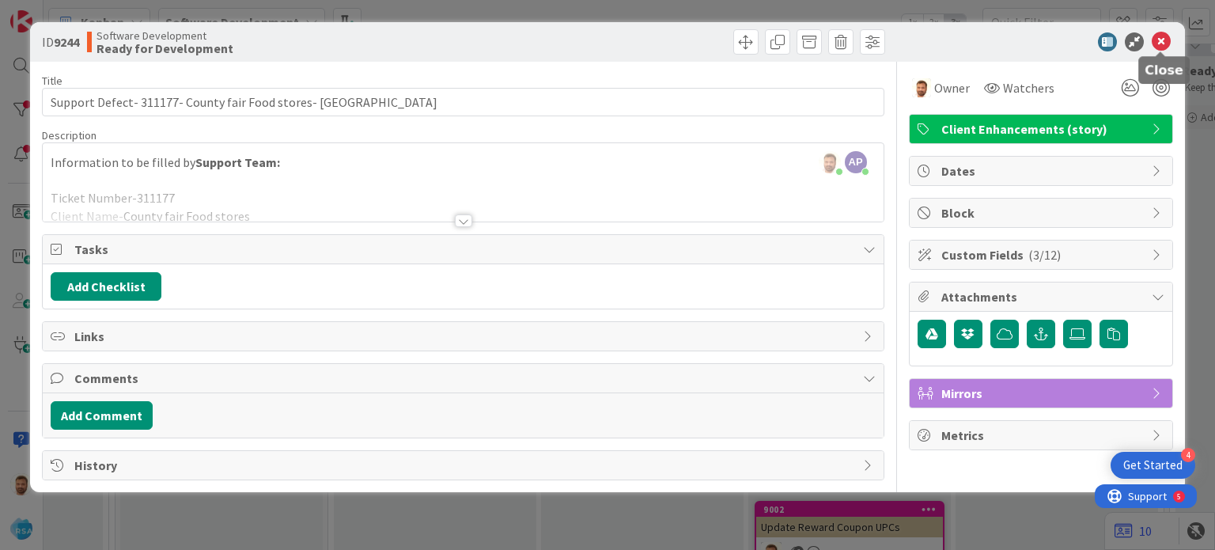
click at [1158, 40] on icon at bounding box center [1160, 41] width 19 height 19
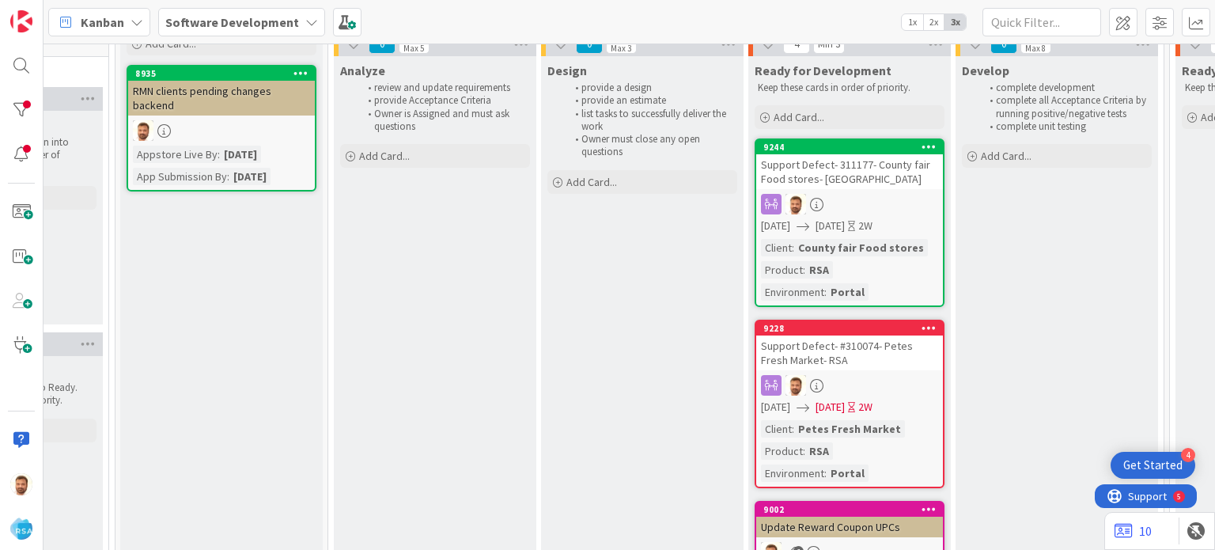
click at [800, 157] on div "Support Defect- 311177- County fair Food stores- RSA" at bounding box center [849, 171] width 187 height 35
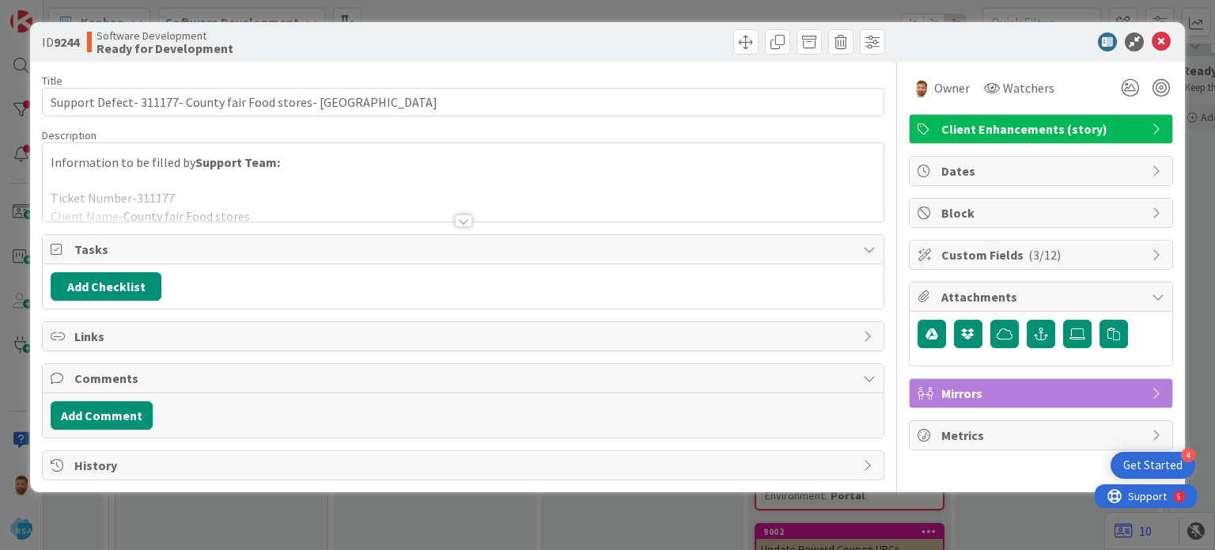
click at [149, 384] on span "Comments" at bounding box center [464, 378] width 780 height 19
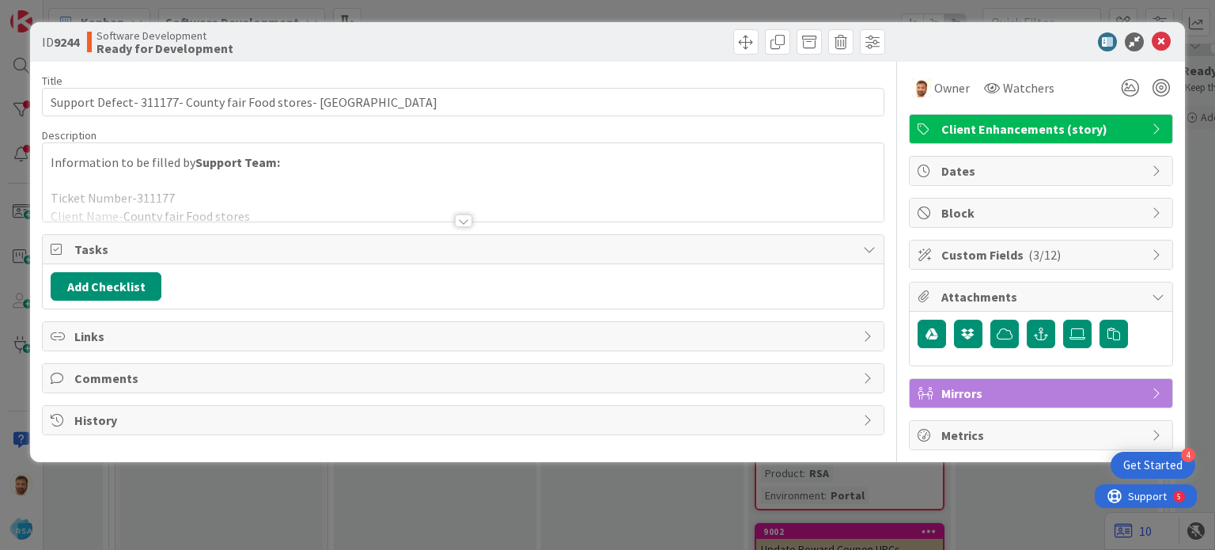
click at [123, 376] on span "Comments" at bounding box center [464, 378] width 780 height 19
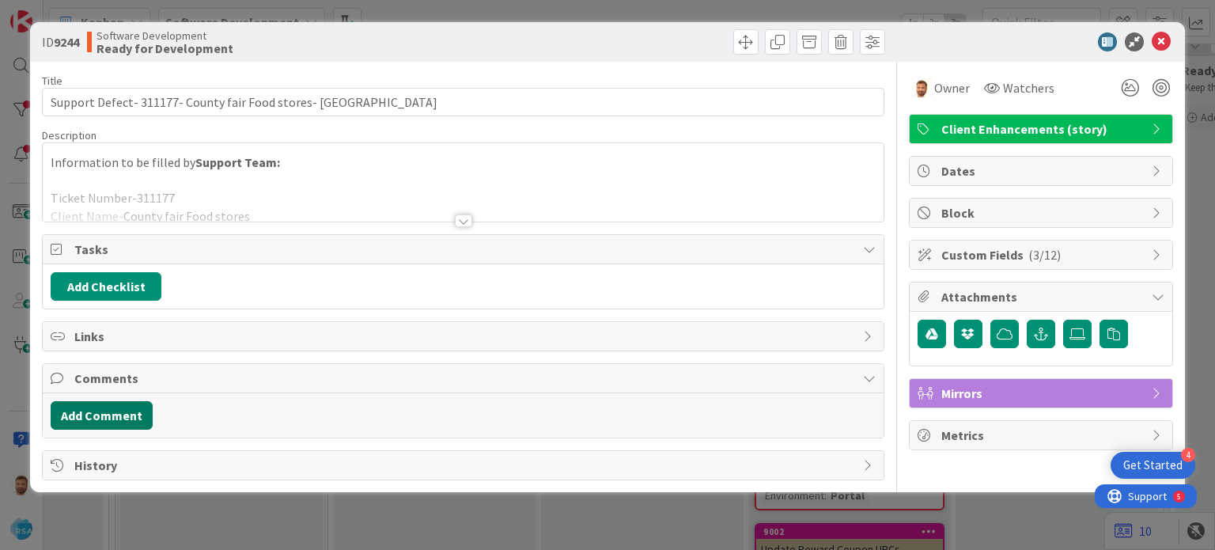
click at [110, 410] on button "Add Comment" at bounding box center [102, 415] width 102 height 28
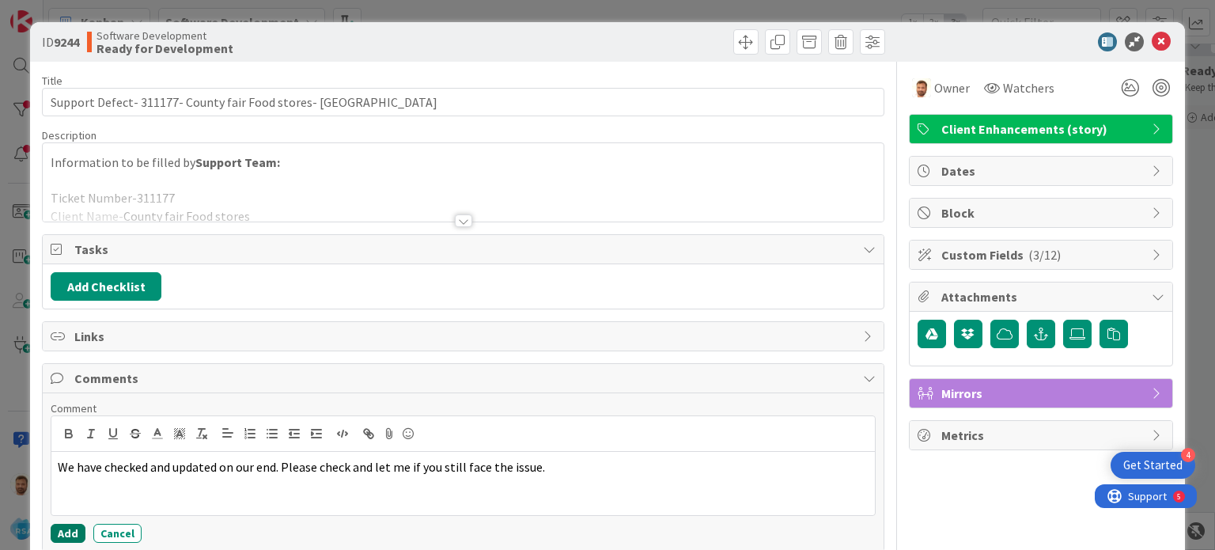
click at [72, 524] on button "Add" at bounding box center [68, 533] width 35 height 19
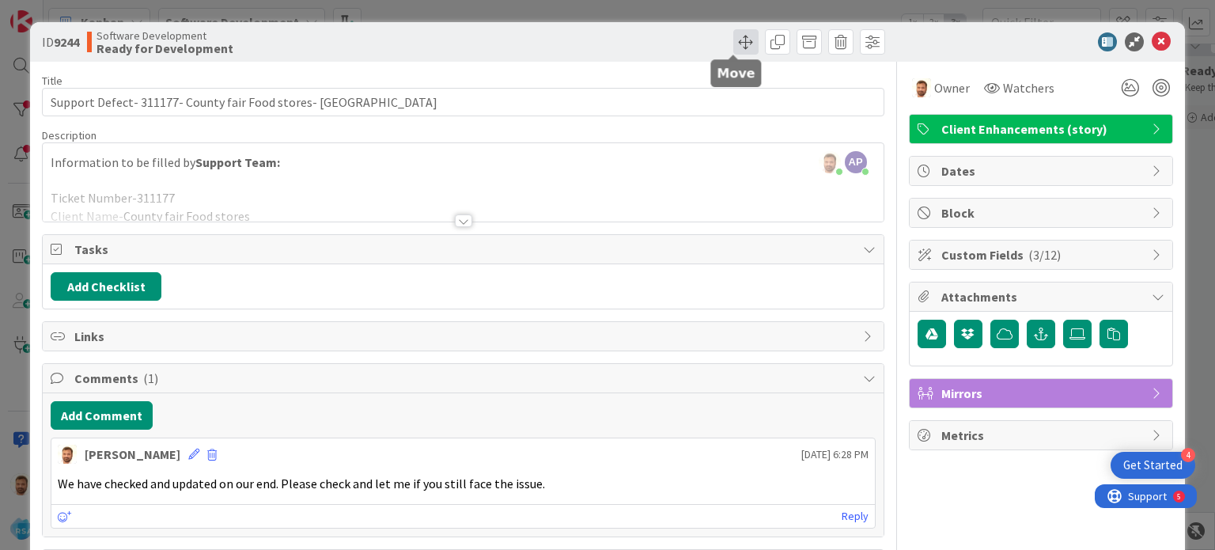
click at [733, 47] on span at bounding box center [745, 41] width 25 height 25
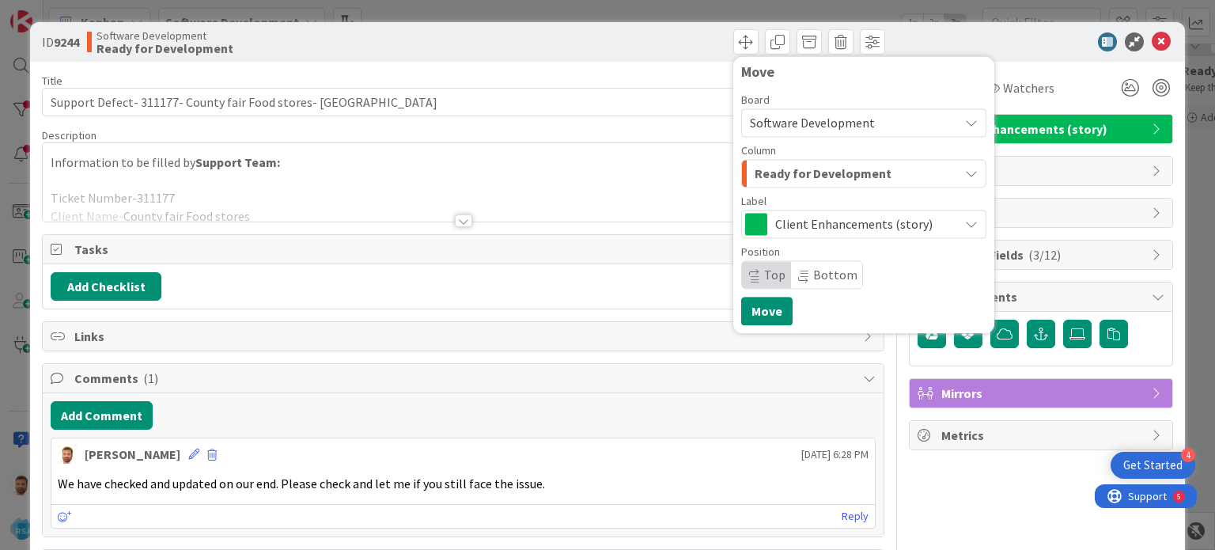
click at [763, 185] on div "Ready for Development" at bounding box center [854, 173] width 208 height 25
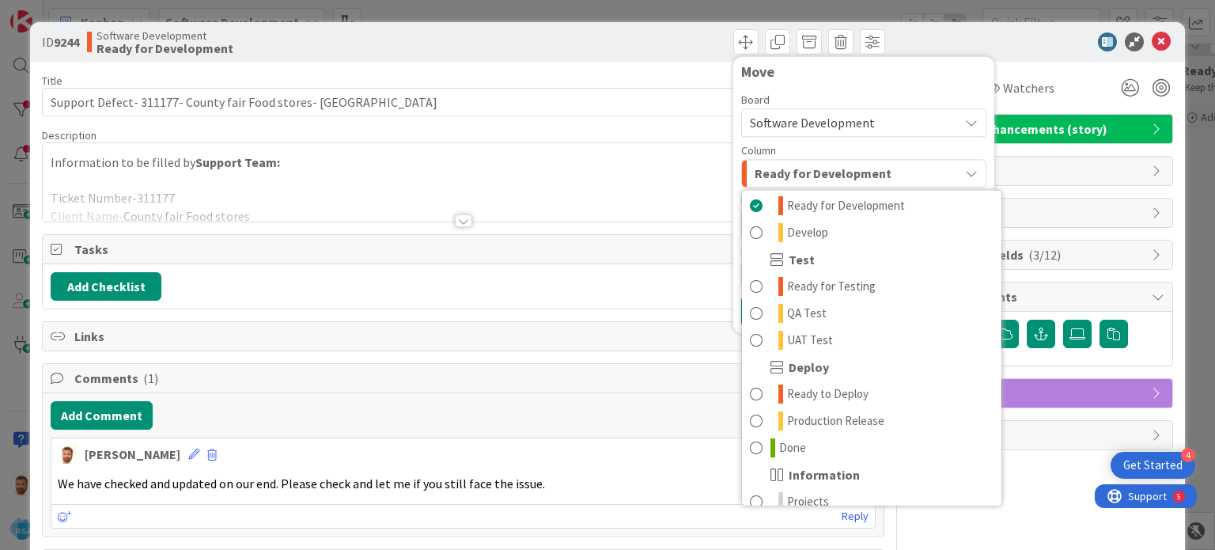
scroll to position [450, 0]
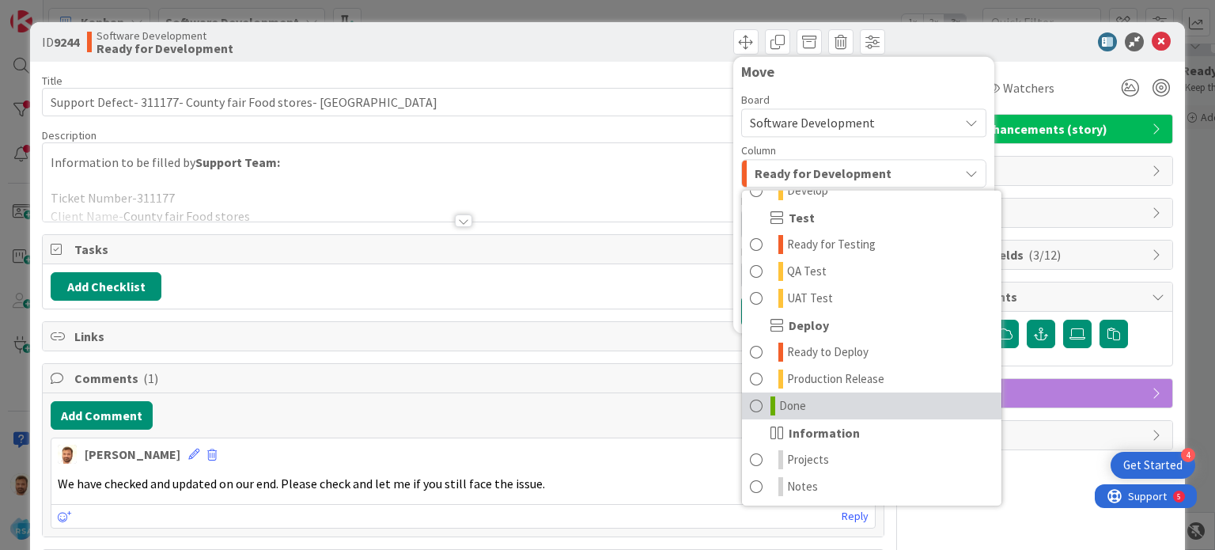
click at [750, 406] on span at bounding box center [756, 405] width 13 height 19
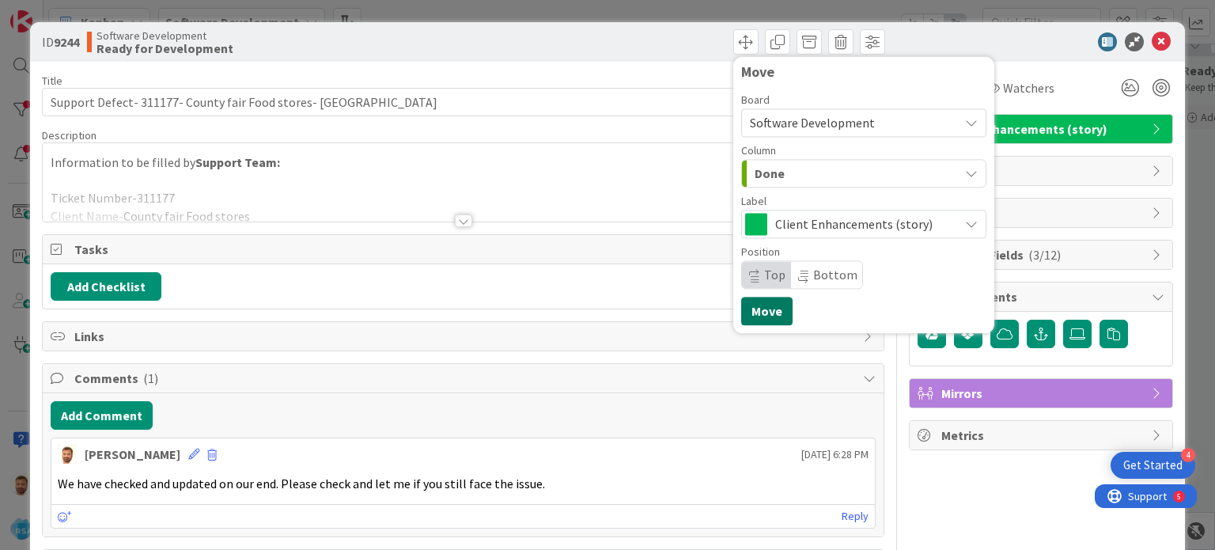
click at [747, 311] on button "Move" at bounding box center [766, 311] width 51 height 28
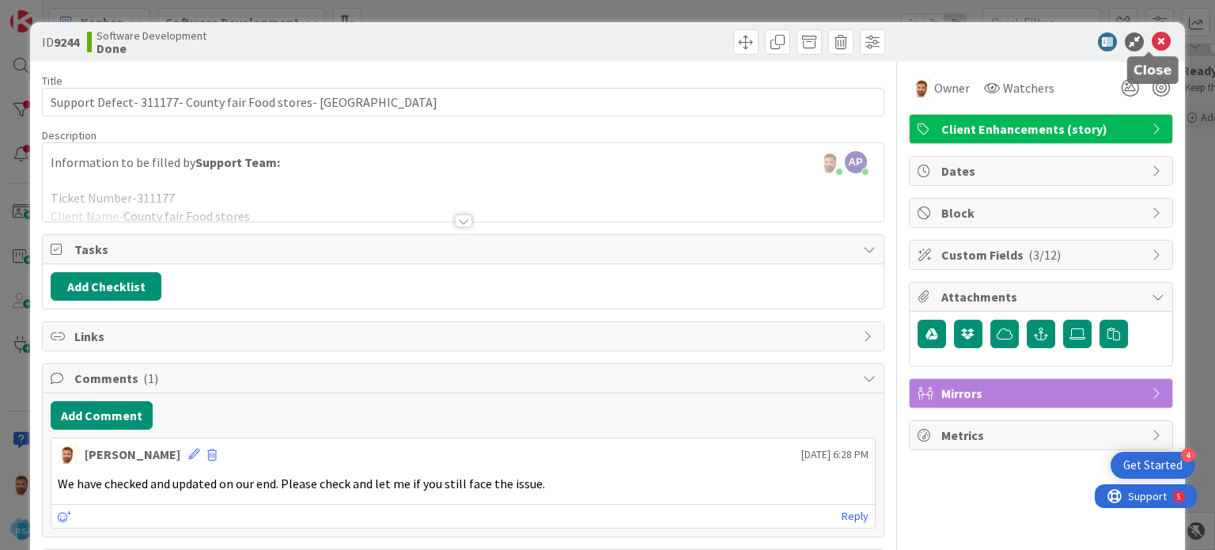
click at [1151, 49] on icon at bounding box center [1160, 41] width 19 height 19
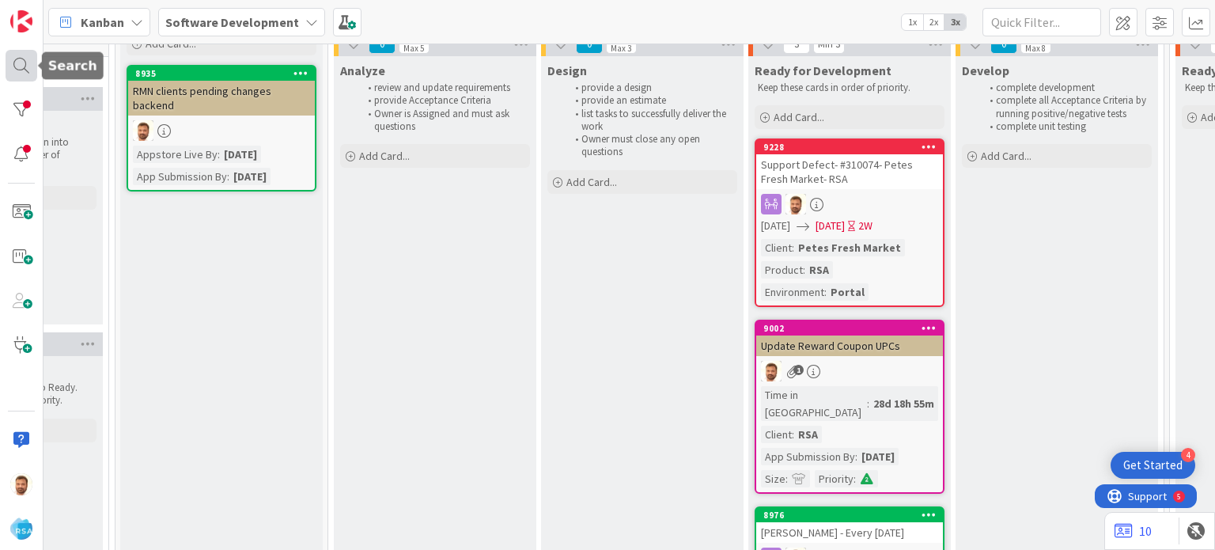
click at [18, 71] on div at bounding box center [22, 66] width 32 height 32
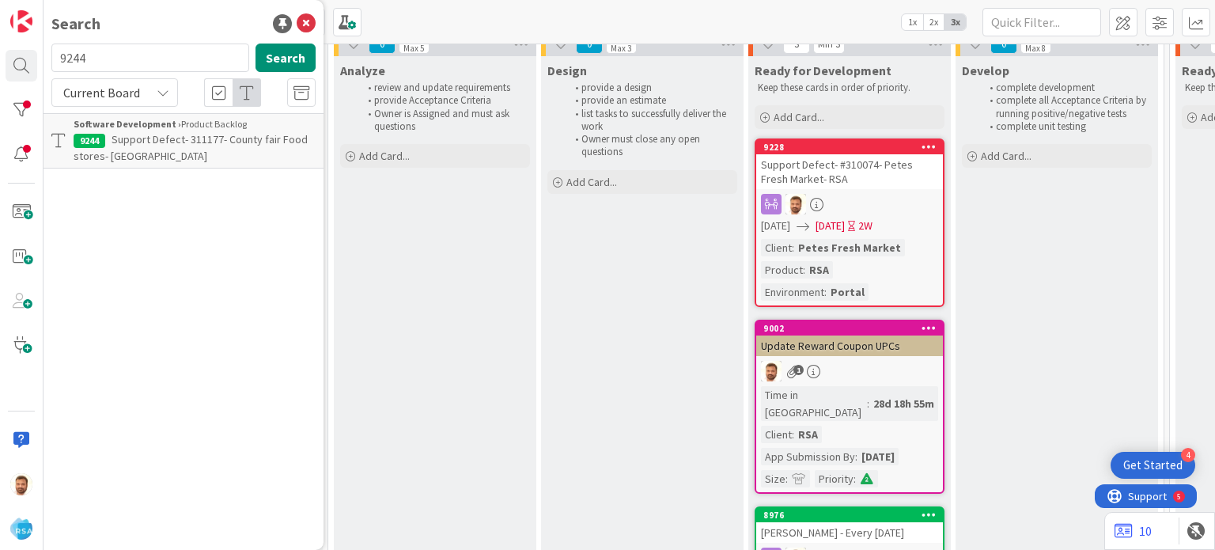
click at [108, 62] on input "9244" at bounding box center [150, 57] width 198 height 28
type input "9243"
click at [122, 133] on span "Support Defect- 311214- [PERSON_NAME]'s- RSA" at bounding box center [150, 147] width 153 height 31
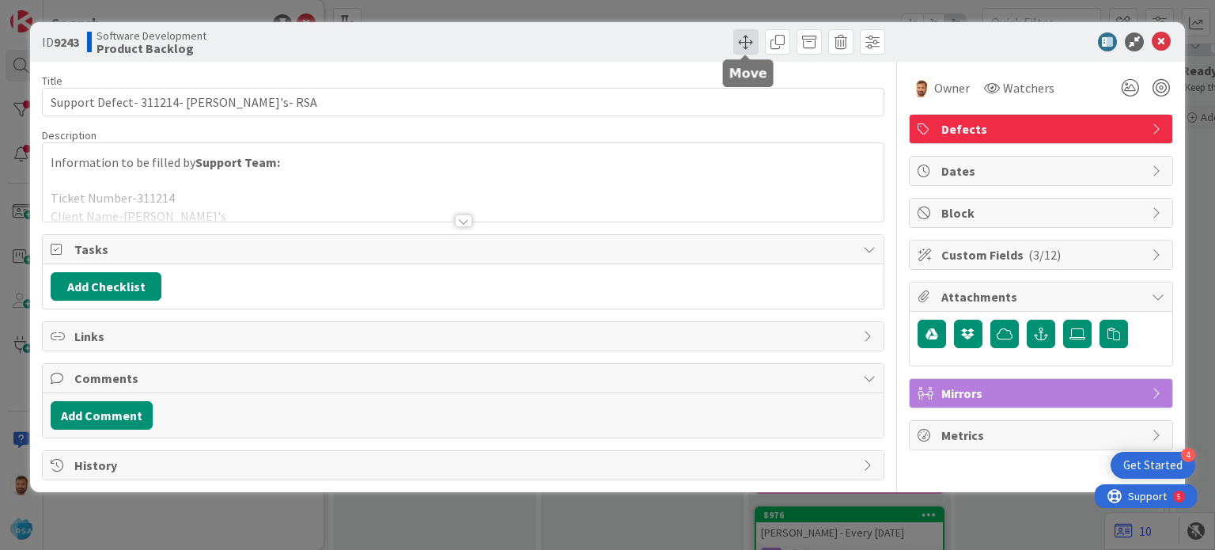
click at [746, 47] on span at bounding box center [745, 41] width 25 height 25
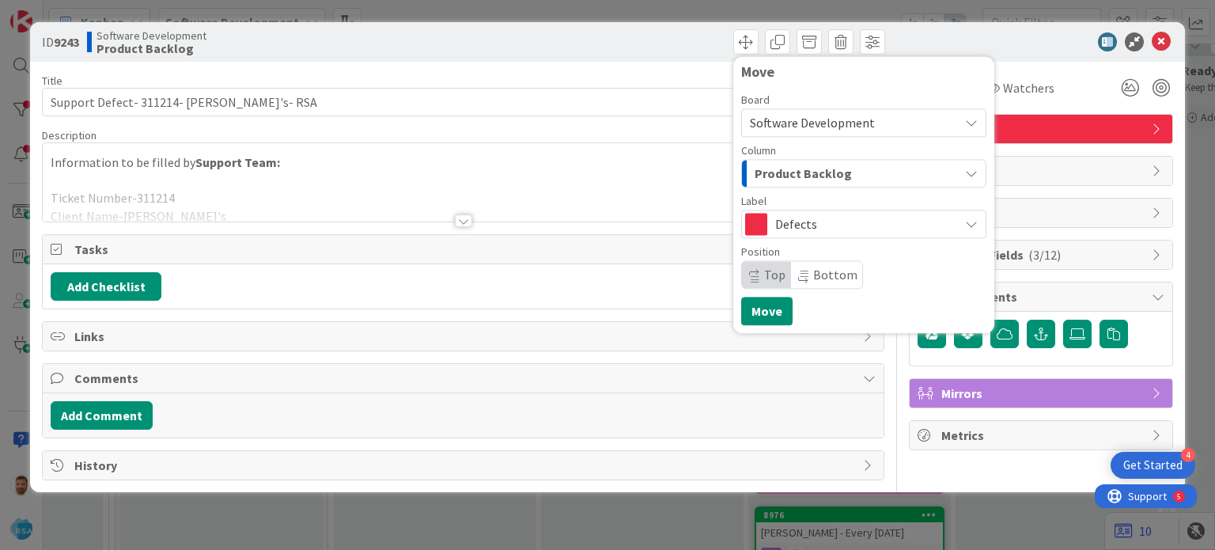
click at [757, 167] on span "Product Backlog" at bounding box center [802, 173] width 97 height 21
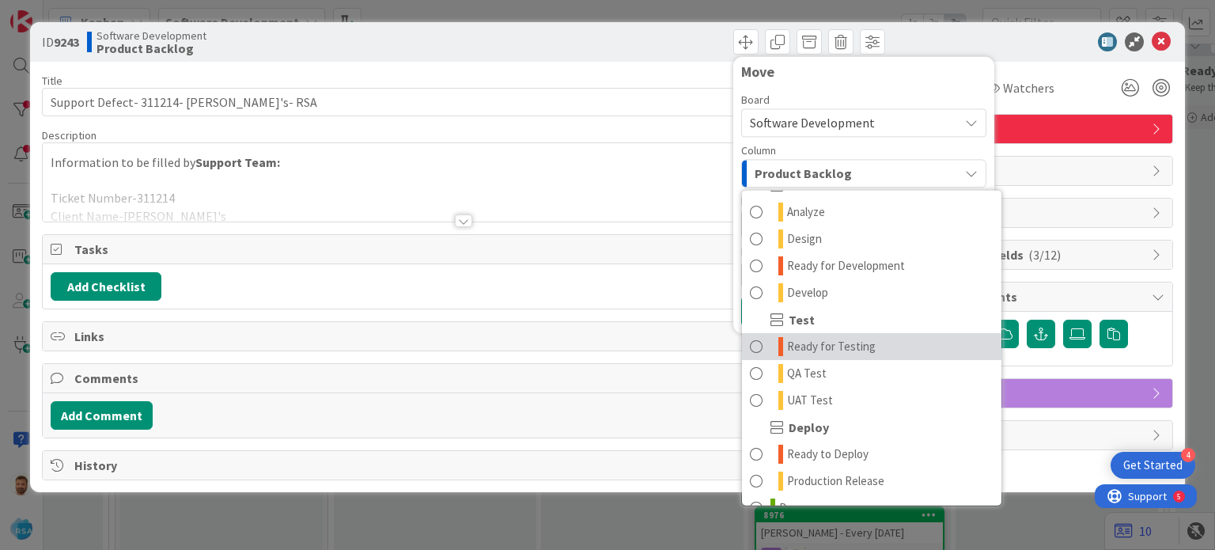
scroll to position [346, 0]
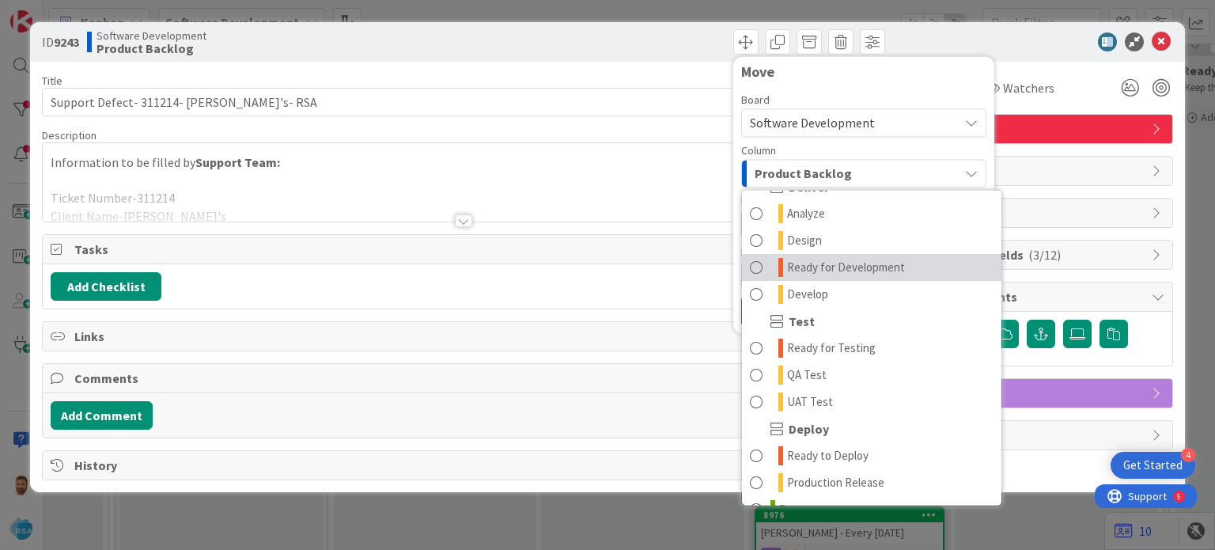
click at [819, 268] on span "Ready for Development" at bounding box center [846, 267] width 118 height 19
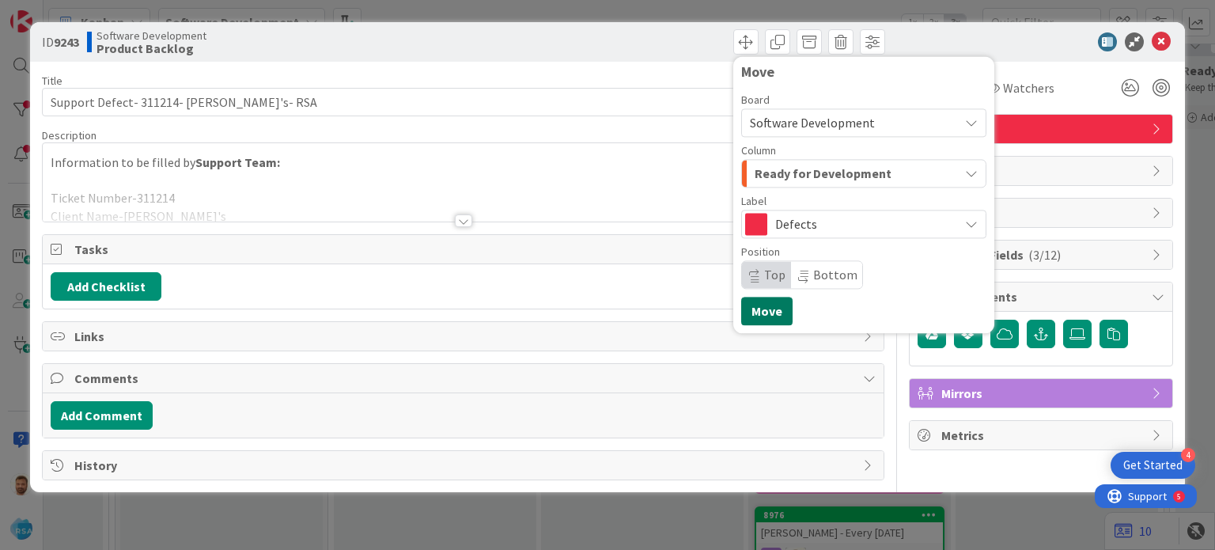
click at [768, 313] on button "Move" at bounding box center [766, 311] width 51 height 28
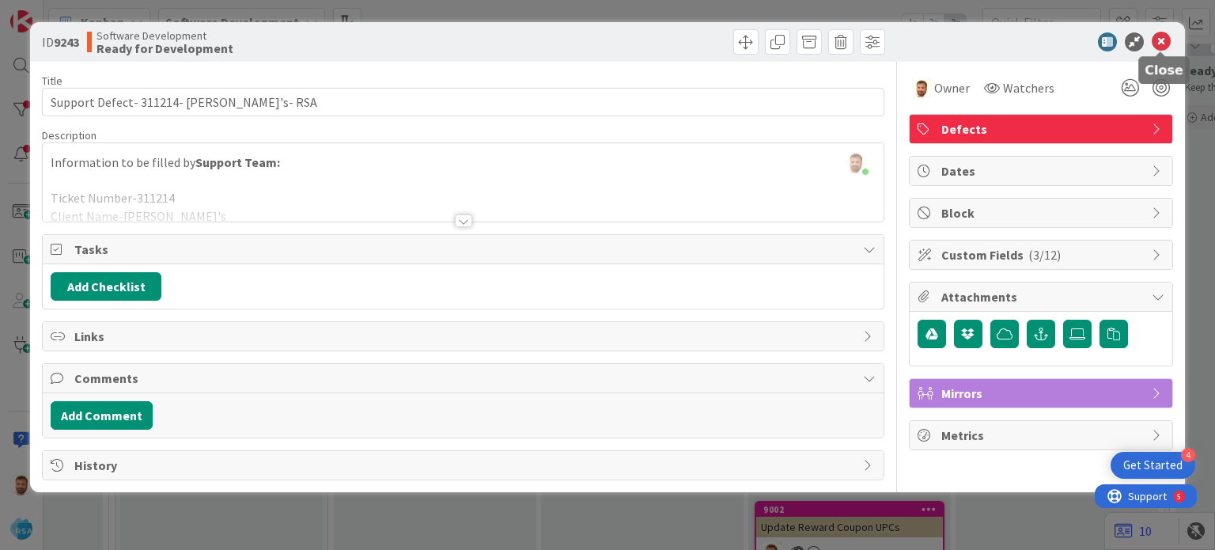
click at [1157, 40] on icon at bounding box center [1160, 41] width 19 height 19
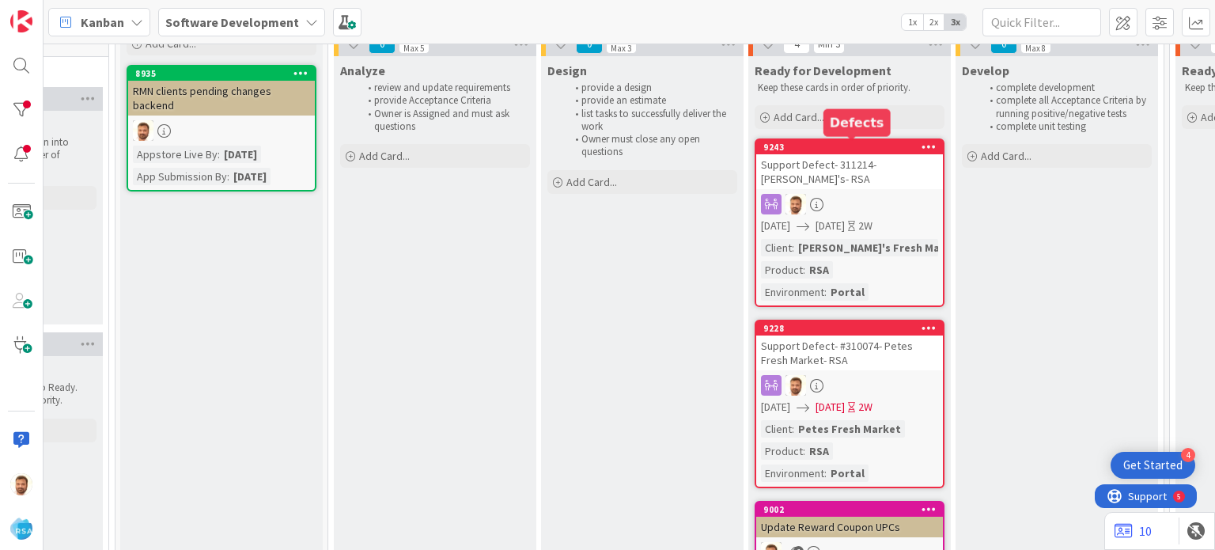
click at [820, 150] on div "9243" at bounding box center [853, 147] width 180 height 11
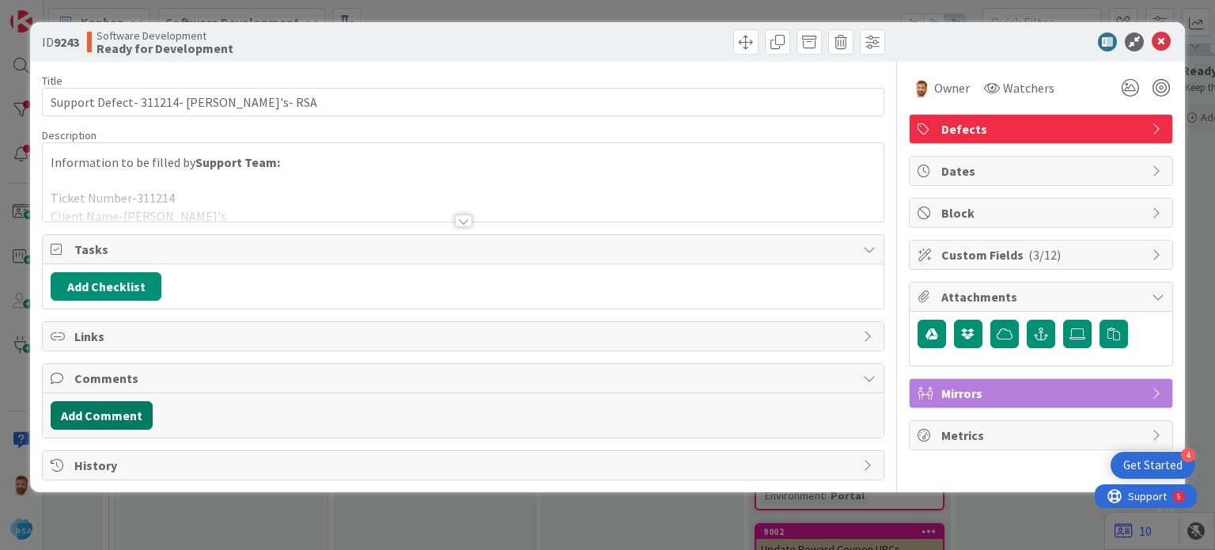
click at [124, 413] on button "Add Comment" at bounding box center [102, 415] width 102 height 28
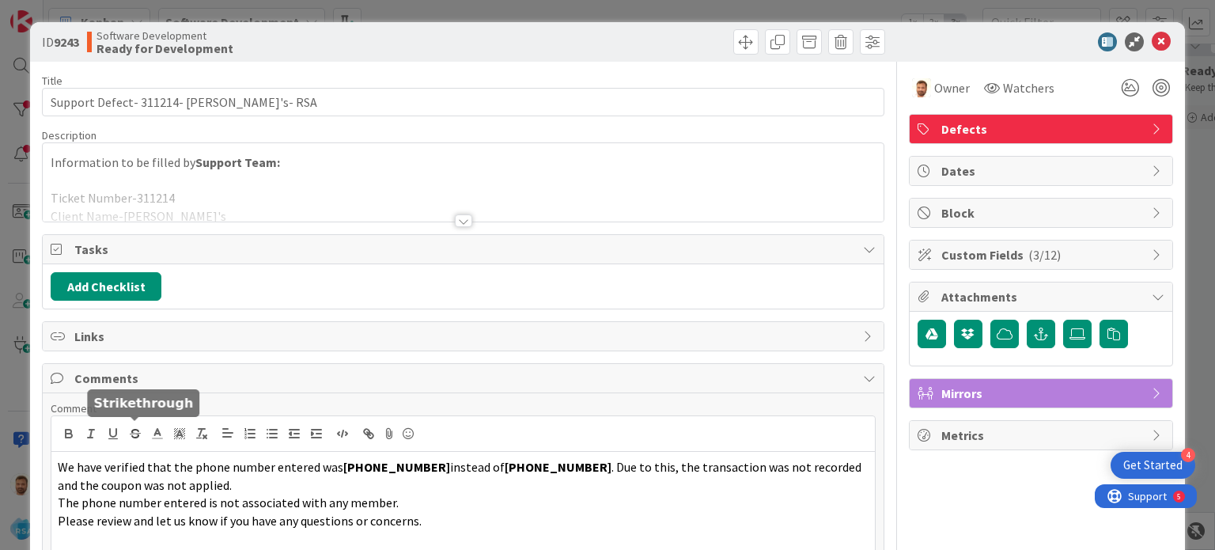
scroll to position [113, 0]
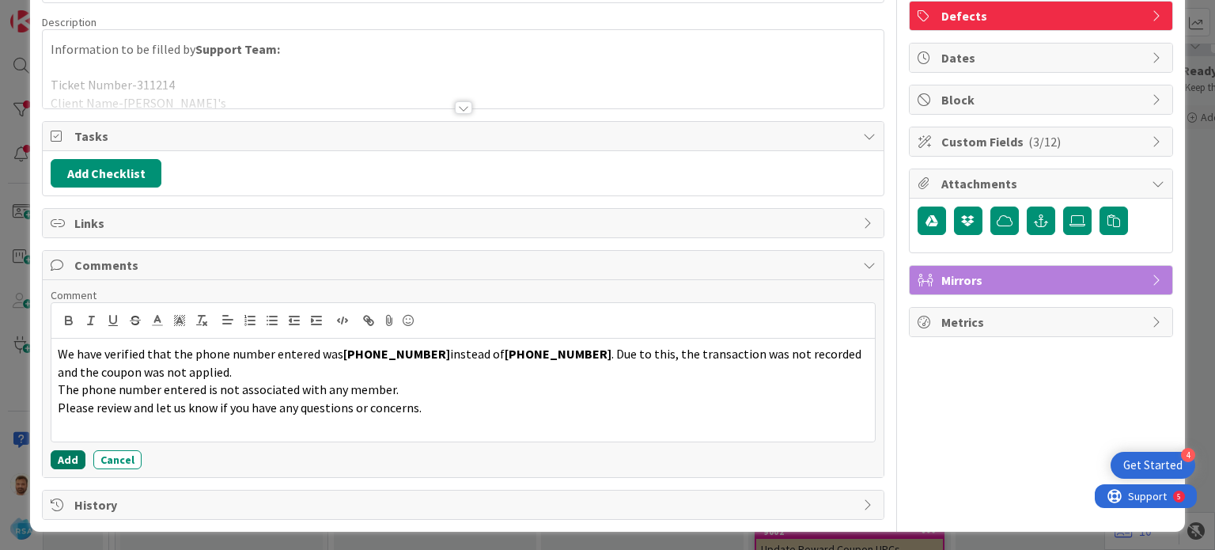
click at [67, 455] on button "Add" at bounding box center [68, 459] width 35 height 19
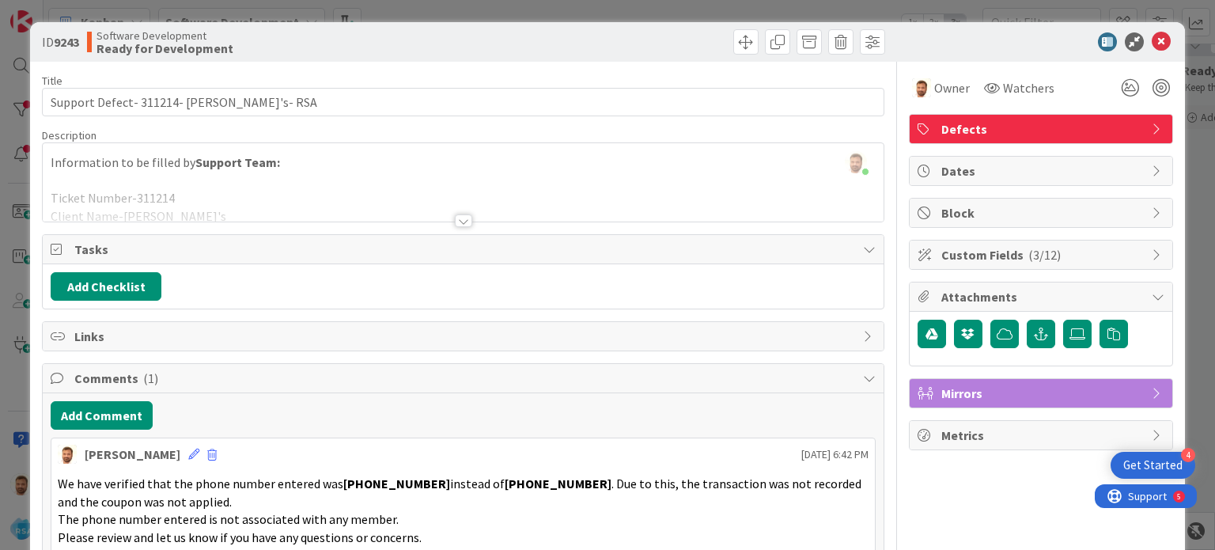
scroll to position [0, 0]
click at [733, 38] on span at bounding box center [745, 41] width 25 height 25
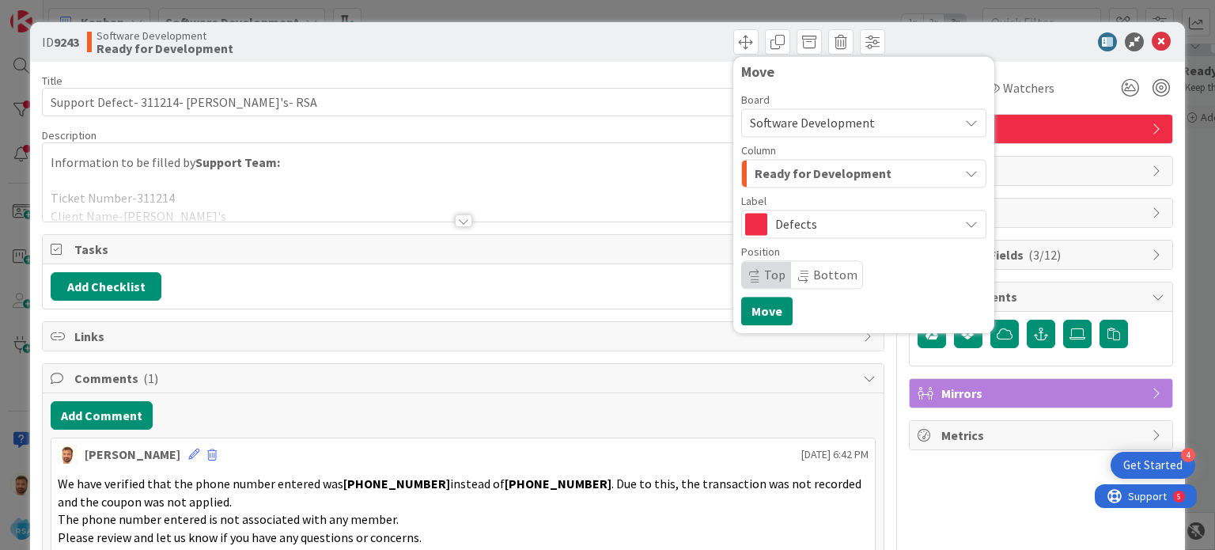
click at [773, 163] on span "Ready for Development" at bounding box center [822, 173] width 137 height 21
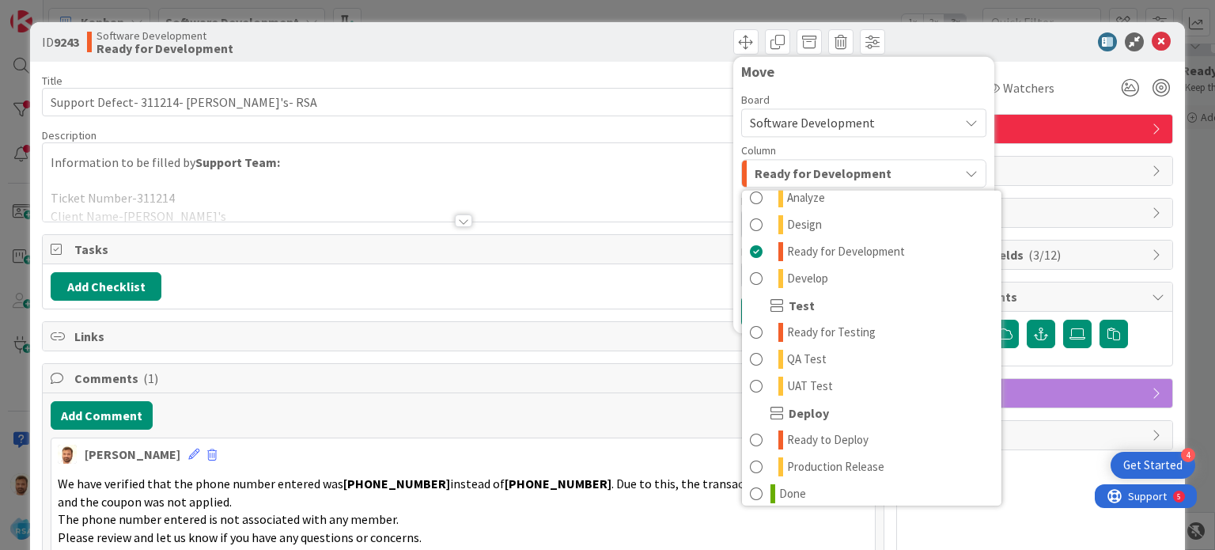
scroll to position [363, 0]
click at [750, 490] on span at bounding box center [756, 492] width 13 height 19
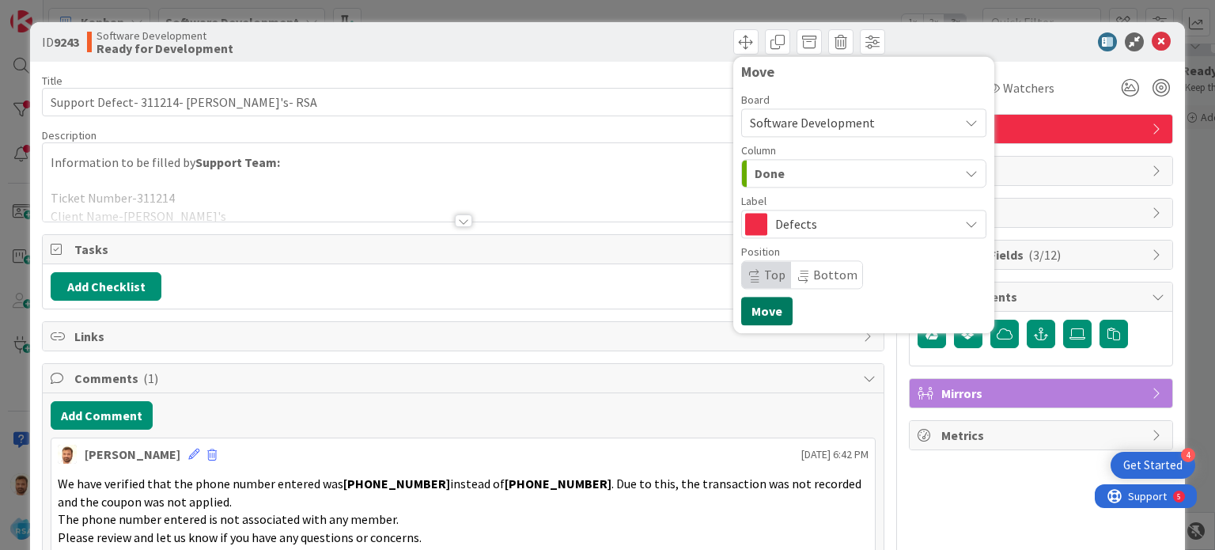
click at [750, 315] on button "Move" at bounding box center [766, 311] width 51 height 28
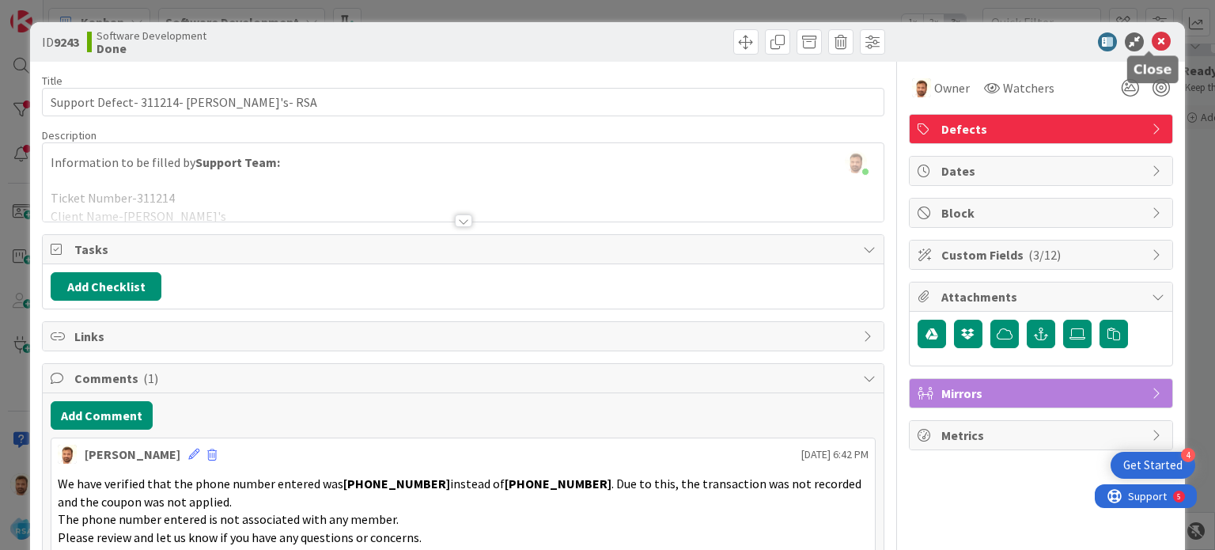
click at [1151, 42] on icon at bounding box center [1160, 41] width 19 height 19
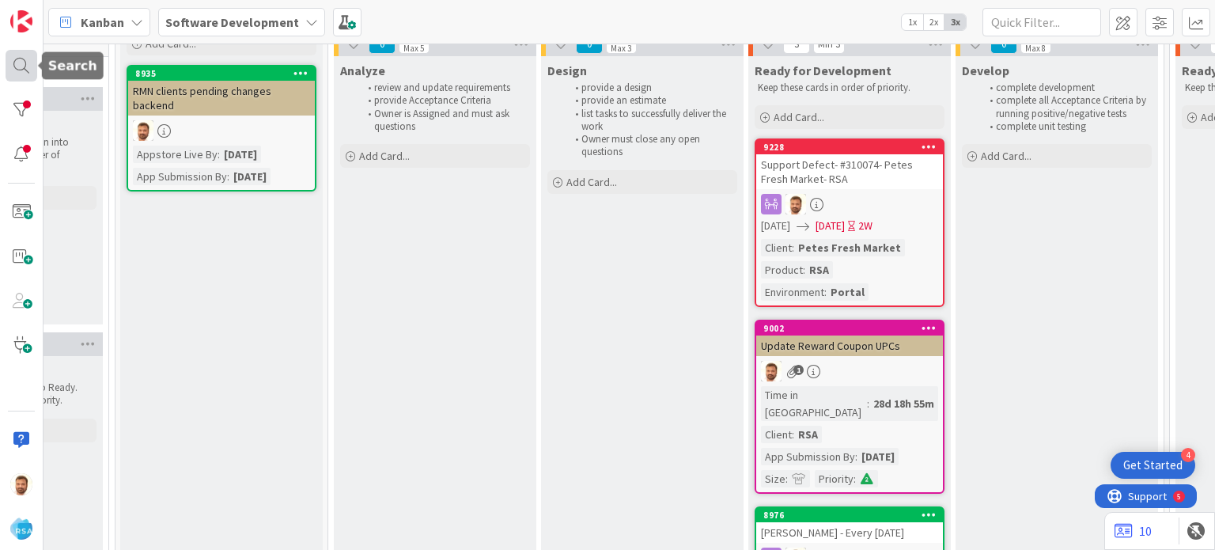
click at [22, 65] on div at bounding box center [22, 66] width 32 height 32
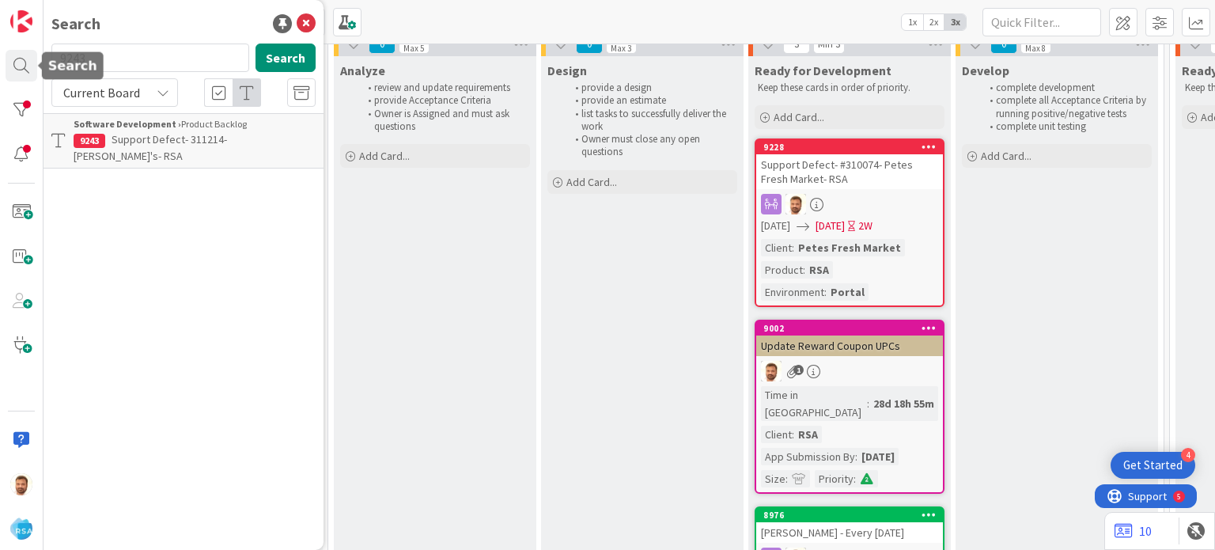
click at [97, 67] on input "9243" at bounding box center [150, 57] width 198 height 28
type input "Lowes Ace"
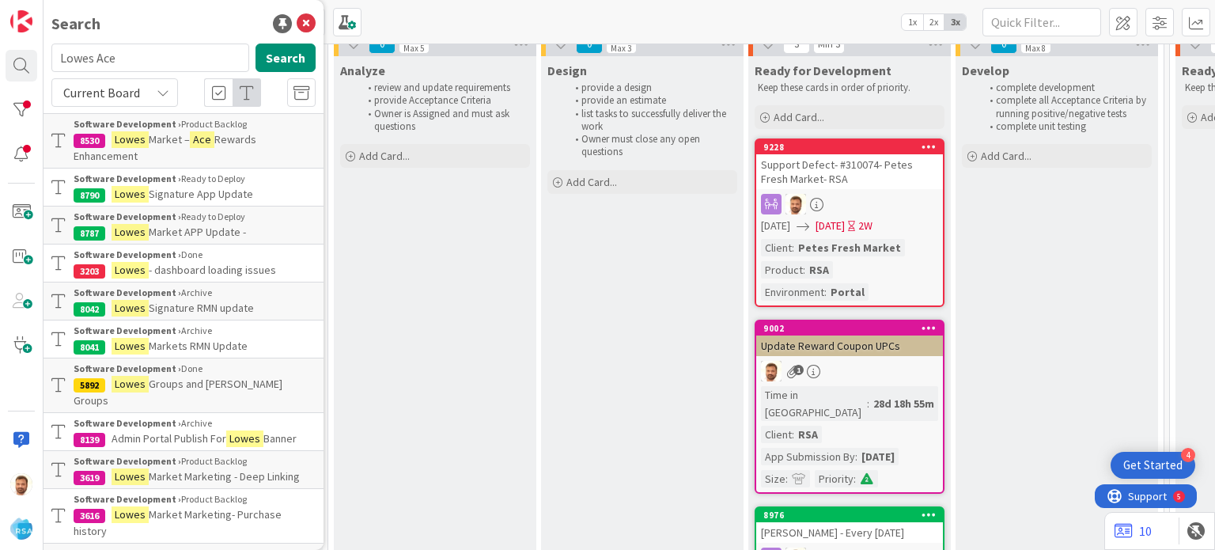
click at [168, 156] on p "Lowes Market – Ace Rewards Enhancement" at bounding box center [195, 147] width 242 height 33
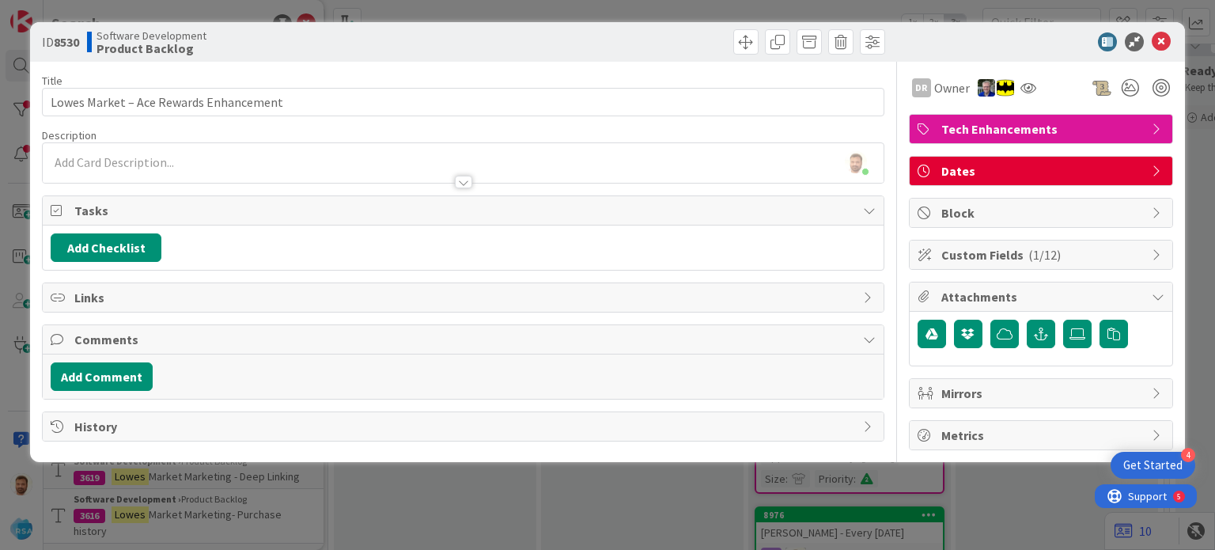
click at [461, 178] on div at bounding box center [463, 182] width 17 height 13
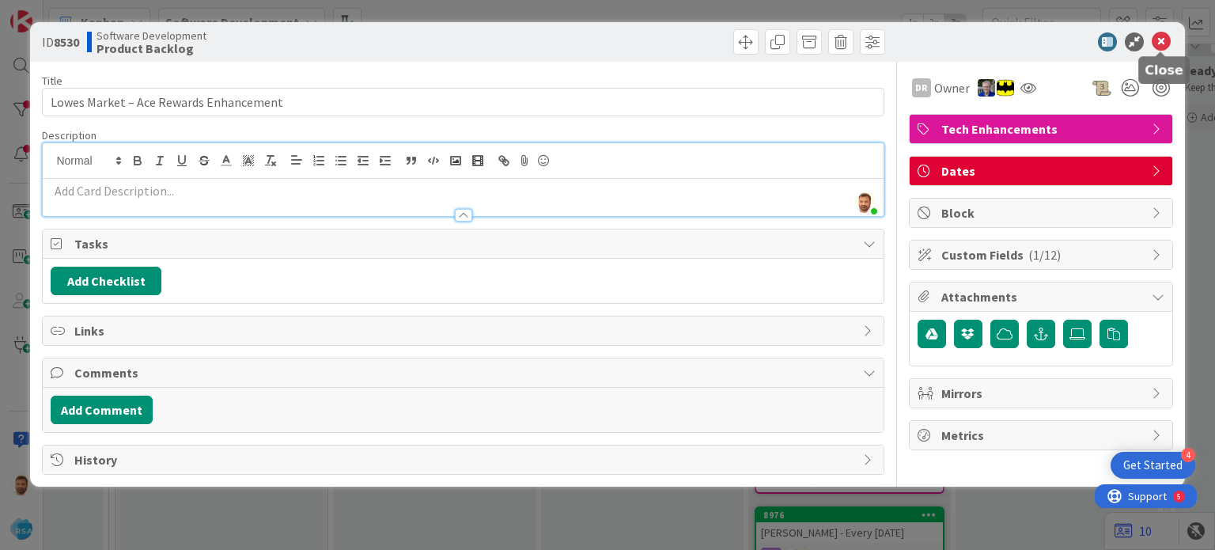
click at [1152, 46] on icon at bounding box center [1160, 41] width 19 height 19
